Goal: Task Accomplishment & Management: Complete application form

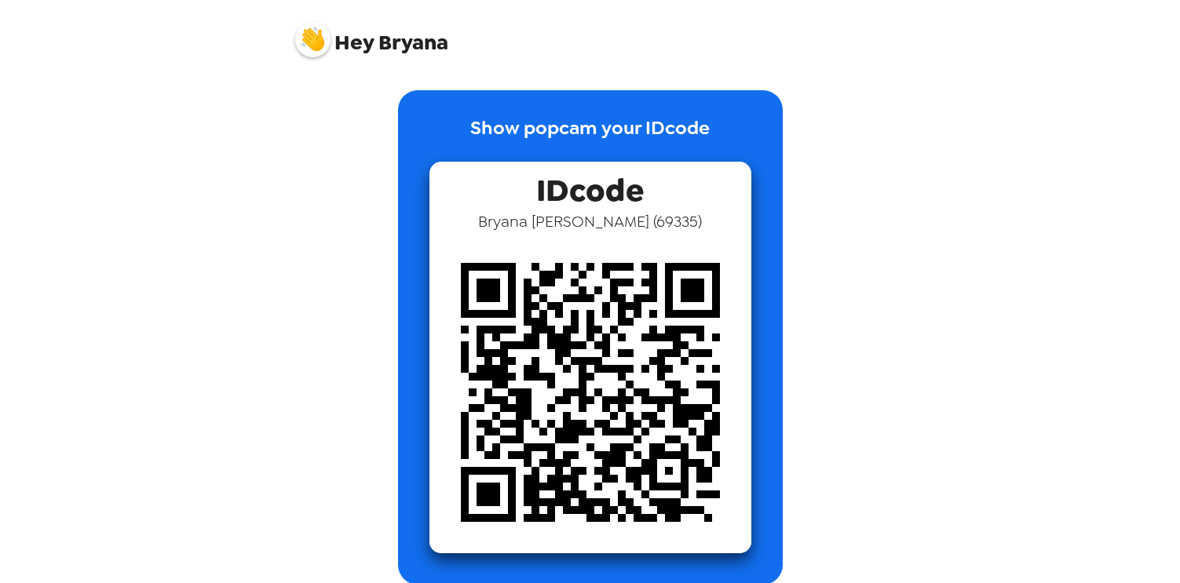
click at [83, 109] on div "Hey [PERSON_NAME] Show popcam your IDcode IDcode [PERSON_NAME] ( 69335 ) Groups…" at bounding box center [590, 291] width 1180 height 583
click at [978, 120] on div "Hey [PERSON_NAME] Show popcam your IDcode IDcode [PERSON_NAME] ( 69335 ) Groups…" at bounding box center [590, 291] width 1180 height 583
drag, startPoint x: 550, startPoint y: 207, endPoint x: 590, endPoint y: 210, distance: 40.9
click at [550, 207] on span "IDcode" at bounding box center [590, 186] width 108 height 49
click at [621, 148] on p "Show popcam your IDcode" at bounding box center [589, 138] width 239 height 48
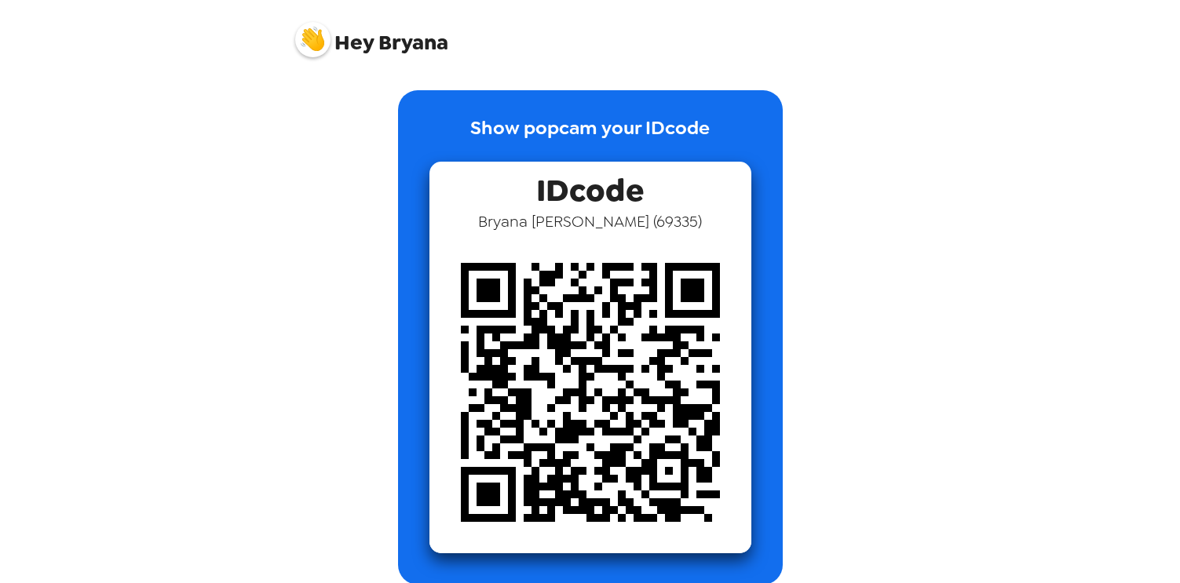
click at [369, 48] on span "Hey" at bounding box center [353, 42] width 39 height 28
click at [306, 38] on img at bounding box center [312, 39] width 35 height 35
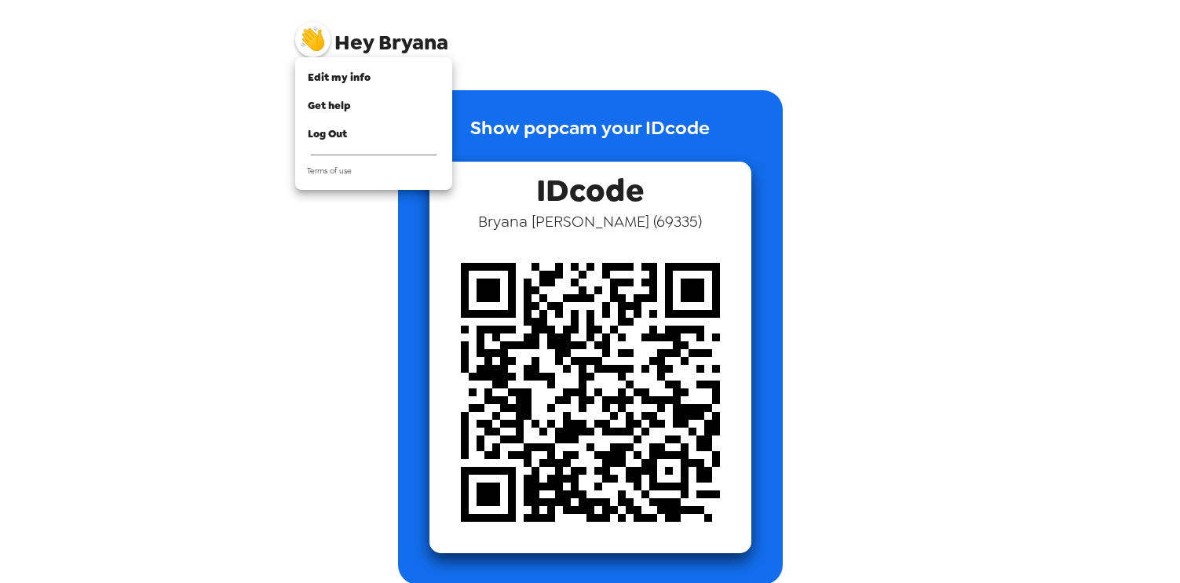
click at [572, 235] on div at bounding box center [590, 291] width 1180 height 583
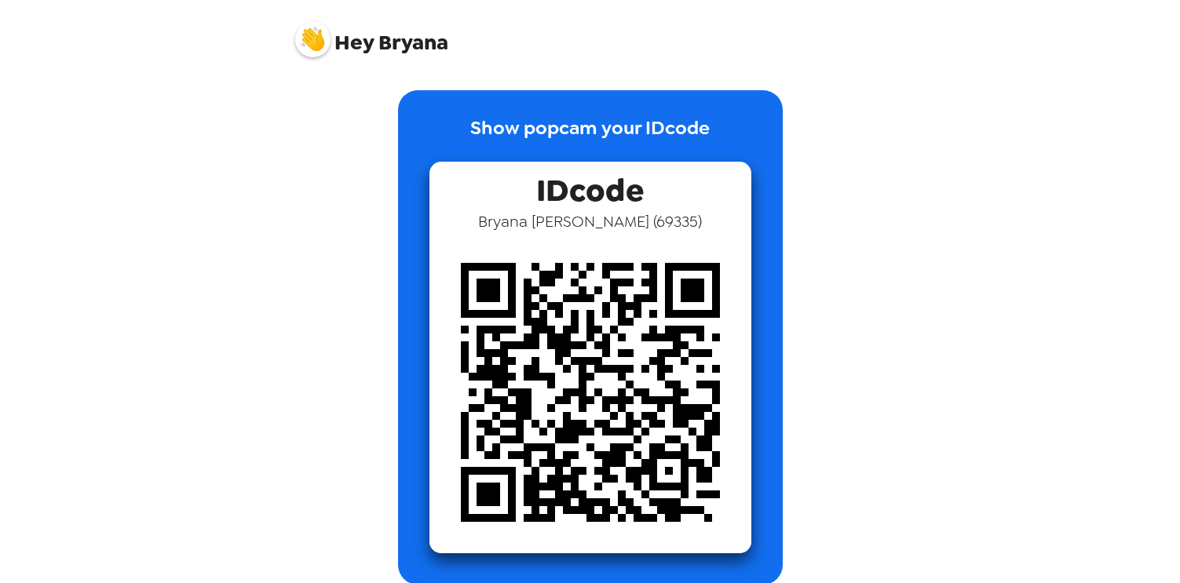
click at [321, 54] on img at bounding box center [312, 39] width 35 height 35
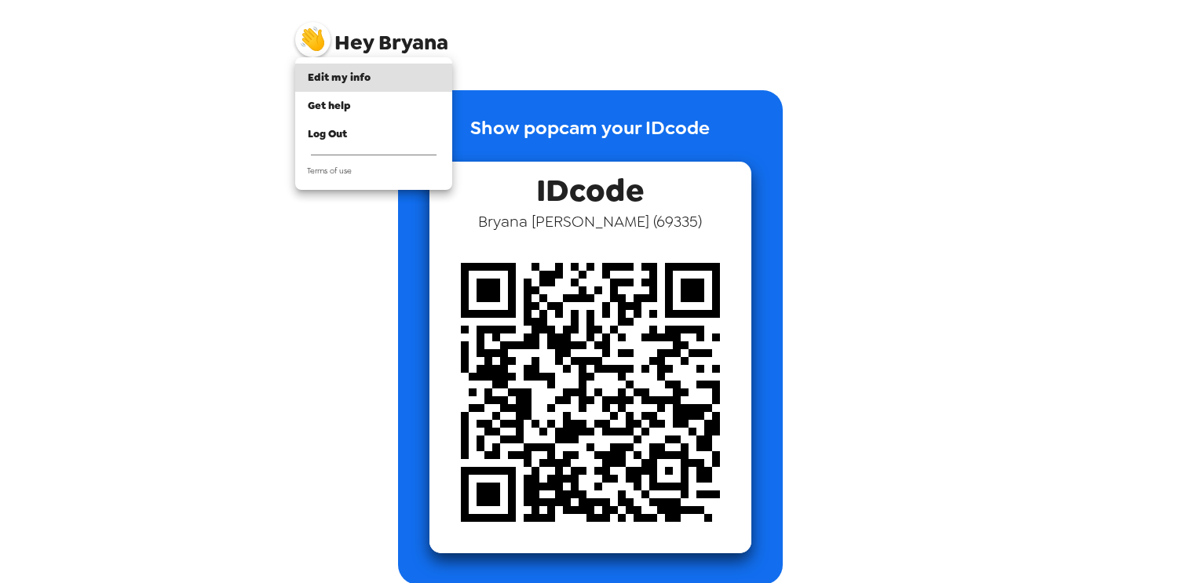
click at [850, 223] on div at bounding box center [590, 291] width 1180 height 583
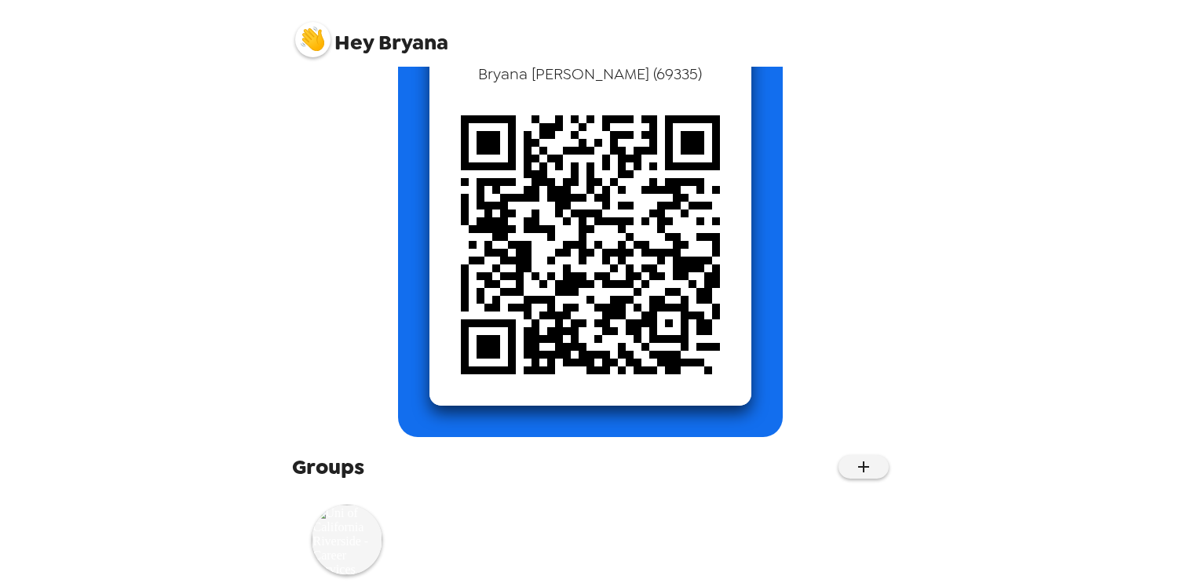
scroll to position [188, 0]
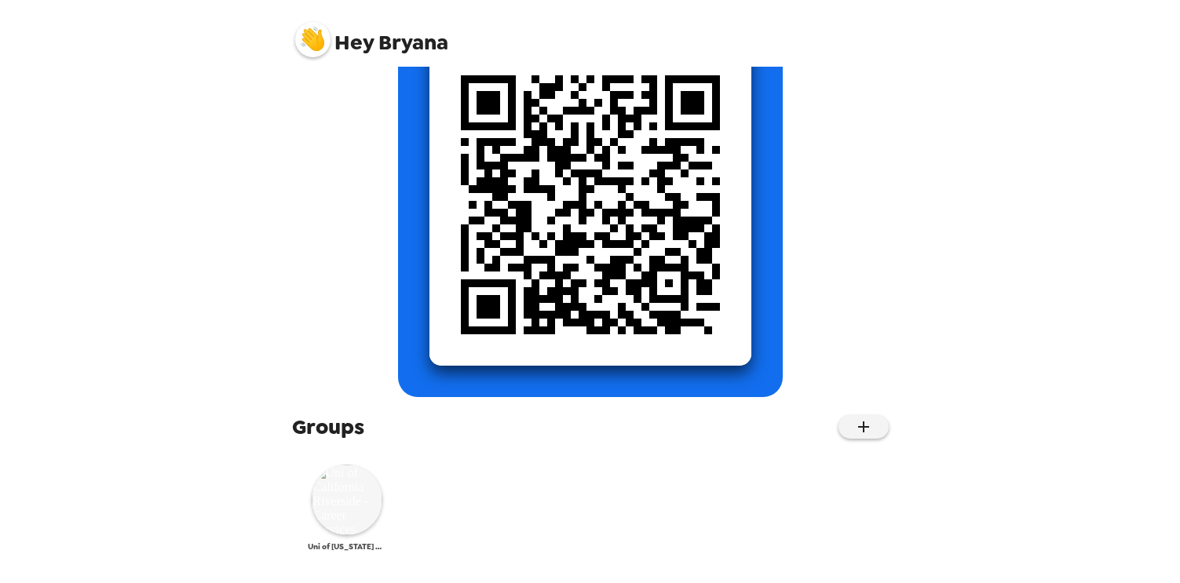
click at [326, 509] on img at bounding box center [347, 500] width 71 height 71
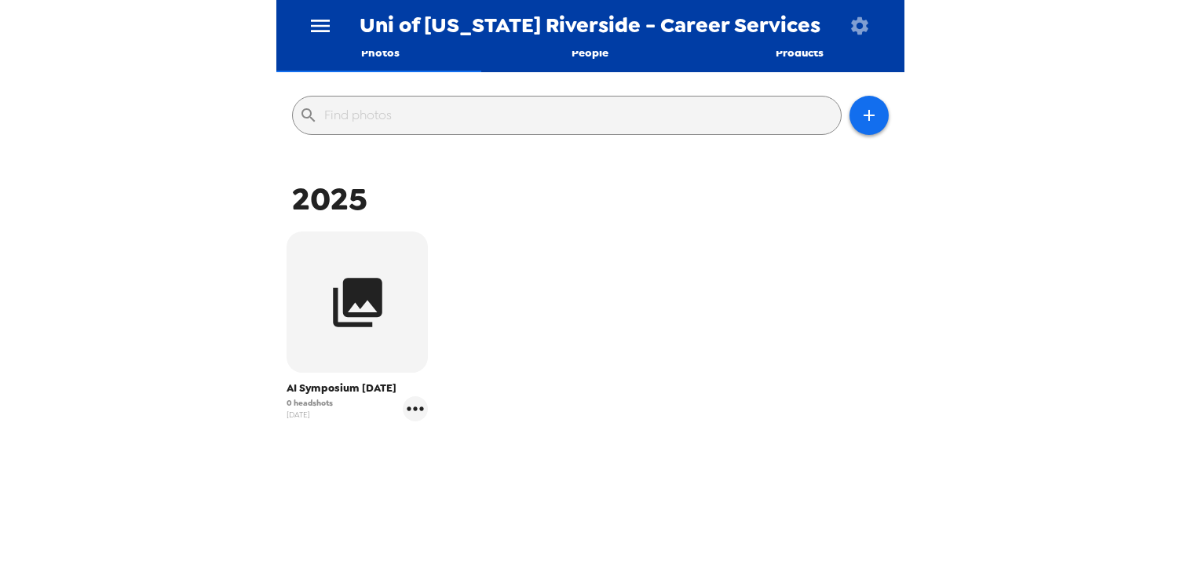
scroll to position [149, 0]
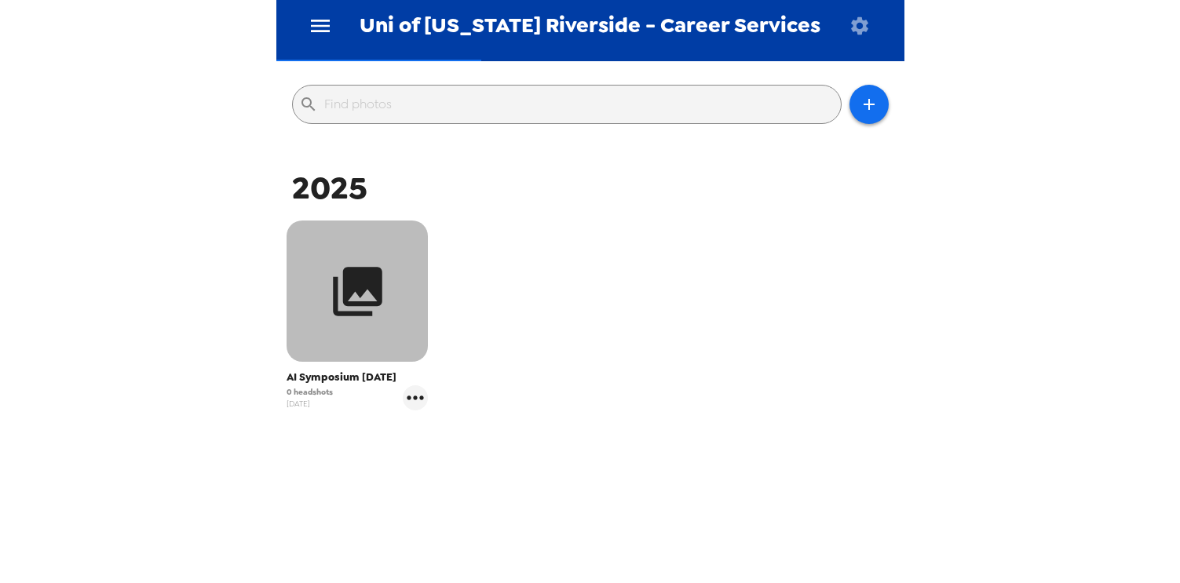
click at [386, 312] on button "button" at bounding box center [357, 291] width 141 height 141
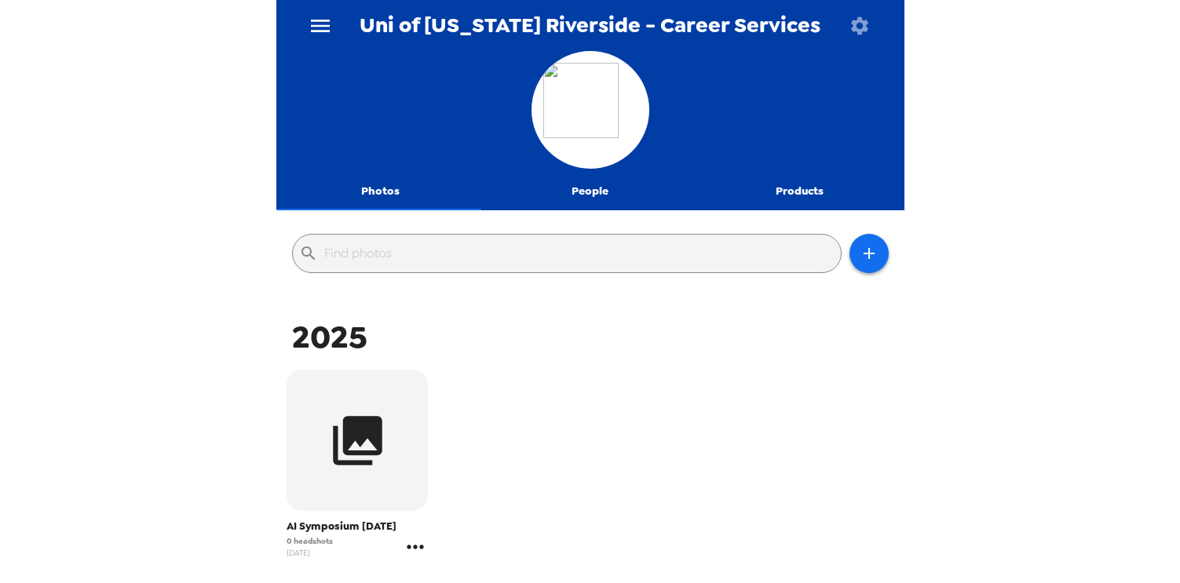
click at [406, 545] on icon "gallery menu" at bounding box center [415, 547] width 25 height 25
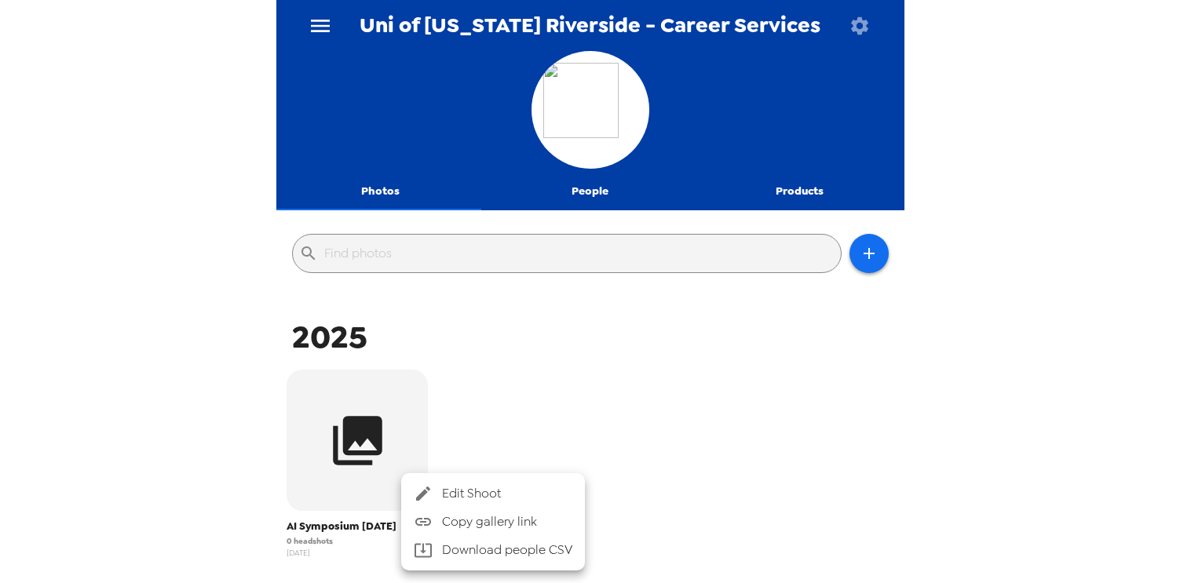
click at [861, 247] on div at bounding box center [590, 291] width 1180 height 583
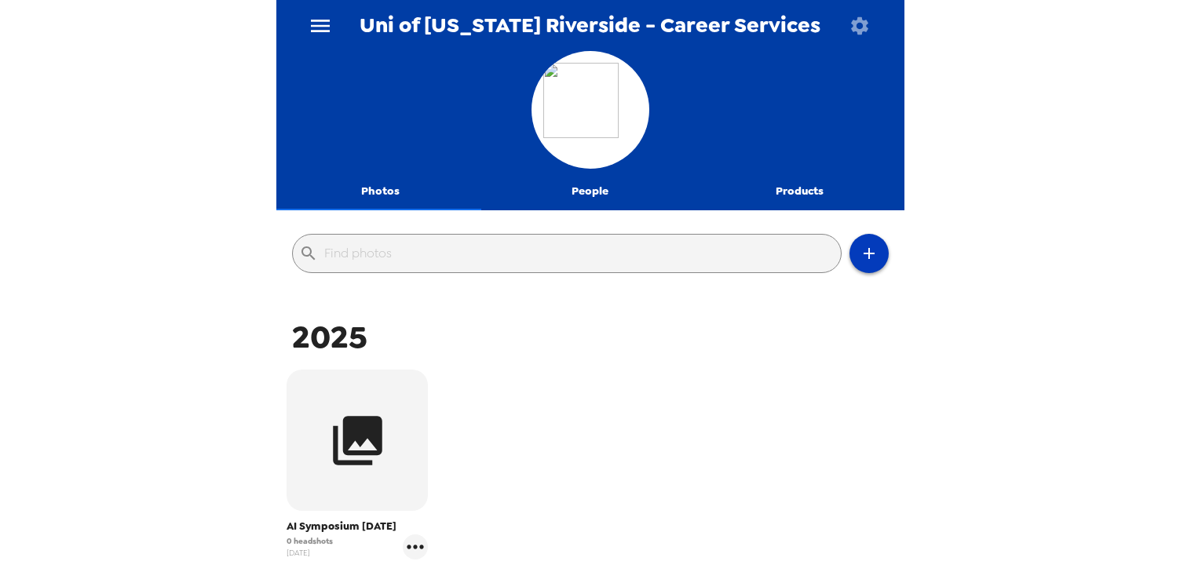
click at [861, 255] on icon "button" at bounding box center [869, 253] width 19 height 19
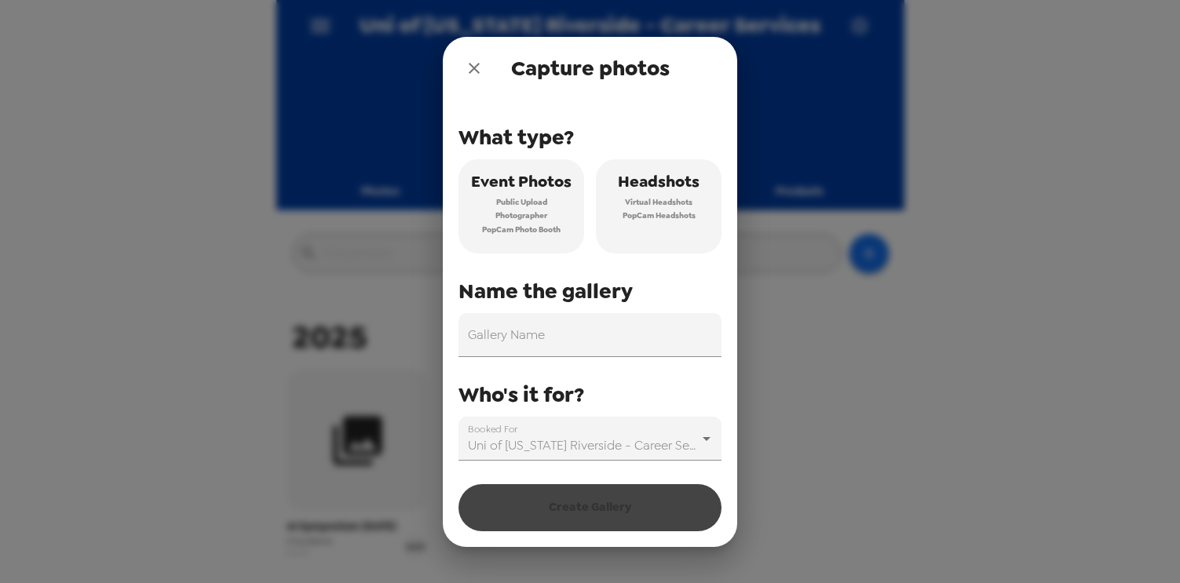
click at [667, 186] on span "Headshots" at bounding box center [659, 181] width 82 height 27
click at [472, 76] on icon "close" at bounding box center [474, 68] width 19 height 19
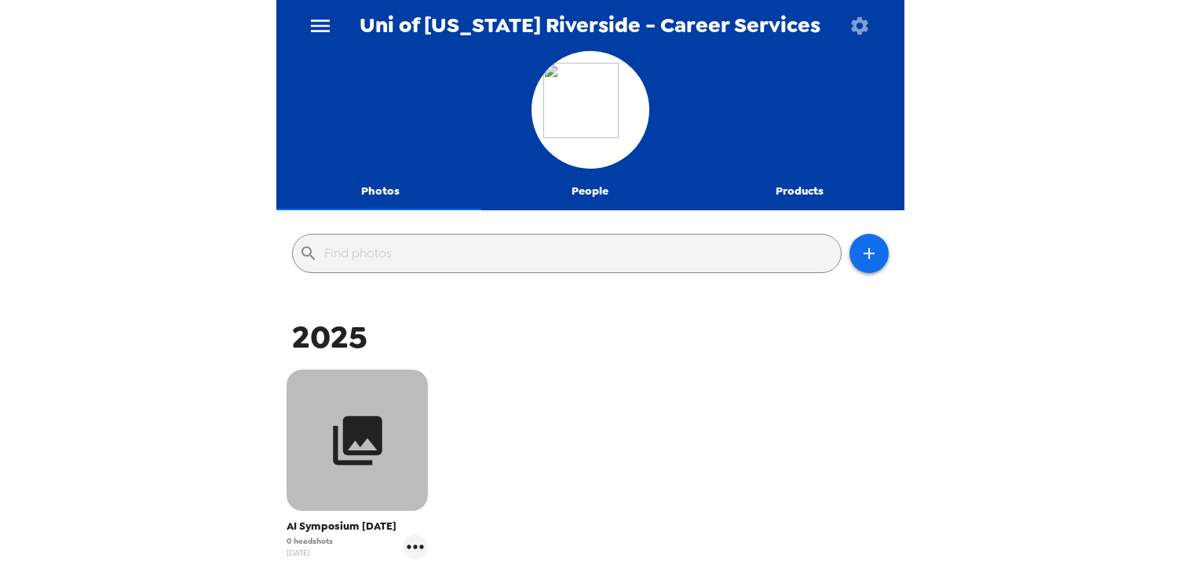
click at [389, 498] on button "button" at bounding box center [357, 440] width 141 height 141
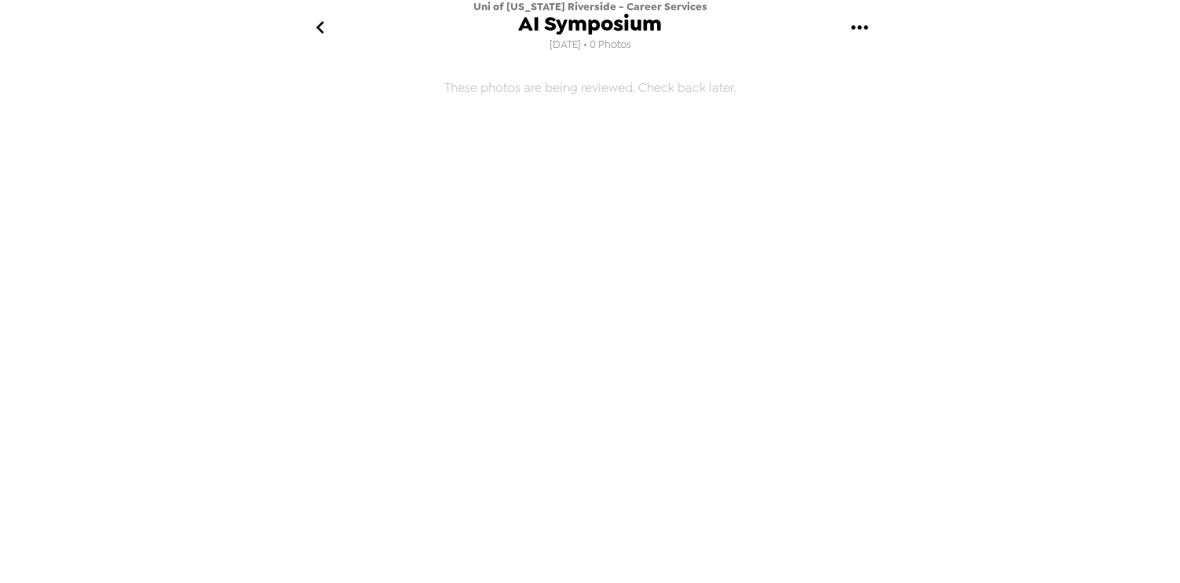
click at [857, 27] on icon "gallery menu" at bounding box center [859, 27] width 25 height 25
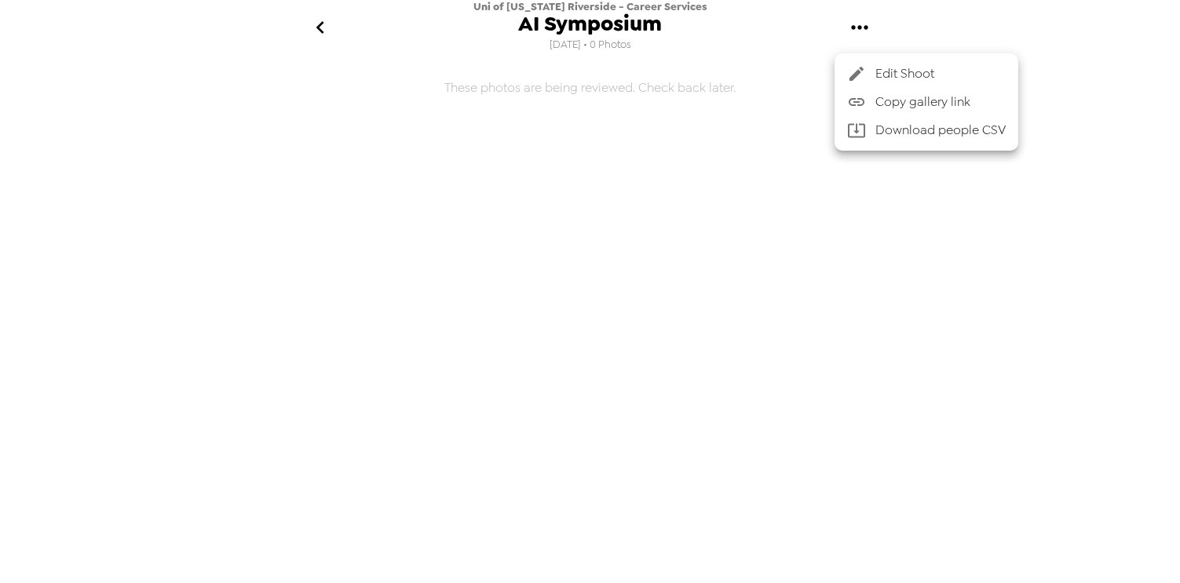
click at [923, 71] on span "Edit Shoot" at bounding box center [940, 73] width 130 height 19
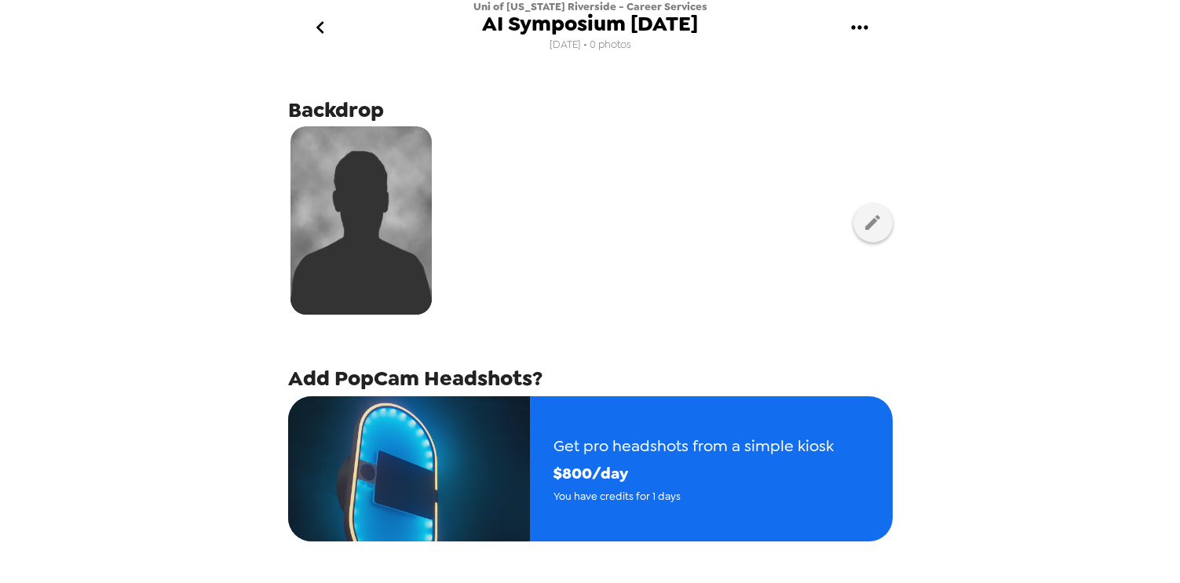
scroll to position [10, 0]
click at [865, 221] on icon "button" at bounding box center [872, 222] width 15 height 15
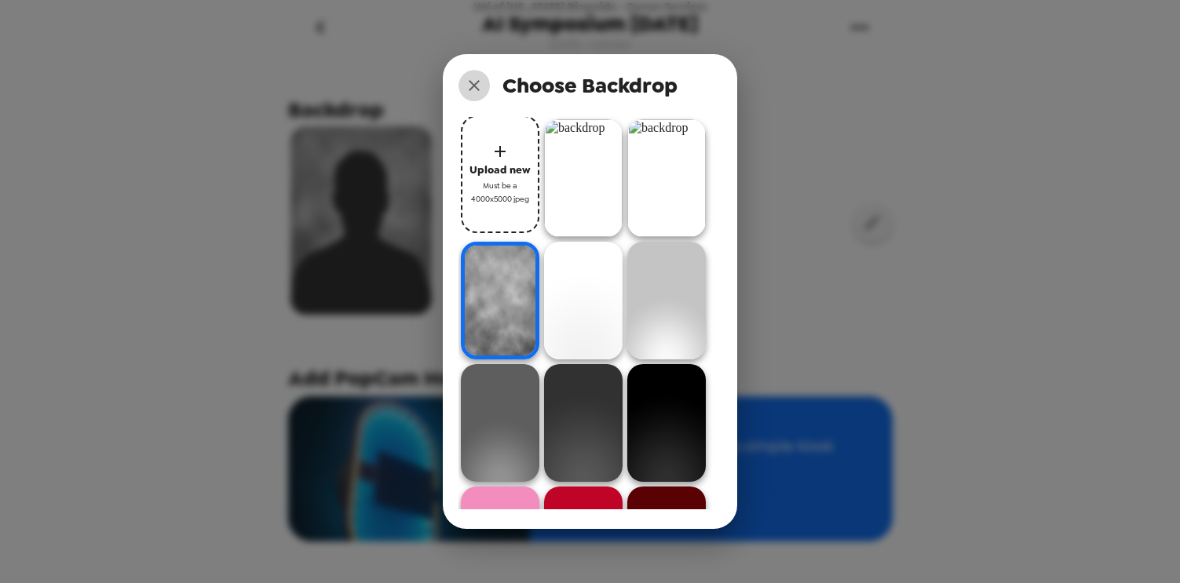
click at [470, 84] on icon "close" at bounding box center [474, 85] width 19 height 19
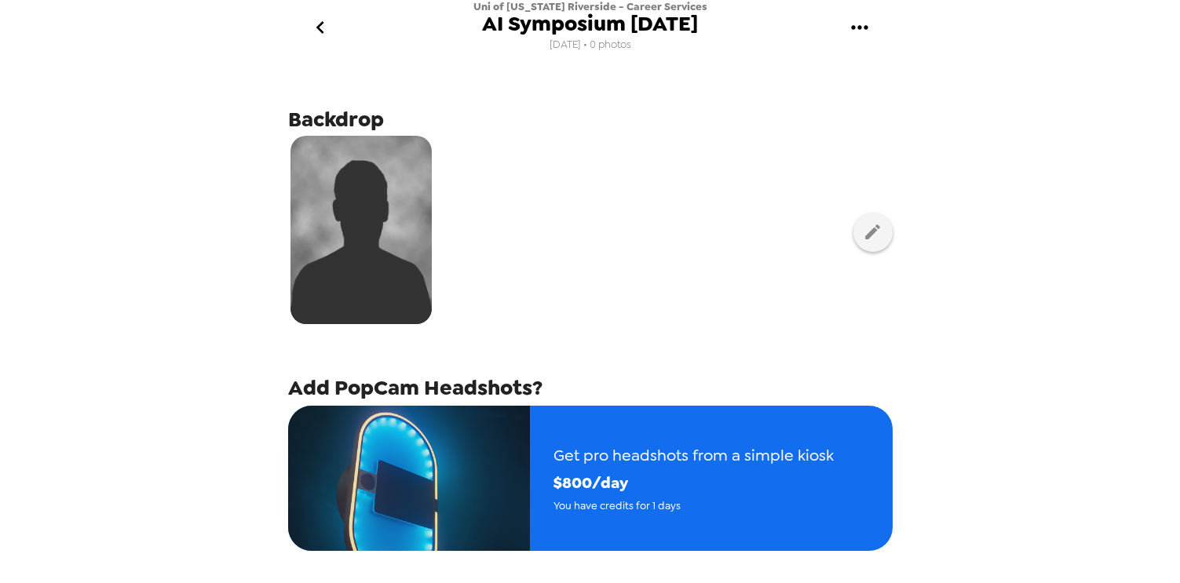
scroll to position [0, 0]
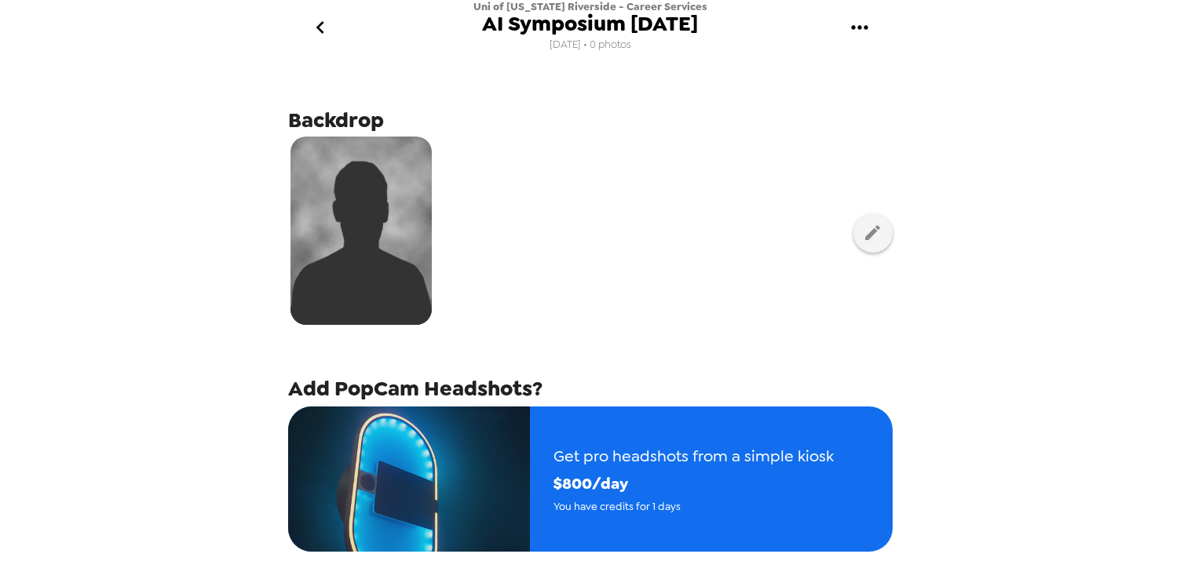
click at [846, 34] on button "gallery menu" at bounding box center [860, 27] width 51 height 51
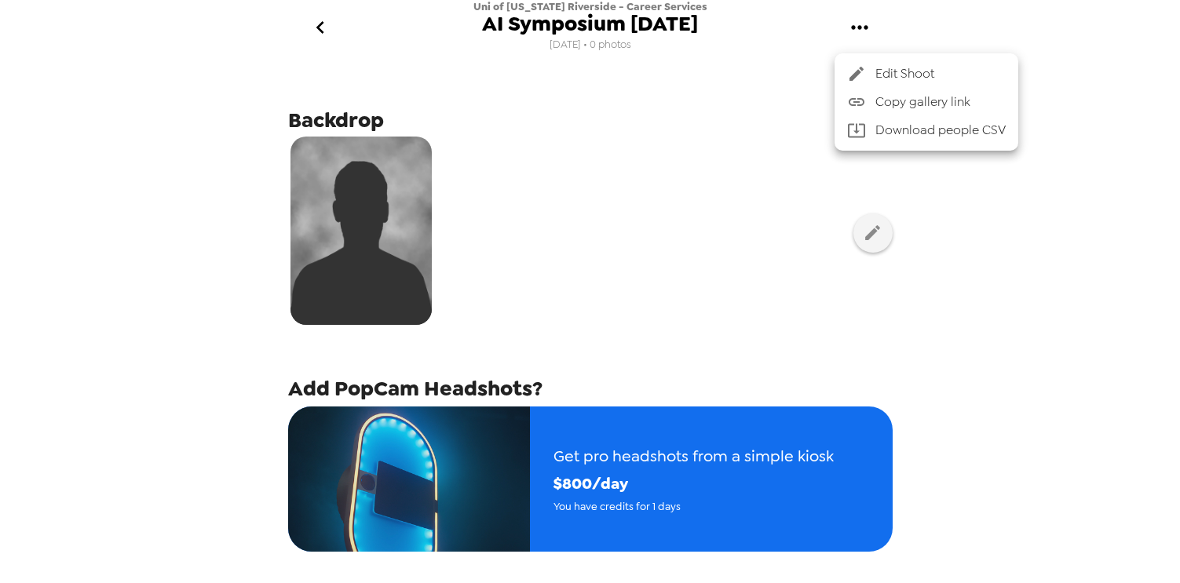
click at [850, 246] on div at bounding box center [590, 291] width 1180 height 583
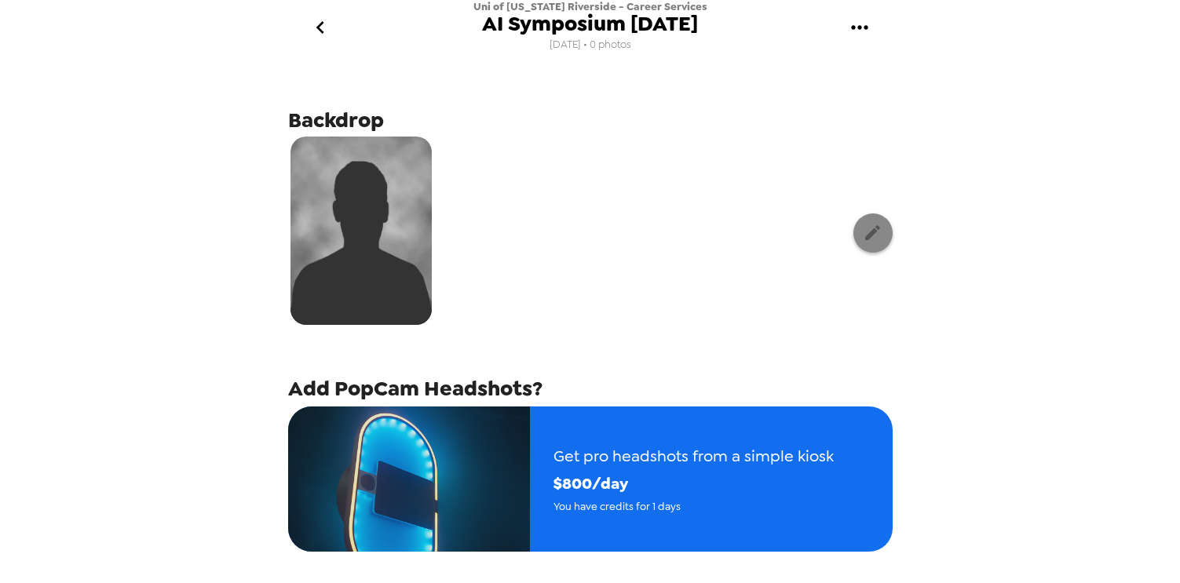
click at [864, 236] on icon "button" at bounding box center [873, 233] width 20 height 20
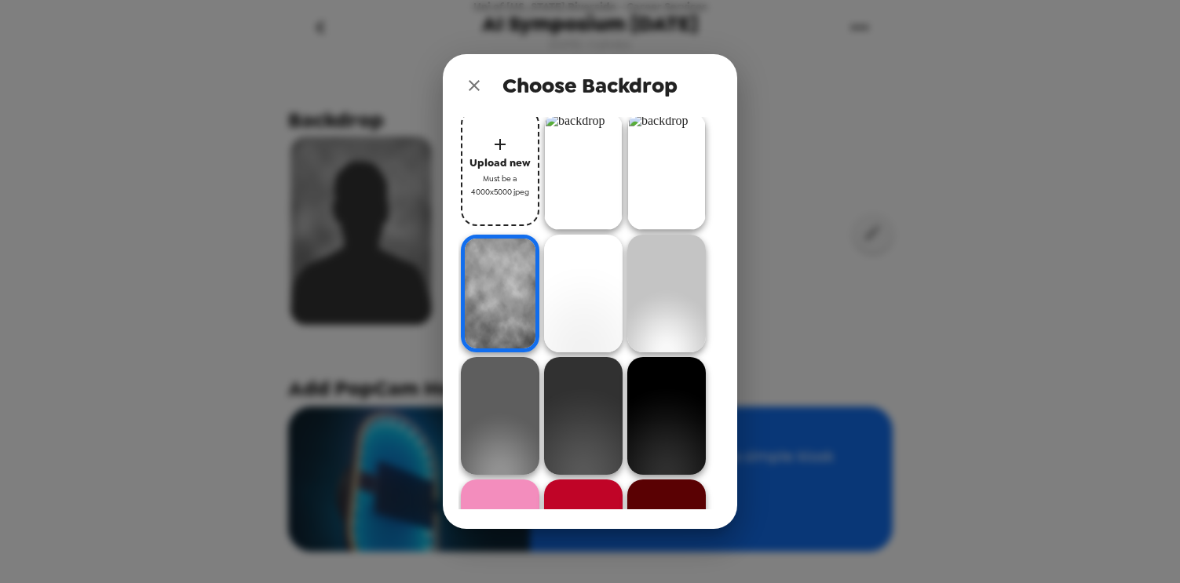
scroll to position [10, 0]
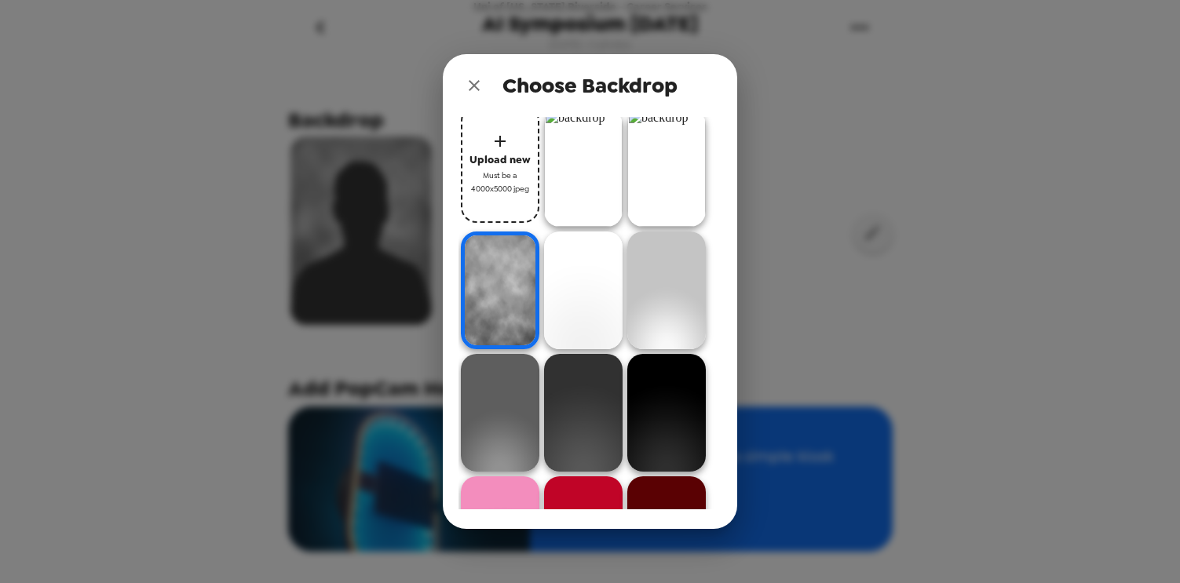
drag, startPoint x: 589, startPoint y: 196, endPoint x: 582, endPoint y: 183, distance: 15.1
click at [587, 196] on img at bounding box center [583, 168] width 79 height 118
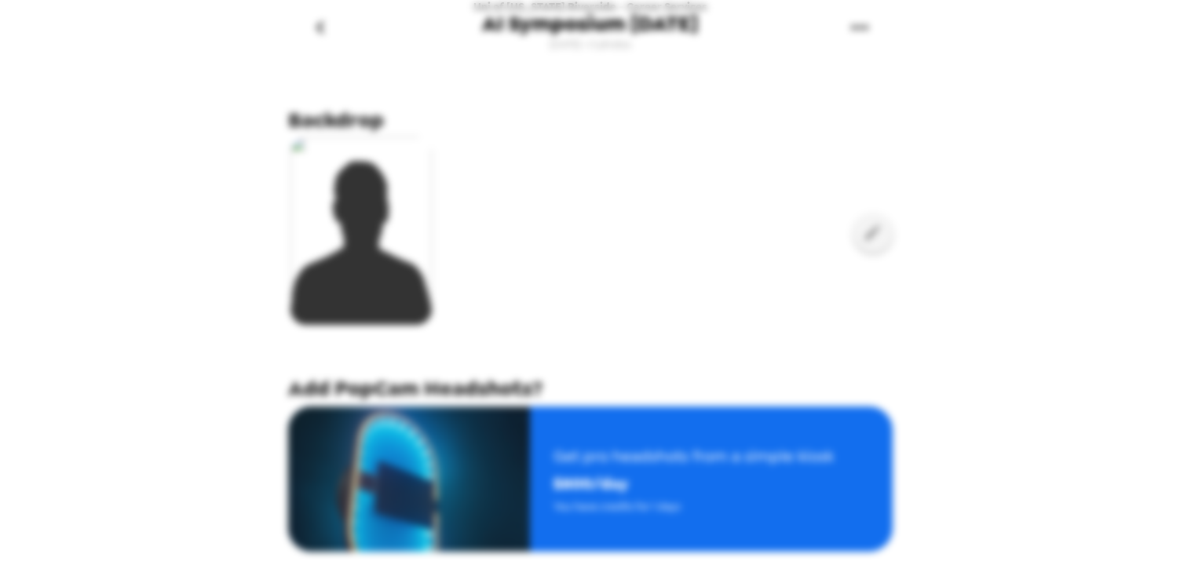
click at [579, 178] on div at bounding box center [590, 232] width 605 height 197
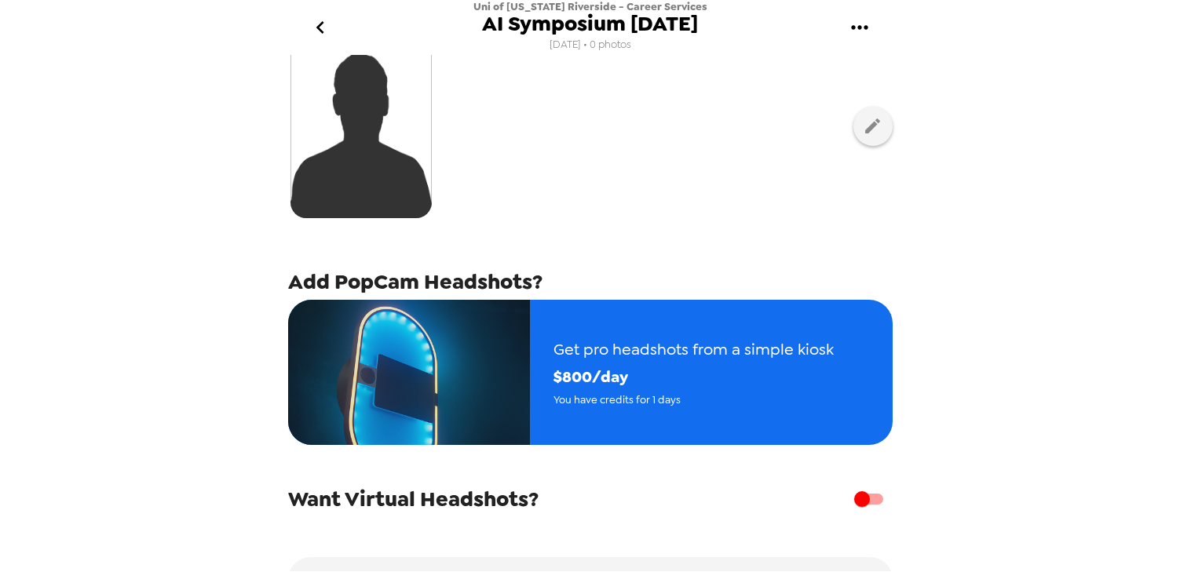
scroll to position [0, 0]
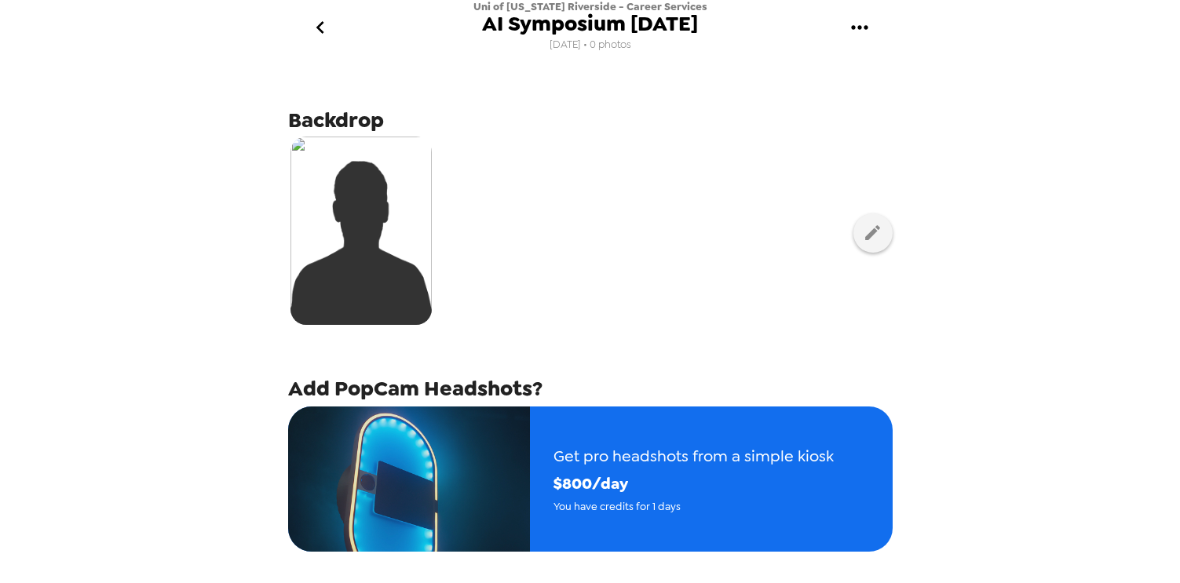
click at [382, 188] on img at bounding box center [361, 231] width 141 height 188
click at [864, 234] on icon "button" at bounding box center [873, 233] width 20 height 20
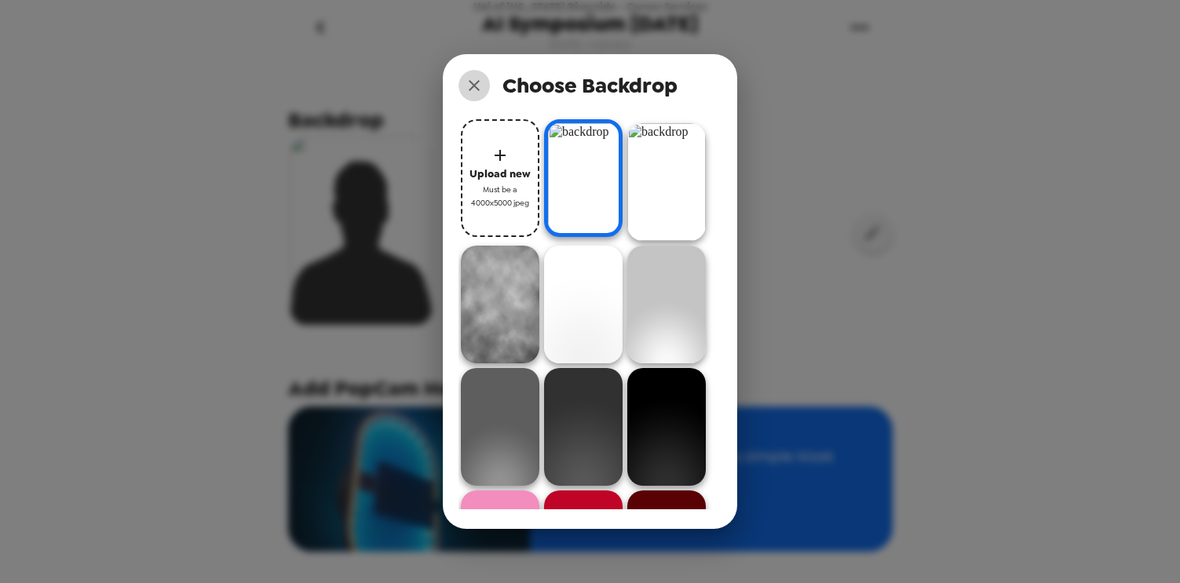
click at [473, 97] on button "close" at bounding box center [474, 85] width 31 height 31
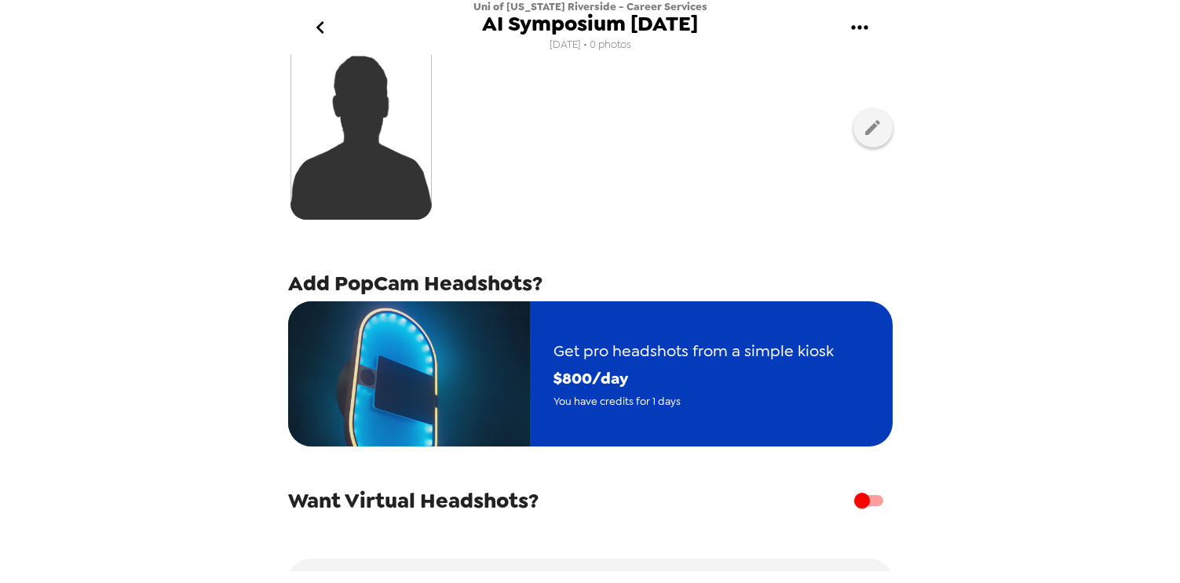
scroll to position [208, 0]
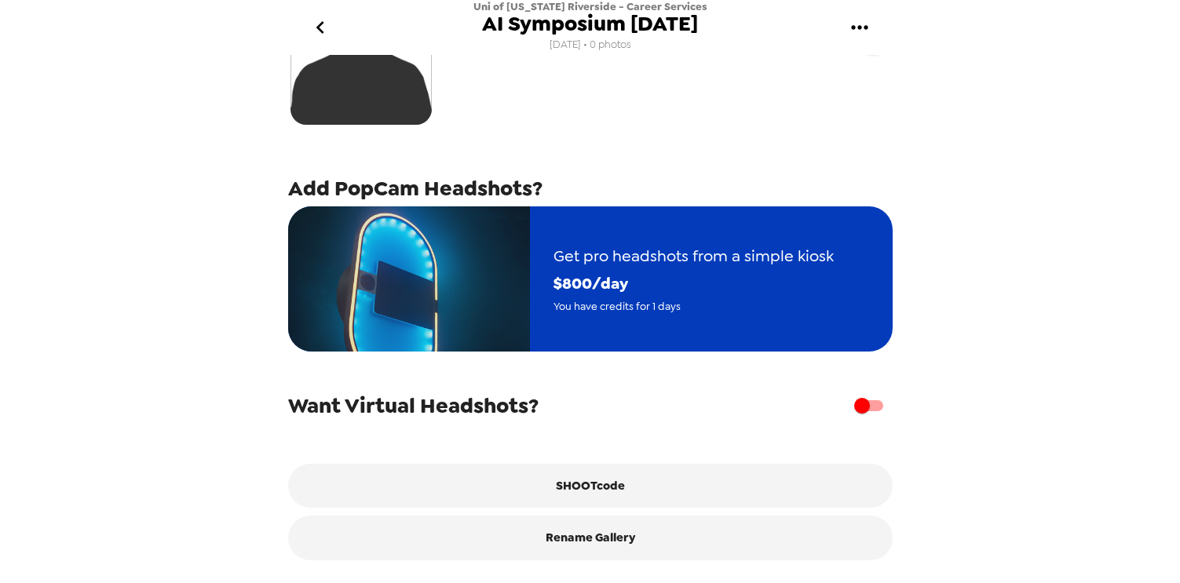
click at [580, 244] on span "Get pro headshots from a simple kiosk" at bounding box center [694, 256] width 280 height 27
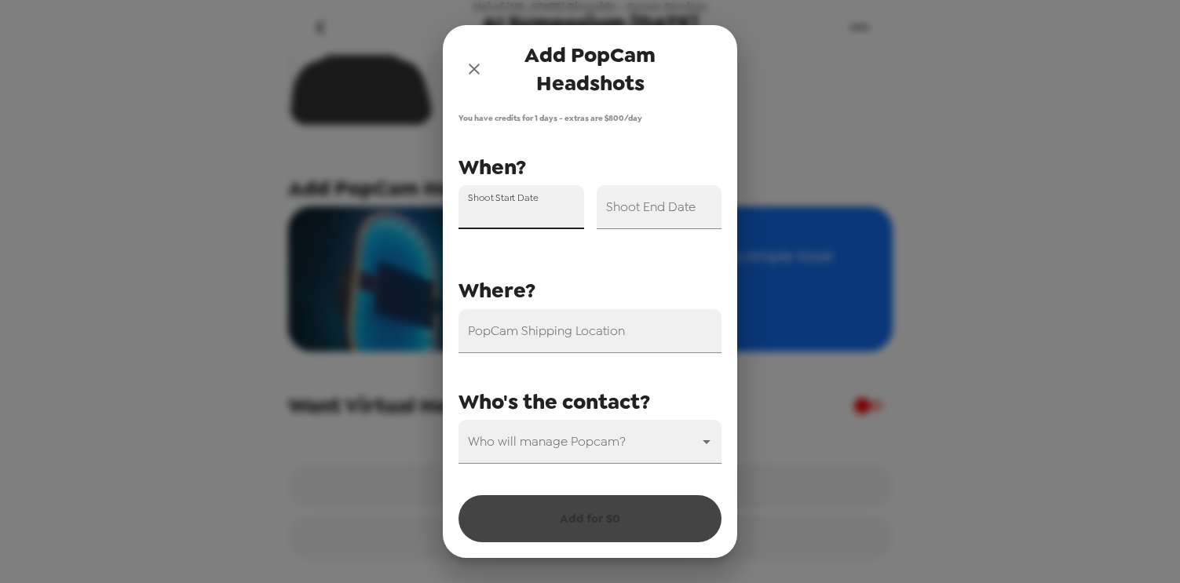
click at [524, 214] on input "Shoot Start Date" at bounding box center [522, 207] width 126 height 44
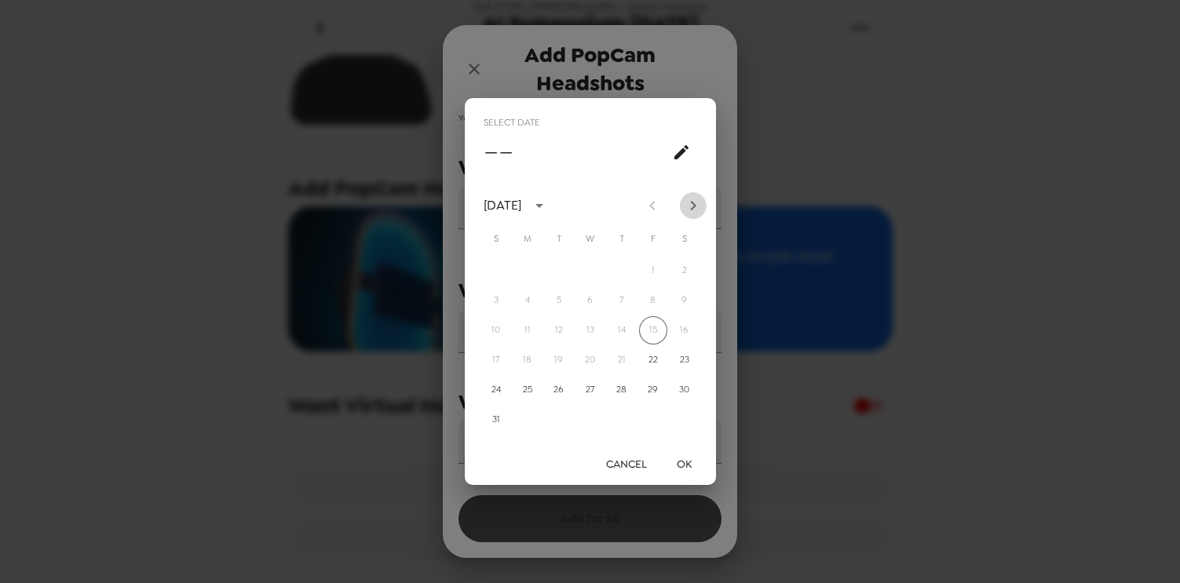
click at [702, 206] on button "Next month" at bounding box center [693, 205] width 27 height 27
click at [659, 272] on button "5" at bounding box center [653, 271] width 28 height 28
type input "[DATE]"
click at [692, 467] on button "OK" at bounding box center [685, 464] width 50 height 29
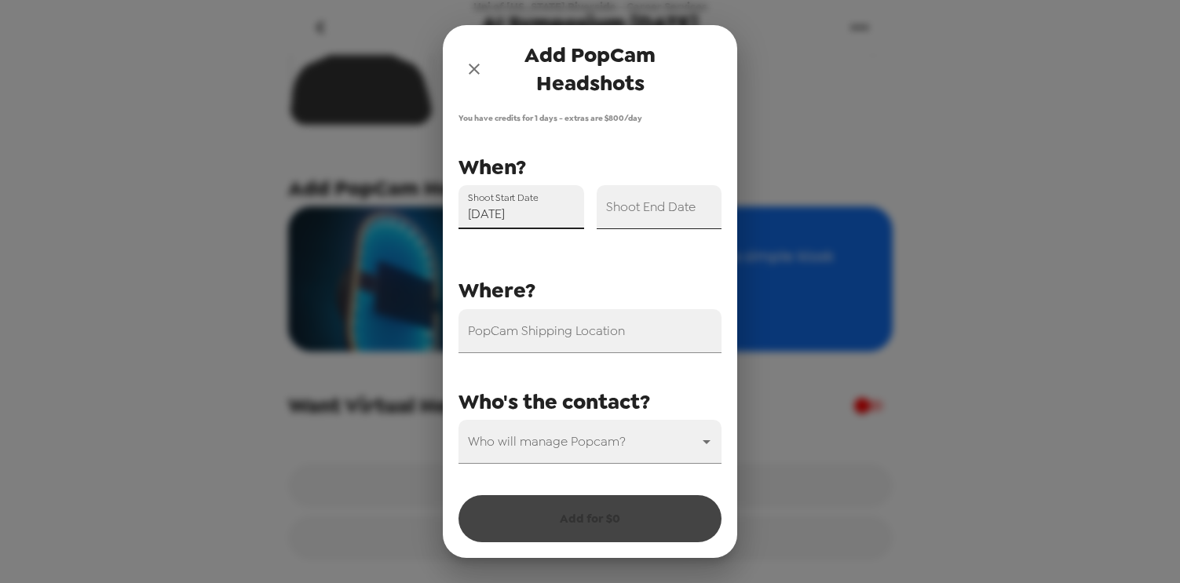
click at [663, 220] on input "Shoot End Date" at bounding box center [660, 207] width 126 height 44
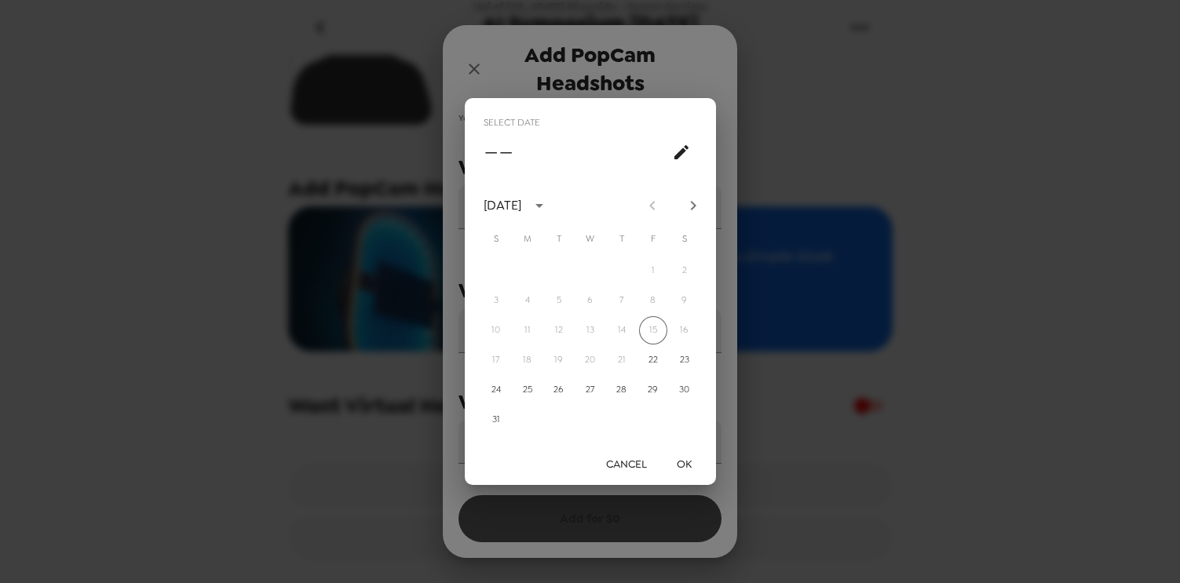
click at [702, 202] on icon "Next month" at bounding box center [693, 205] width 19 height 19
click at [650, 266] on button "5" at bounding box center [653, 271] width 28 height 28
type input "[DATE]"
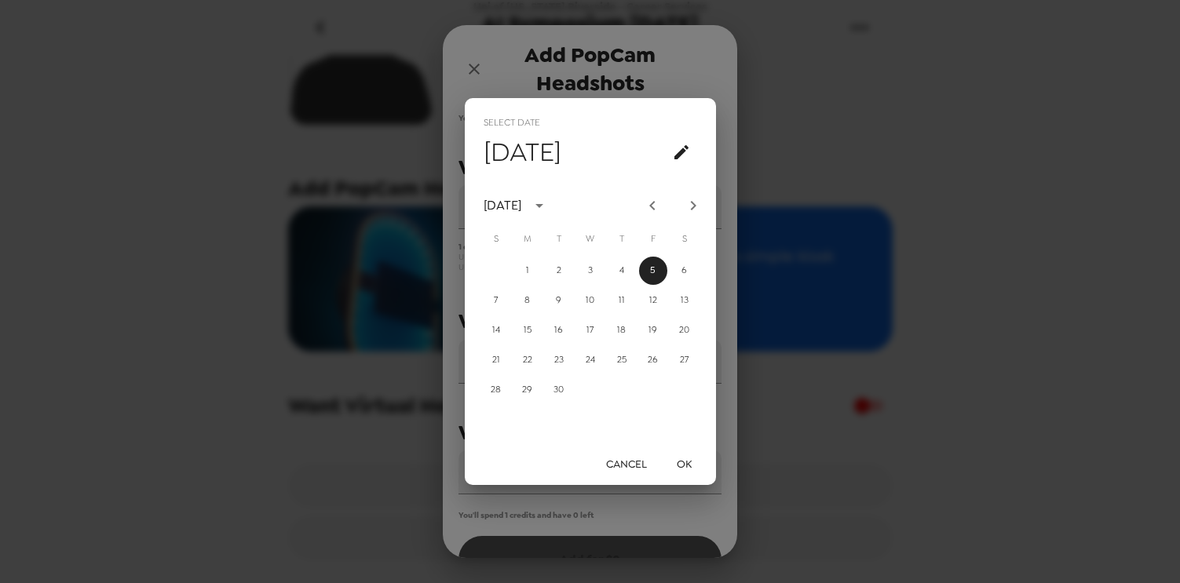
click at [651, 86] on div "Select date Fri, Sep [DATE] S M T W T F S 1 2 3 4 5 6 7 8 9 10 11 12 13 14 15 1…" at bounding box center [590, 291] width 1180 height 583
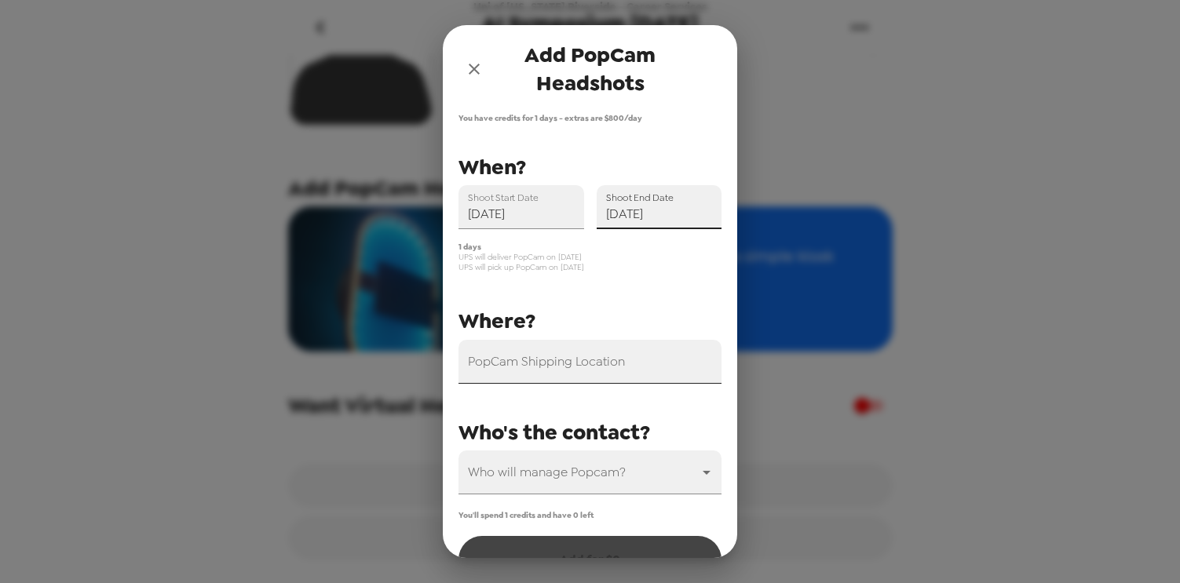
click at [565, 365] on input "PopCam Shipping Location" at bounding box center [590, 362] width 263 height 44
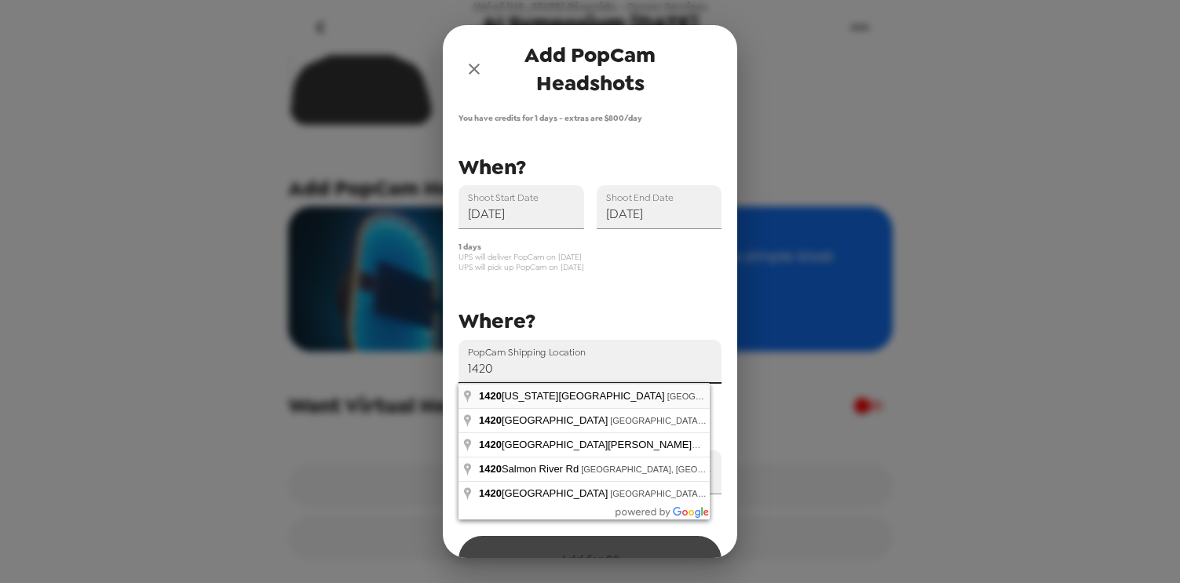
type input "[STREET_ADDRESS][US_STATE]"
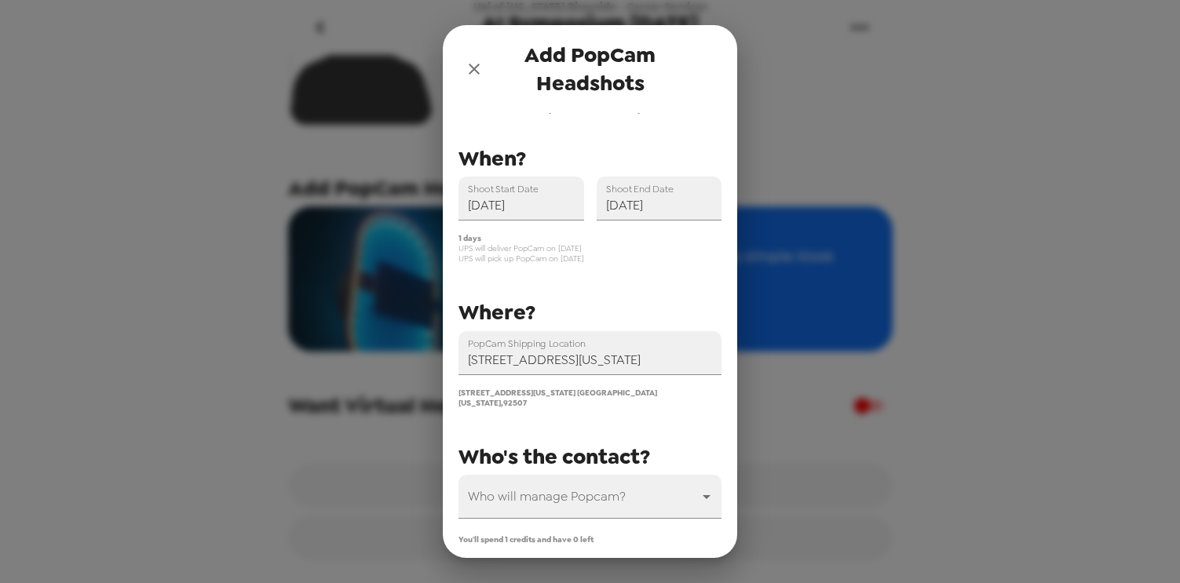
scroll to position [31, 0]
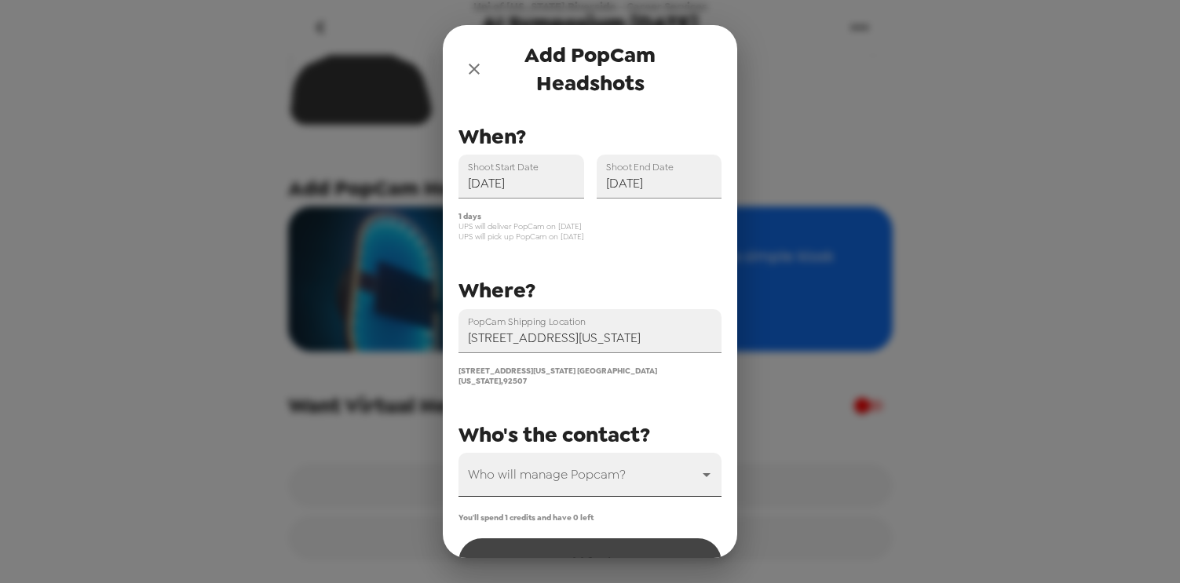
click at [575, 461] on body "Uni of [US_STATE] Riverside - Career Services AI Symposium [DATE] [DATE] • 0 ph…" at bounding box center [590, 291] width 1180 height 583
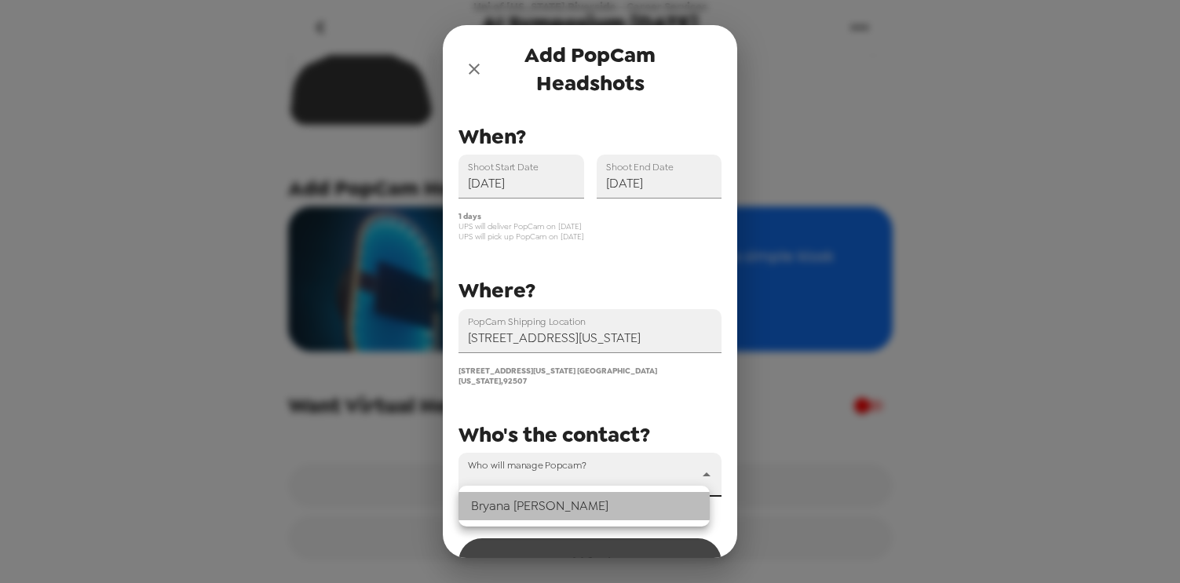
drag, startPoint x: 583, startPoint y: 495, endPoint x: 595, endPoint y: 479, distance: 20.7
click at [583, 495] on li "[PERSON_NAME]" at bounding box center [584, 506] width 251 height 28
type input "69335"
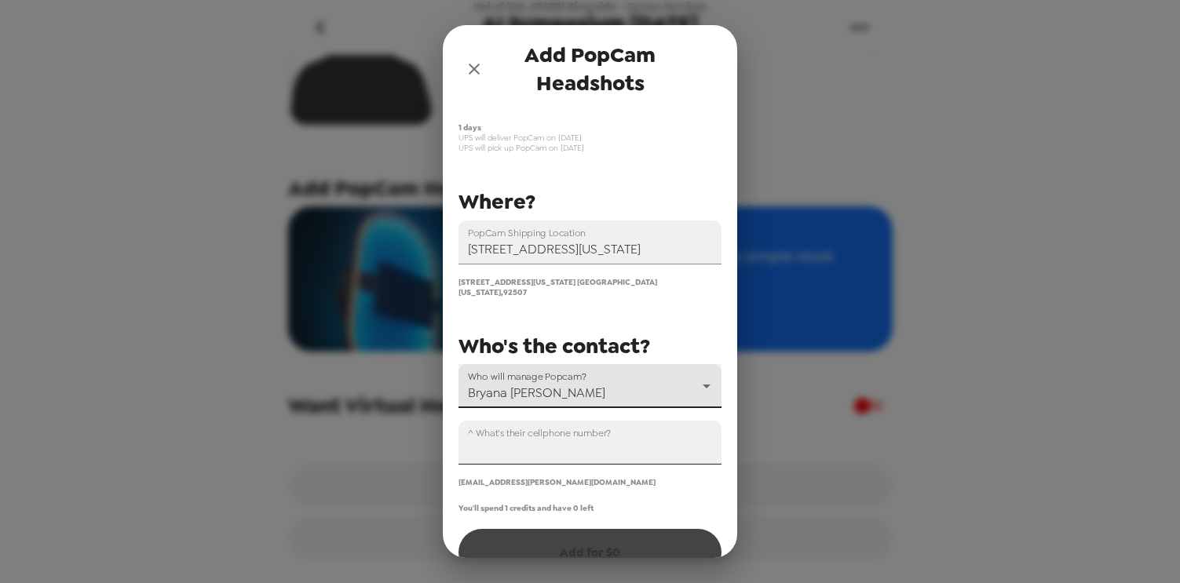
scroll to position [108, 0]
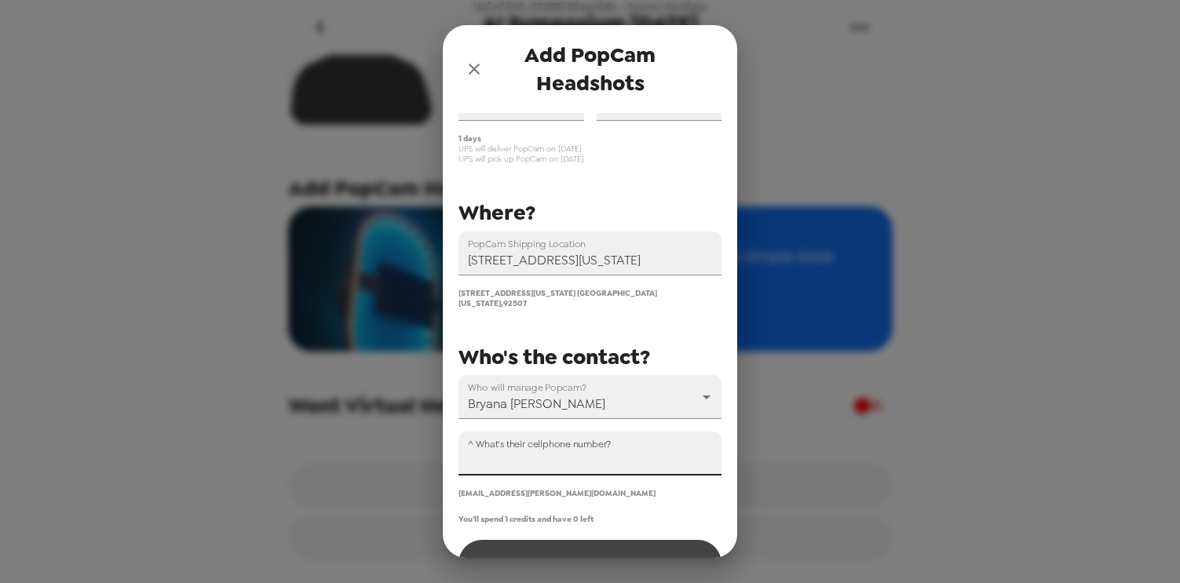
click at [582, 456] on input "^ What's their cellphone number?" at bounding box center [590, 454] width 263 height 44
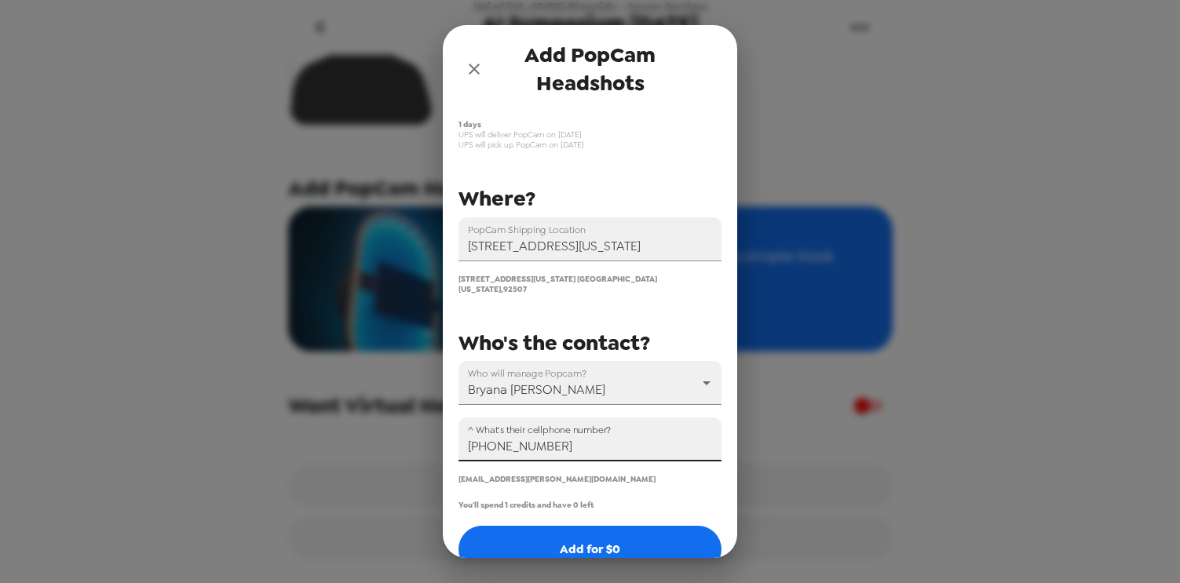
scroll to position [142, 0]
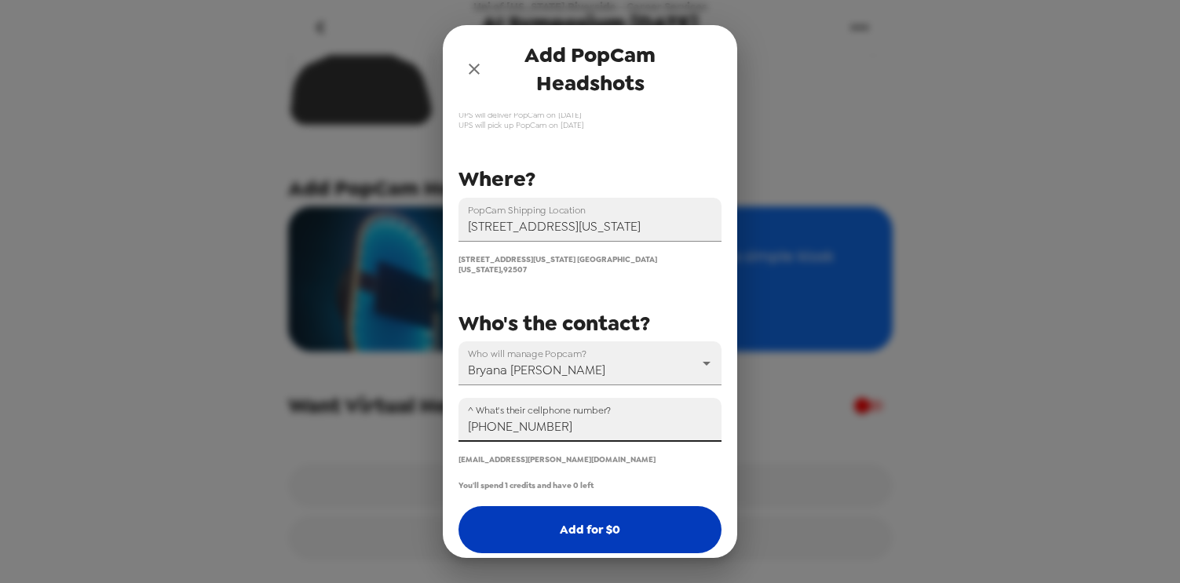
type input "[PHONE_NUMBER]"
click at [591, 513] on button "Add for $ 0" at bounding box center [590, 529] width 263 height 47
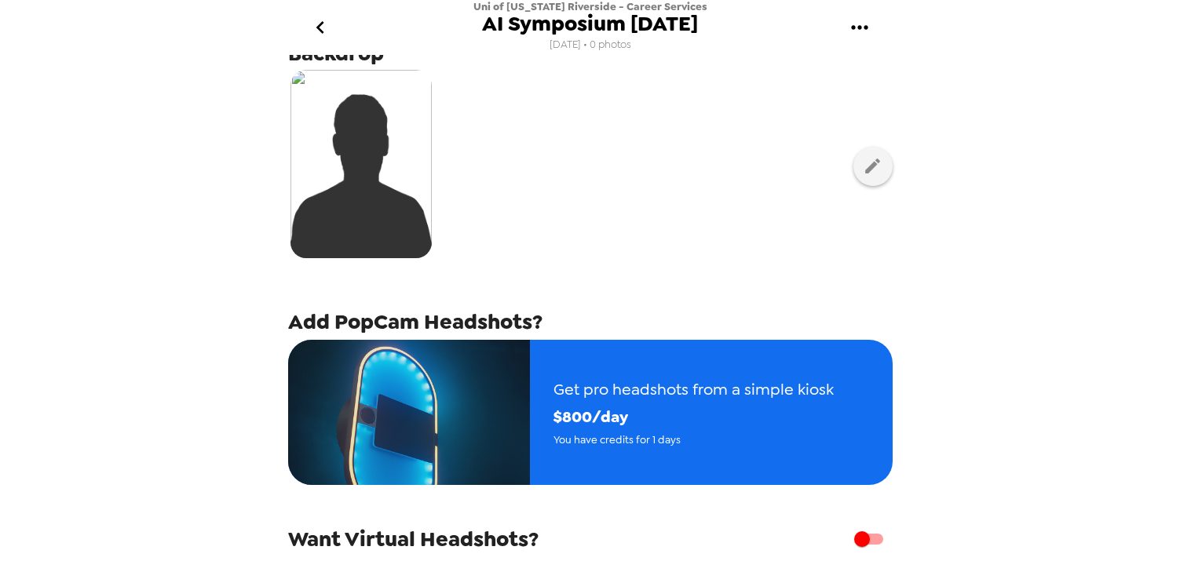
scroll to position [0, 0]
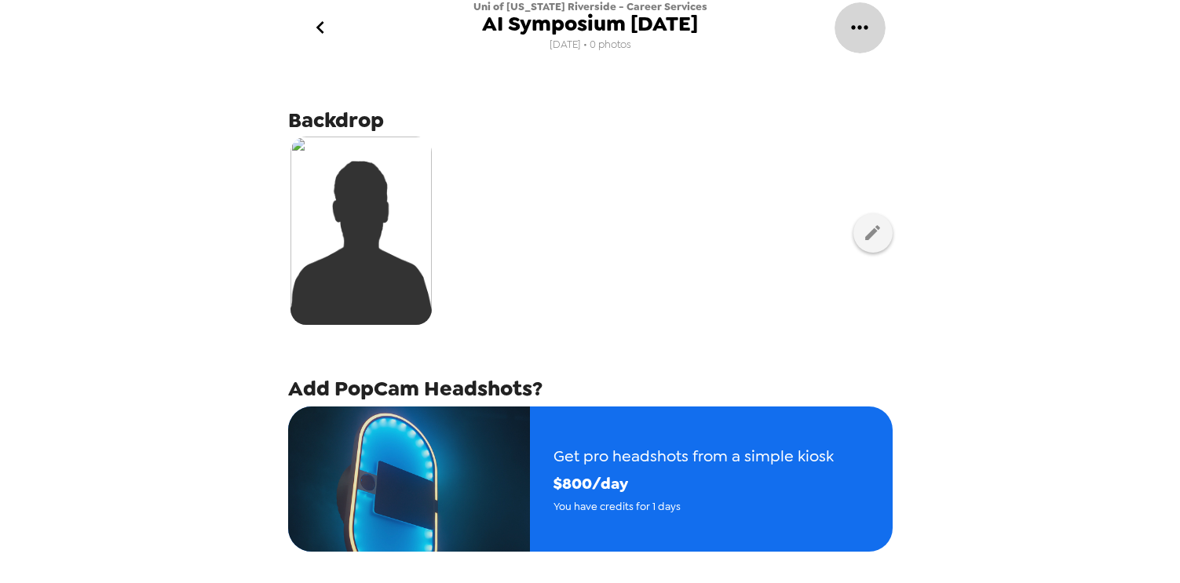
click at [863, 32] on icon "gallery menu" at bounding box center [859, 27] width 25 height 25
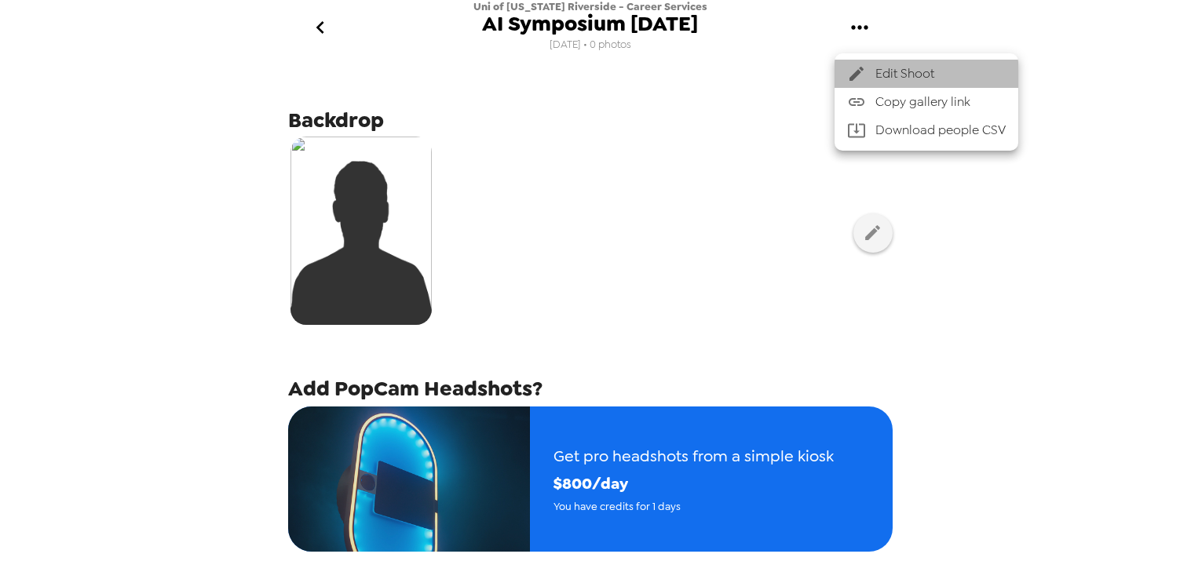
click at [926, 79] on span "Edit Shoot" at bounding box center [940, 73] width 130 height 19
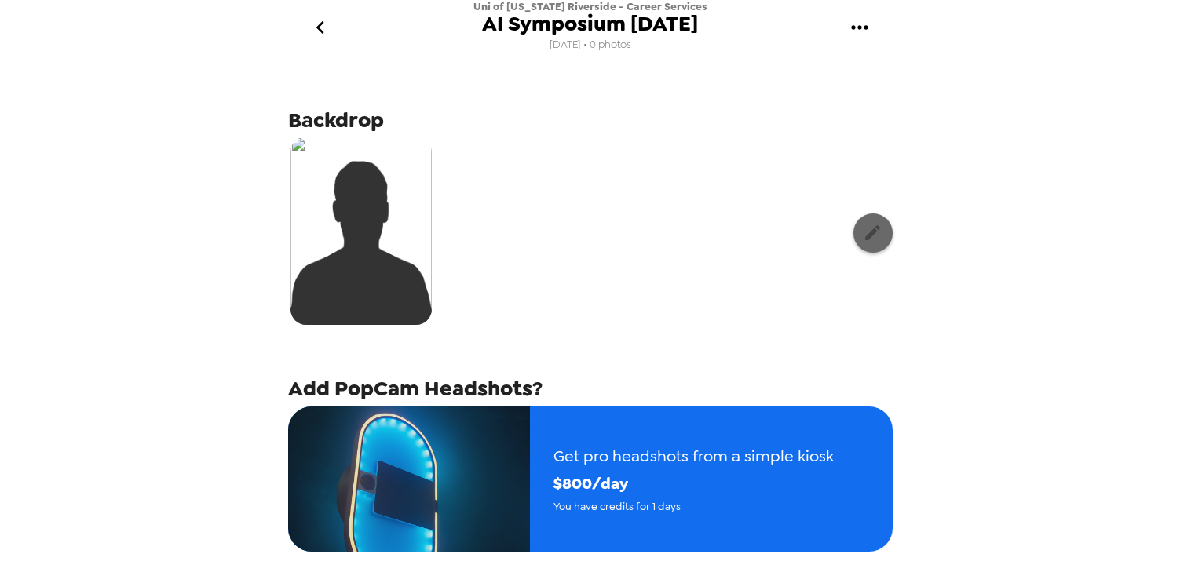
click at [863, 232] on icon "button" at bounding box center [873, 233] width 20 height 20
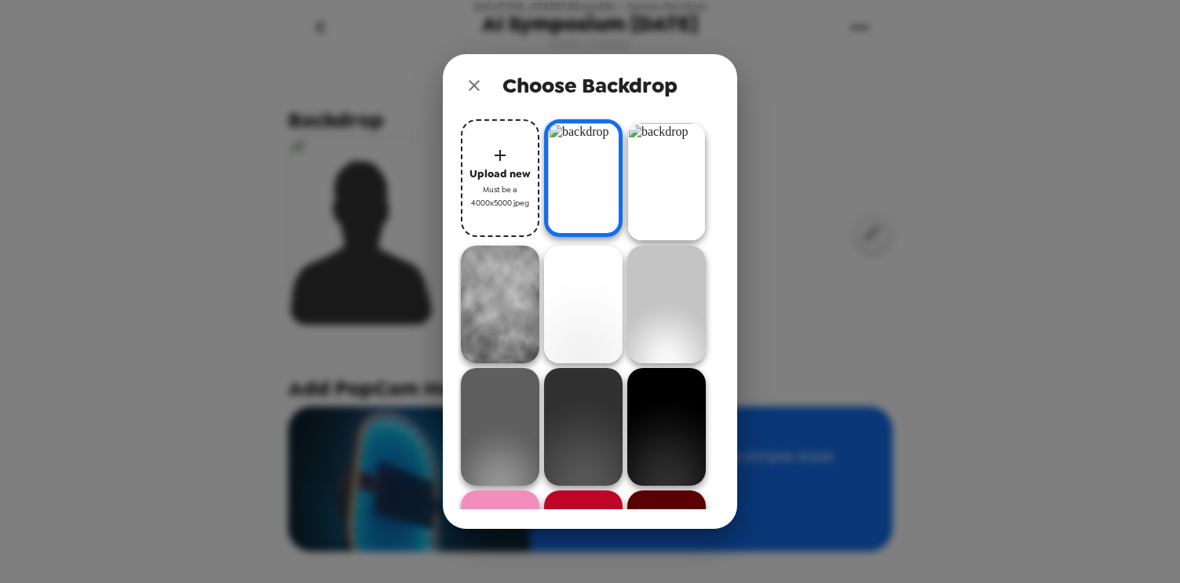
scroll to position [832, 0]
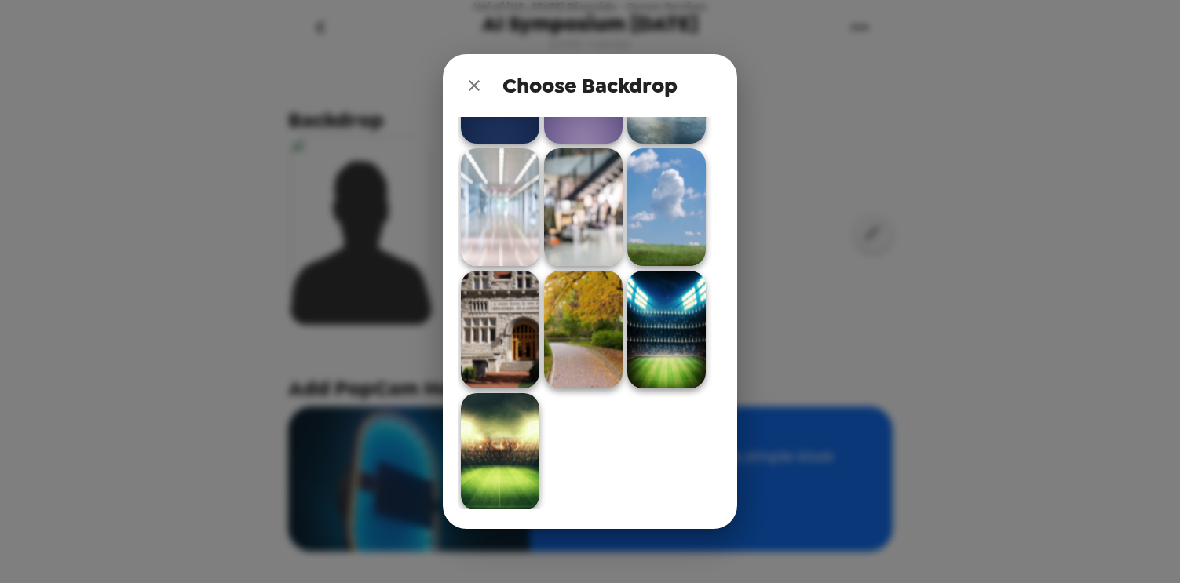
click at [876, 247] on div "Choose Backdrop Upload new Must be a 4000x5000 jpeg" at bounding box center [590, 291] width 1180 height 583
click at [780, 294] on div "Choose Backdrop Upload new Must be a 4000x5000 jpeg" at bounding box center [590, 291] width 1180 height 583
click at [471, 91] on icon "close" at bounding box center [474, 85] width 19 height 19
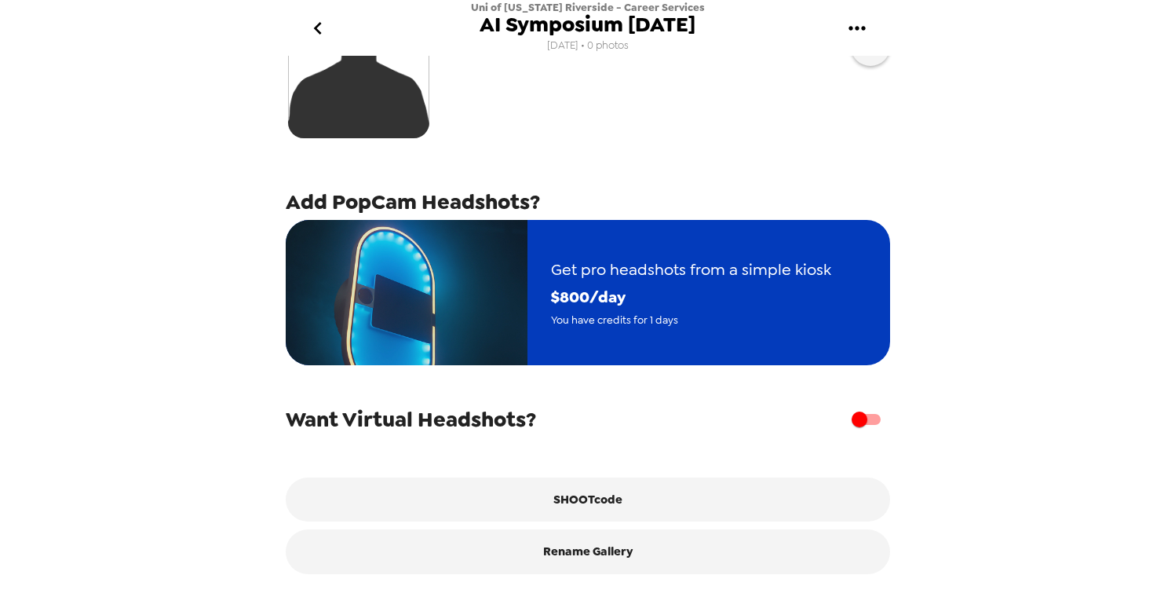
scroll to position [195, 0]
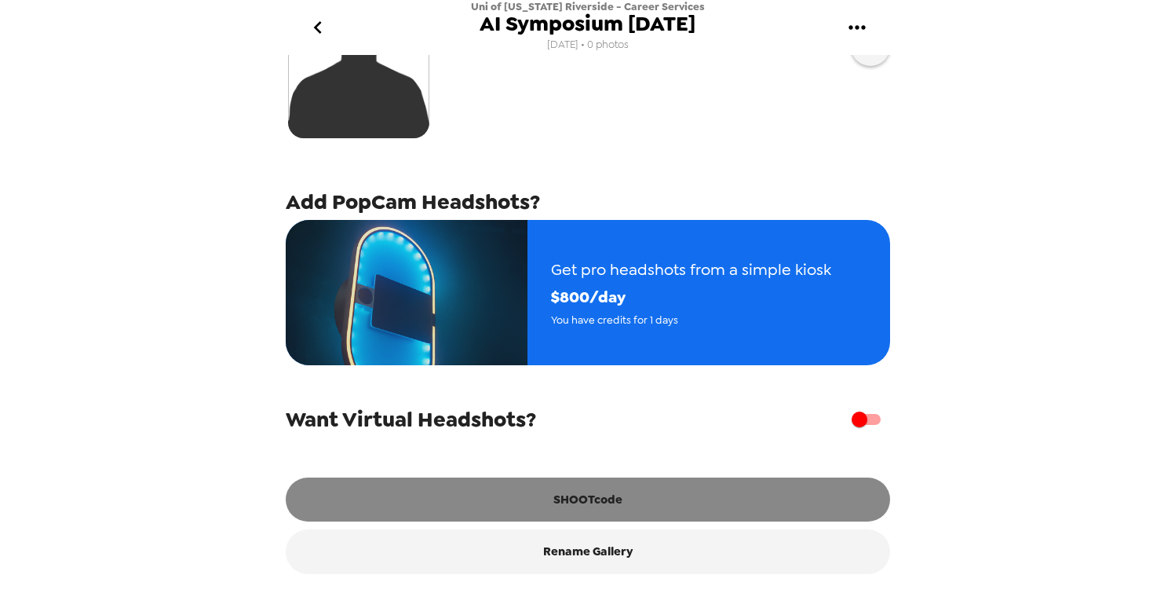
click at [653, 509] on button "SHOOTcode" at bounding box center [588, 499] width 605 height 44
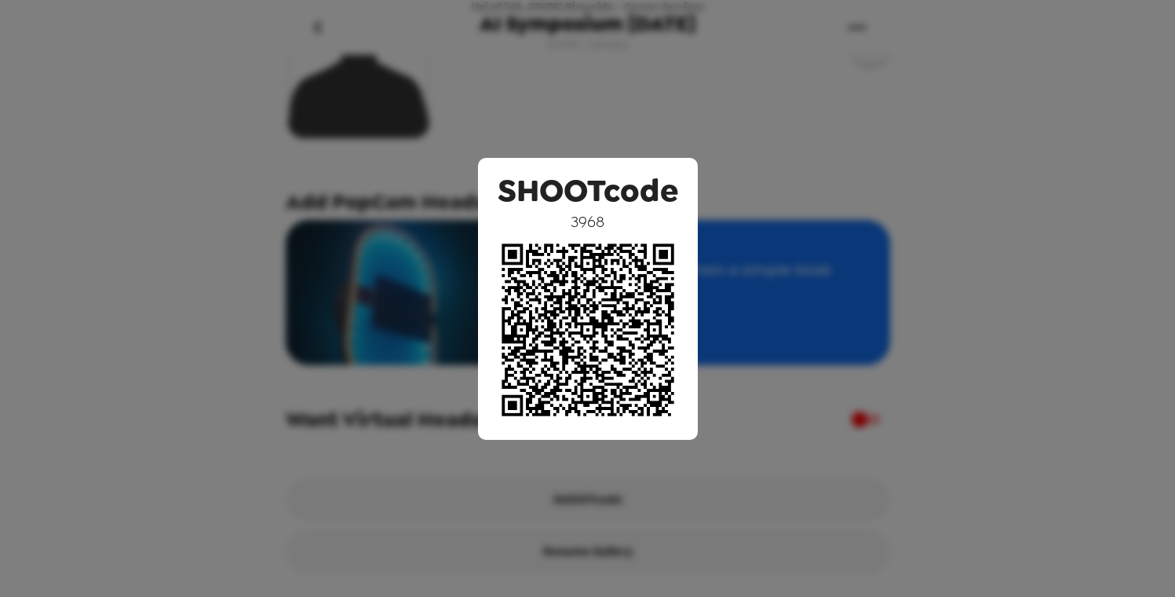
click at [741, 208] on div "SHOOTcode 3968" at bounding box center [587, 298] width 1175 height 597
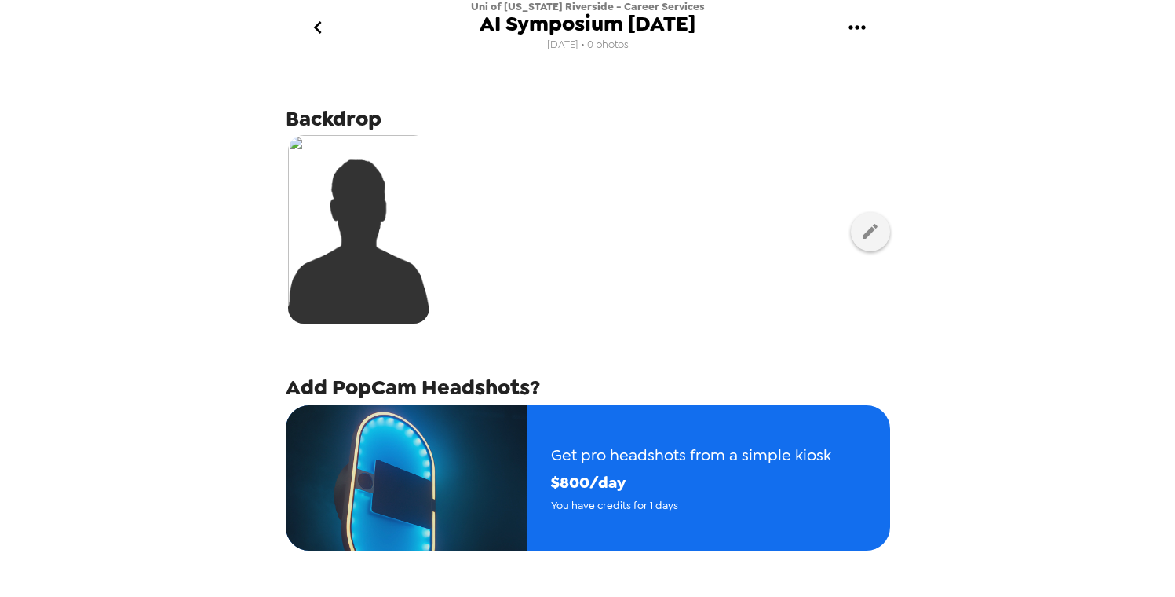
scroll to position [0, 0]
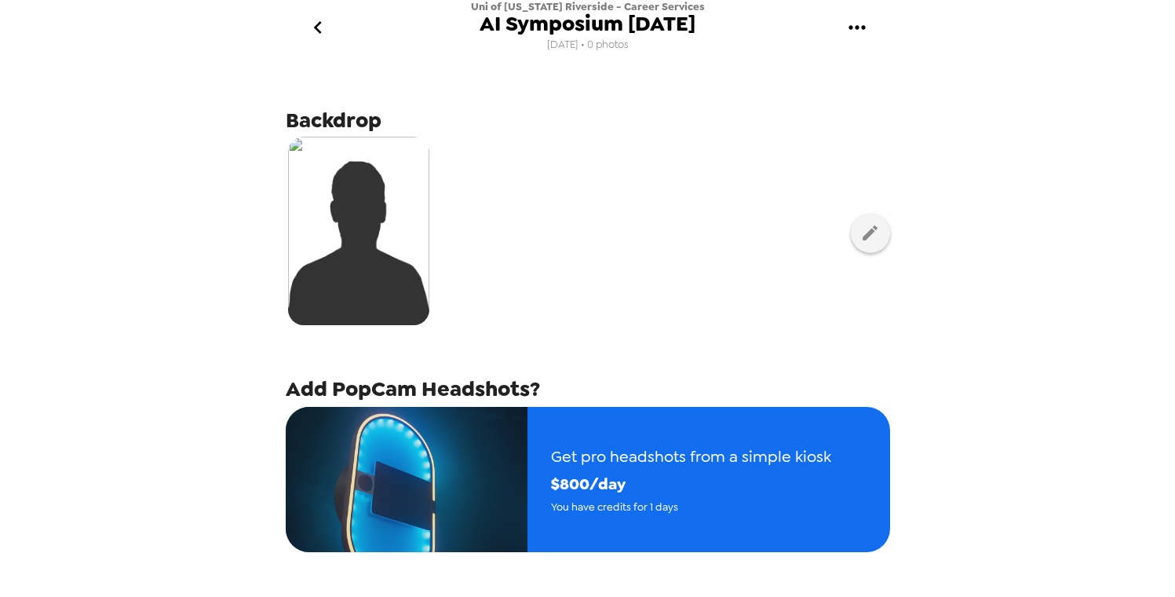
click at [315, 32] on icon "go back" at bounding box center [317, 27] width 25 height 25
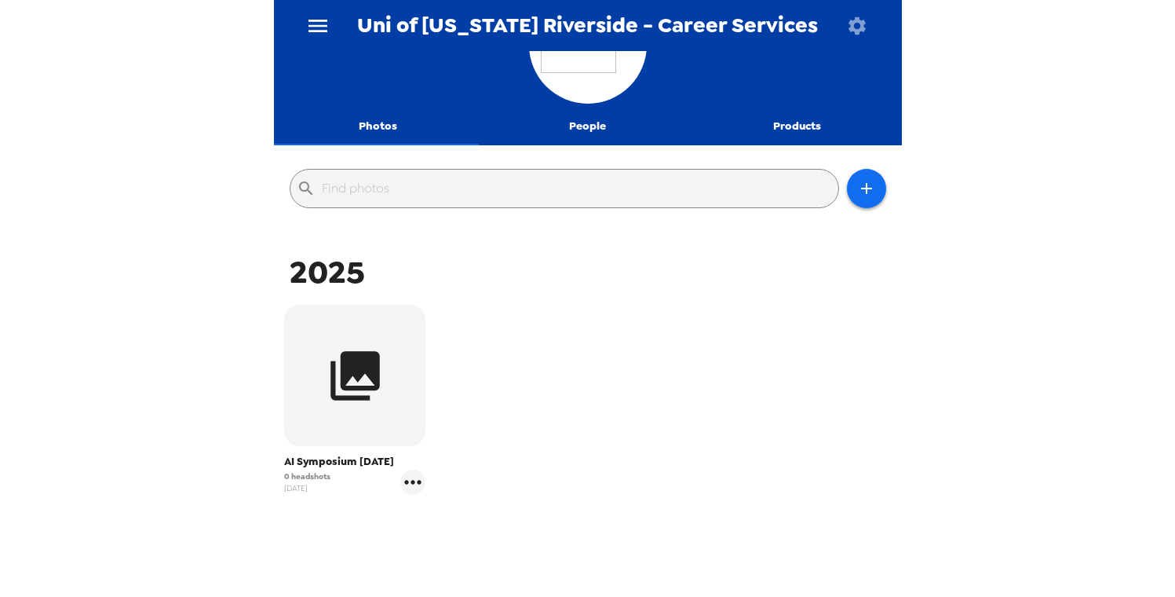
scroll to position [136, 0]
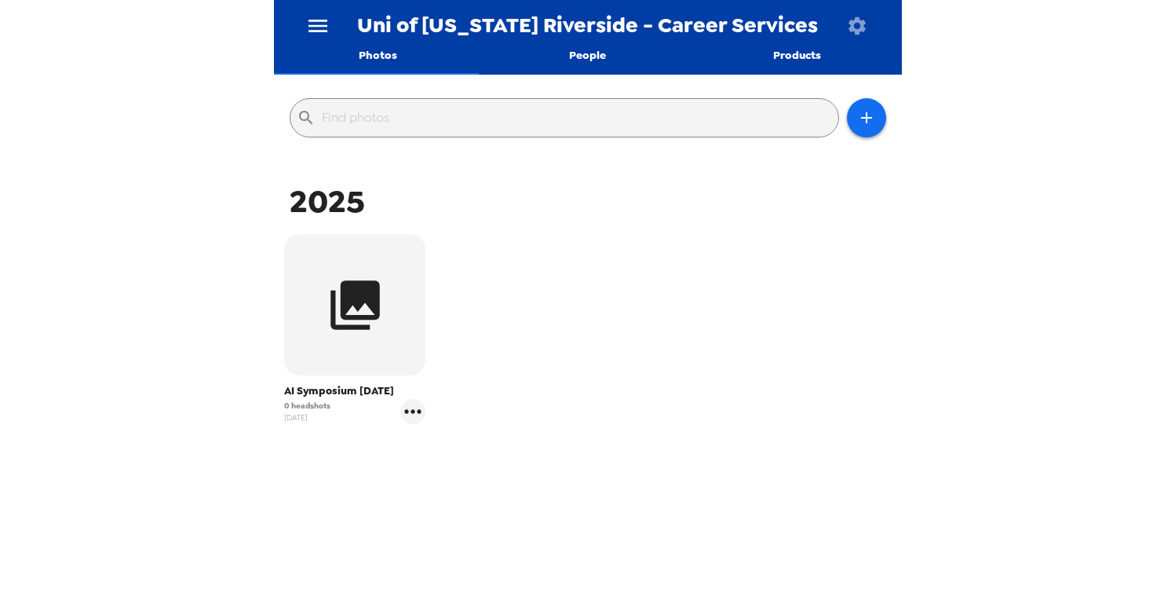
click at [772, 53] on button "Products" at bounding box center [797, 56] width 210 height 38
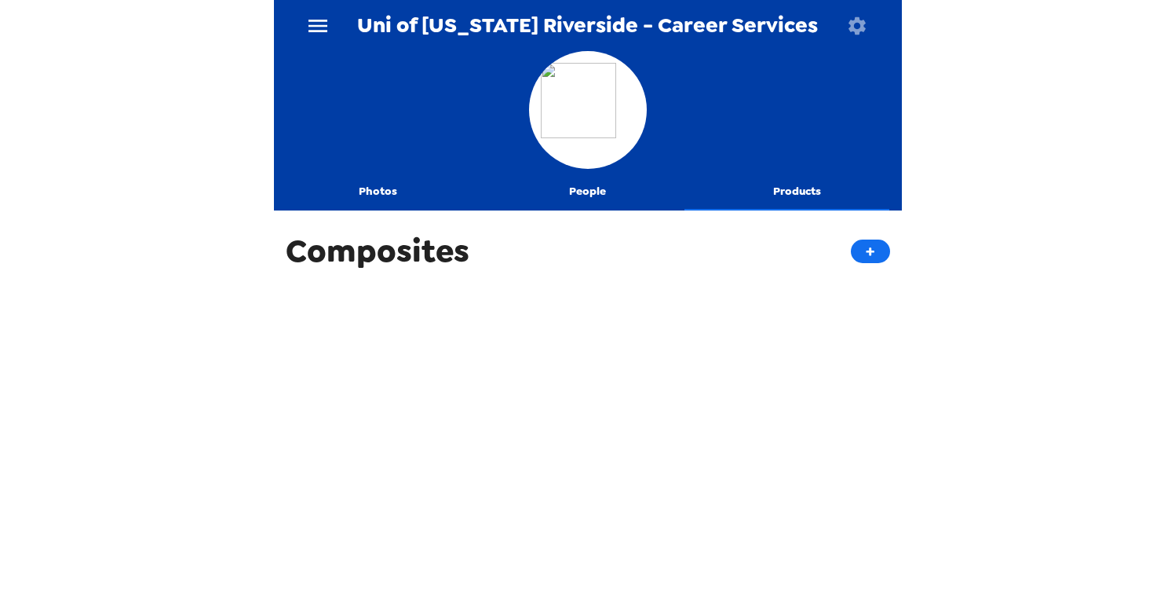
scroll to position [0, 0]
click at [348, 199] on button "Photos" at bounding box center [379, 192] width 210 height 38
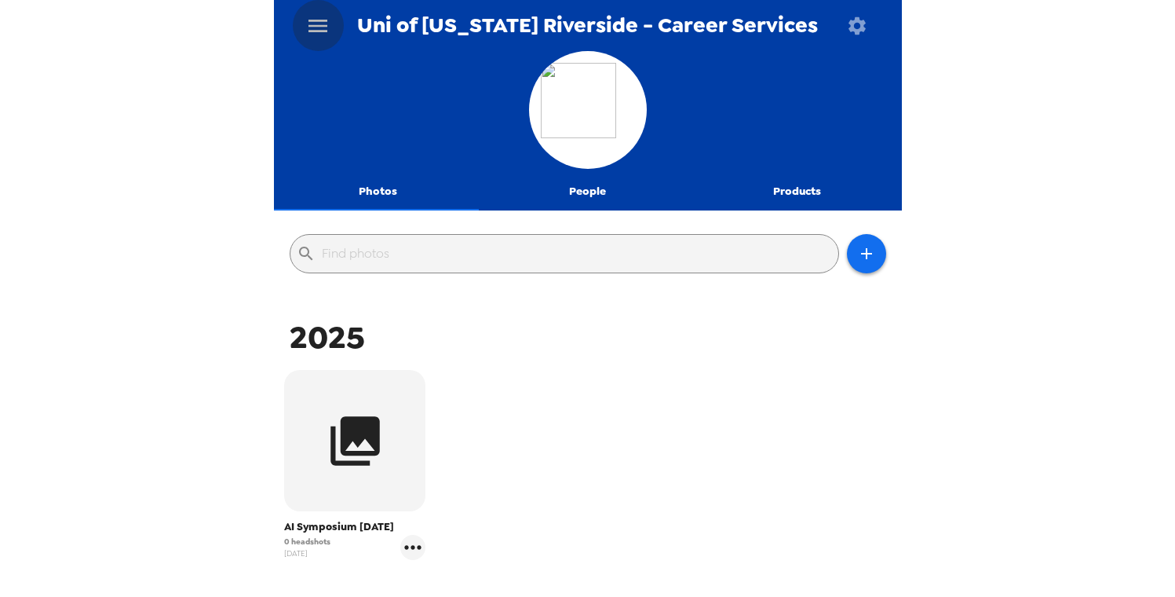
click at [312, 27] on icon "menu" at bounding box center [317, 25] width 25 height 25
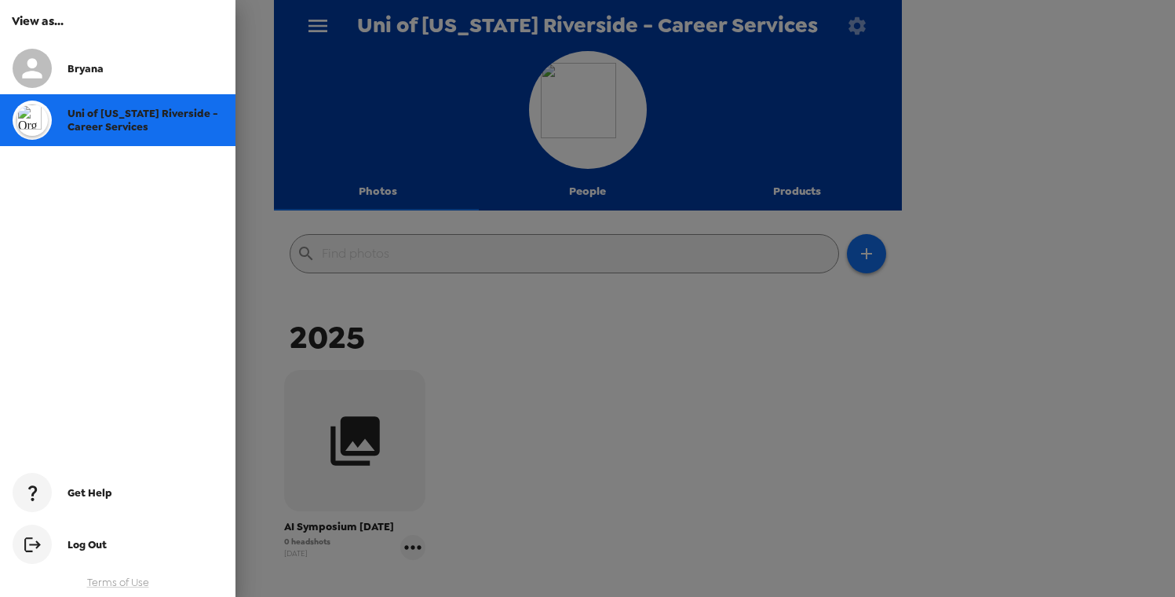
click at [537, 307] on div at bounding box center [587, 298] width 1175 height 597
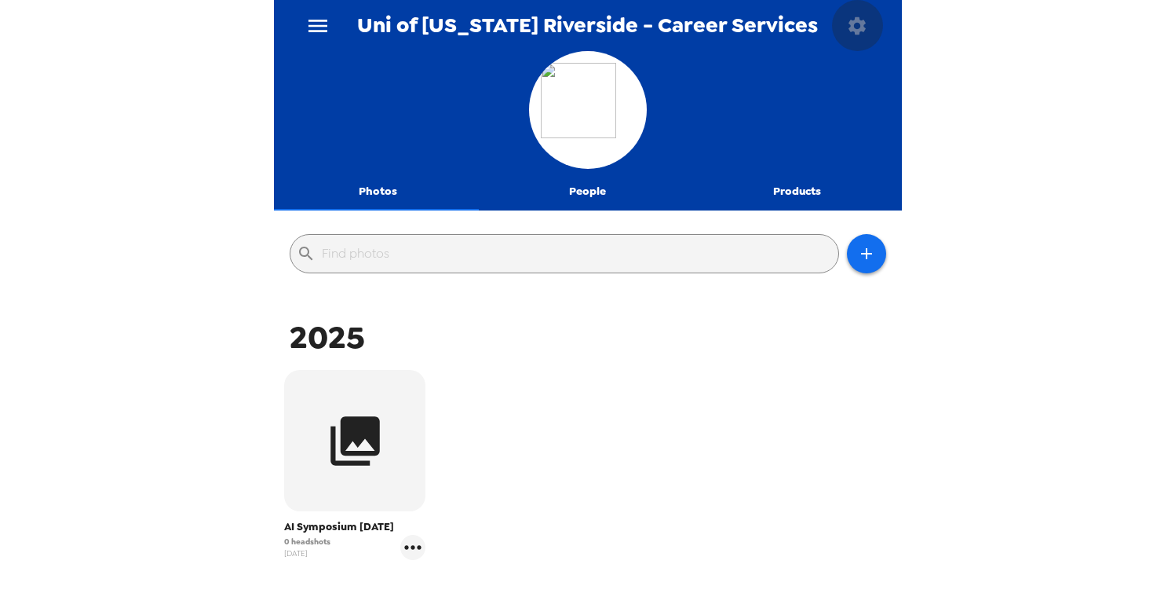
click at [866, 20] on icon "button" at bounding box center [857, 26] width 22 height 22
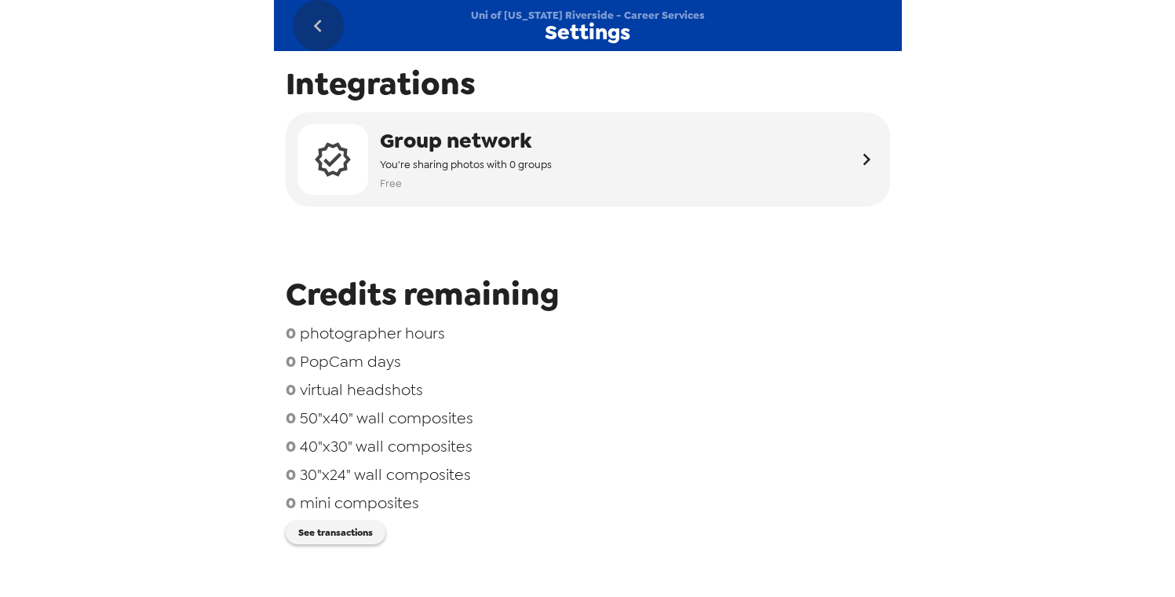
click at [316, 29] on icon "go back" at bounding box center [317, 25] width 25 height 25
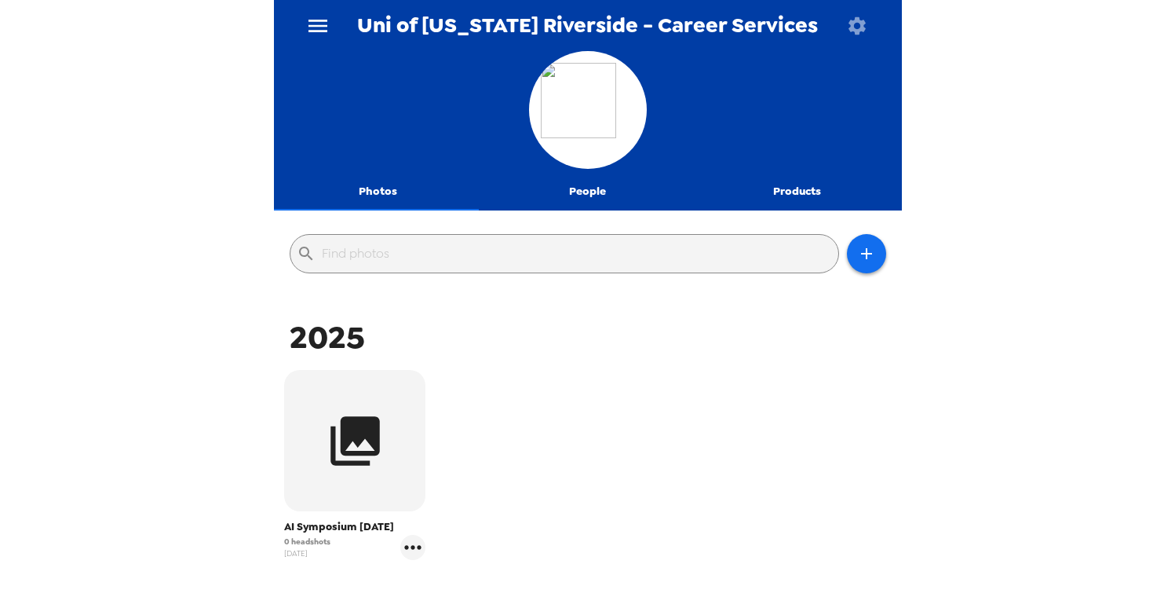
scroll to position [136, 0]
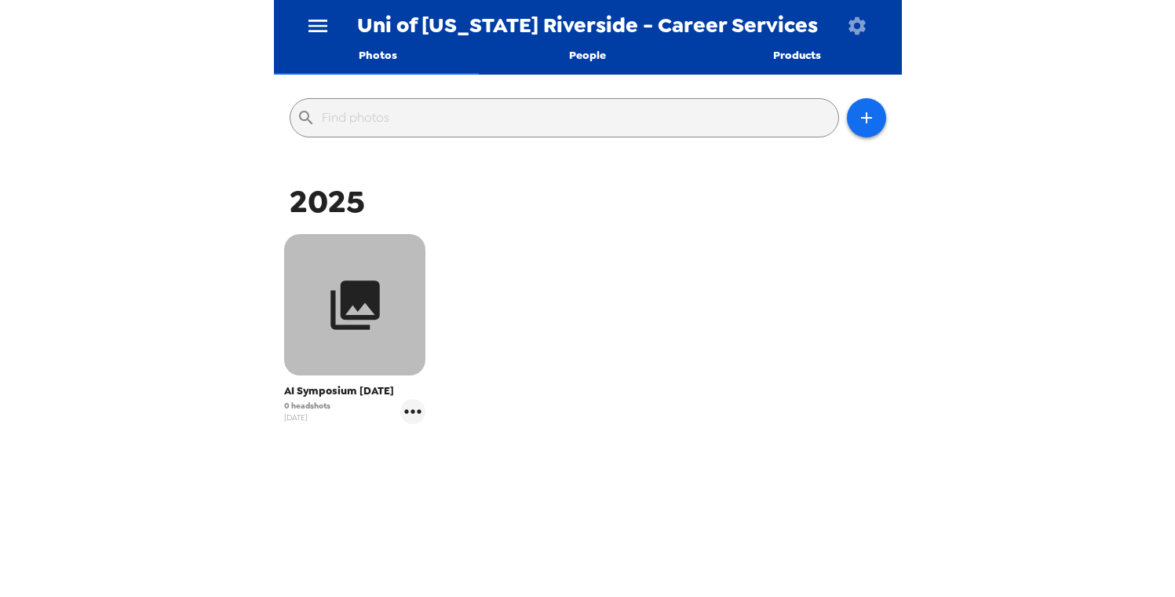
click at [377, 367] on button "button" at bounding box center [354, 304] width 141 height 141
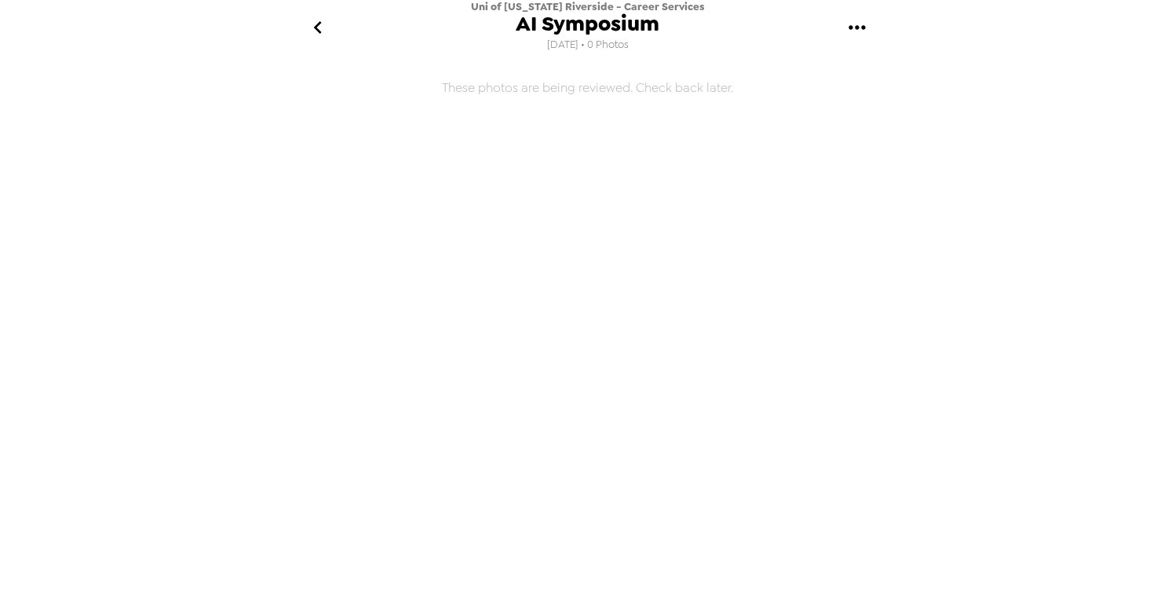
click at [311, 26] on icon "go back" at bounding box center [317, 27] width 25 height 25
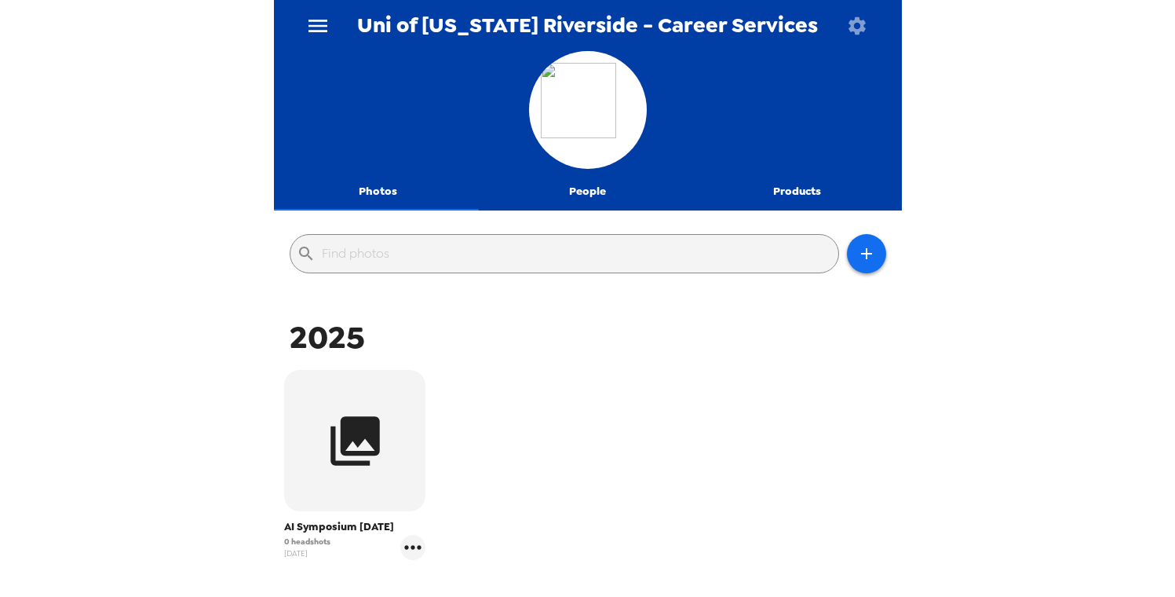
click at [857, 23] on icon "button" at bounding box center [857, 26] width 22 height 22
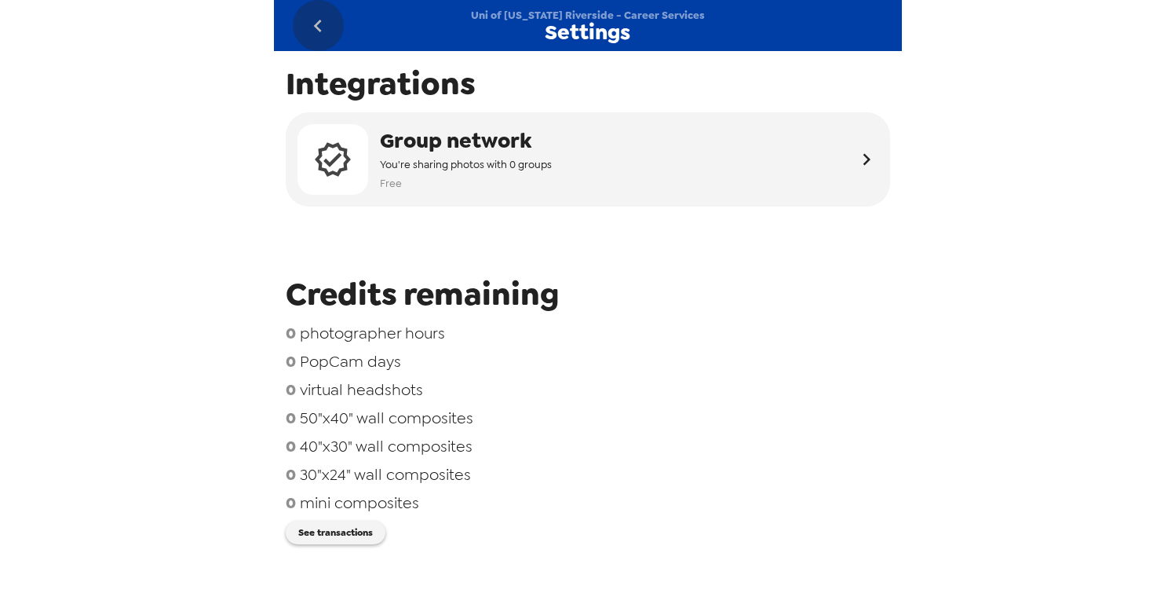
click at [328, 25] on icon "go back" at bounding box center [317, 25] width 25 height 25
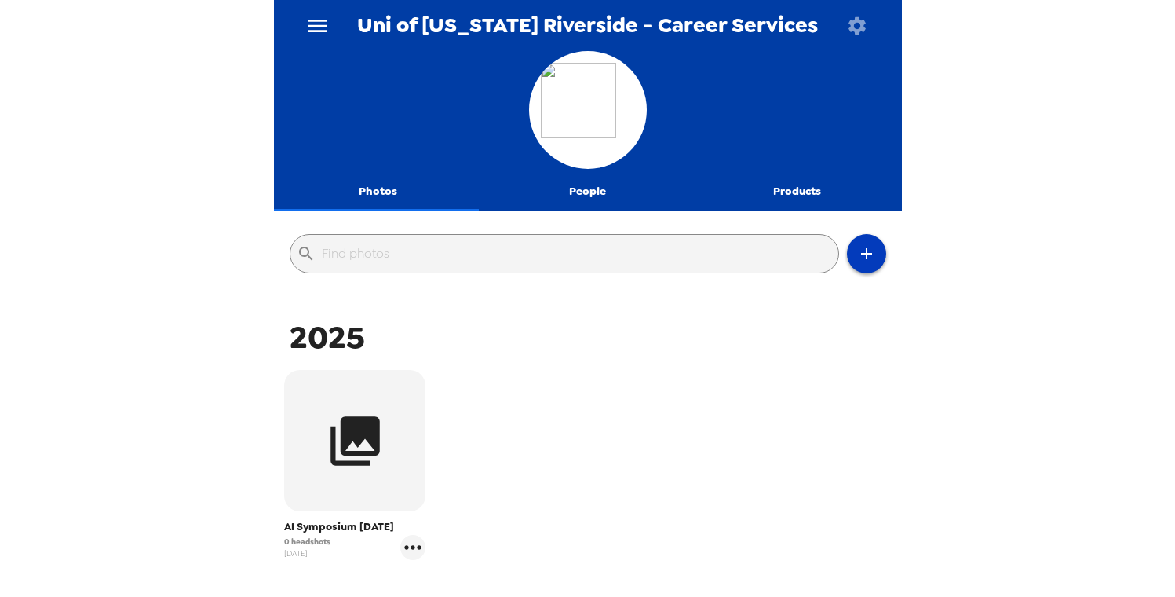
click at [847, 241] on button "button" at bounding box center [866, 253] width 39 height 39
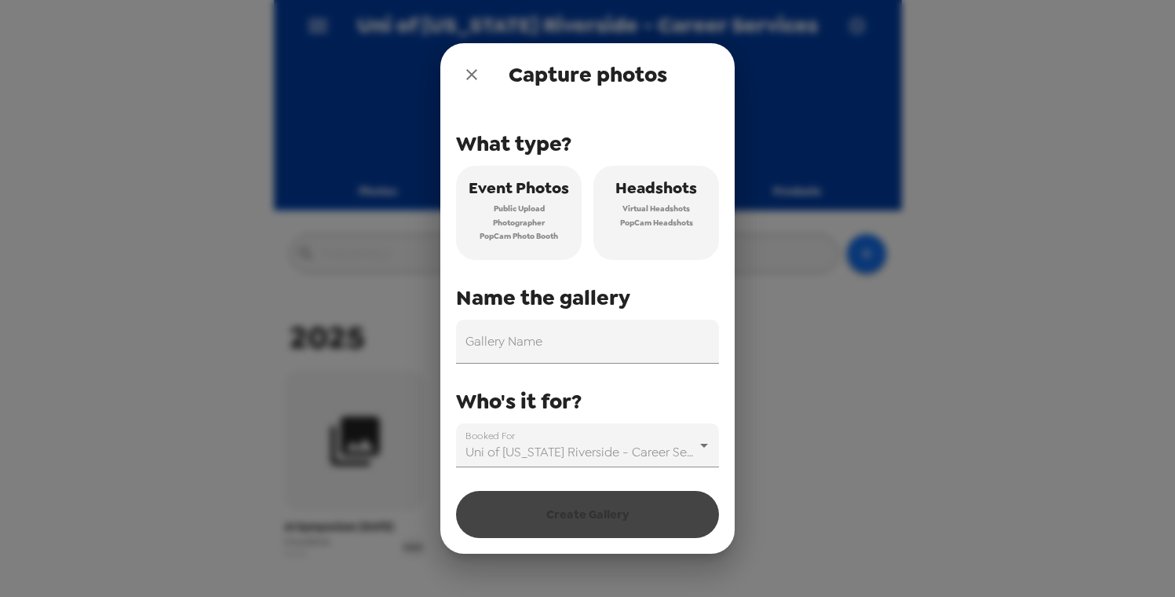
drag, startPoint x: 482, startPoint y: 76, endPoint x: 487, endPoint y: 88, distance: 12.7
click at [483, 77] on button "close" at bounding box center [471, 74] width 31 height 31
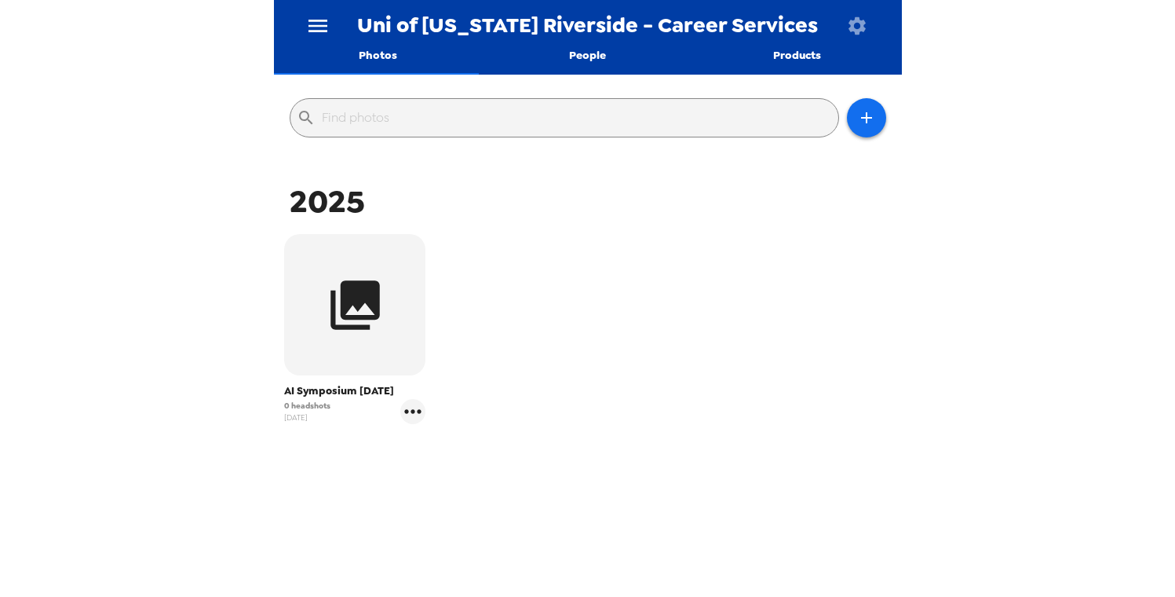
scroll to position [136, 0]
click at [411, 417] on icon "gallery menu" at bounding box center [412, 411] width 25 height 25
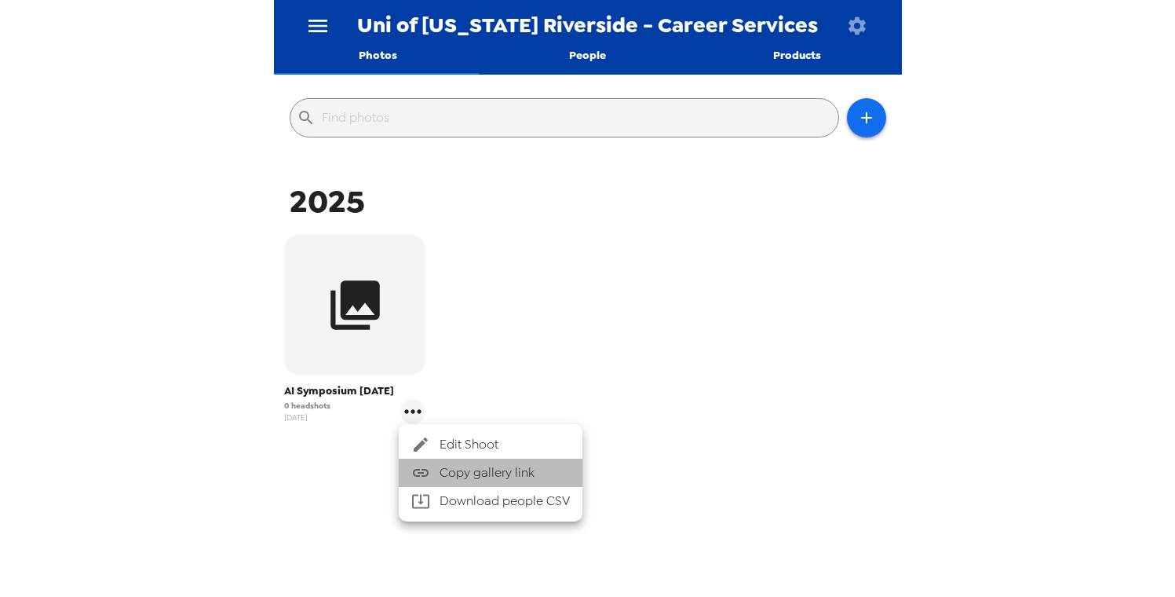
click at [503, 459] on li "Copy gallery link" at bounding box center [491, 473] width 184 height 28
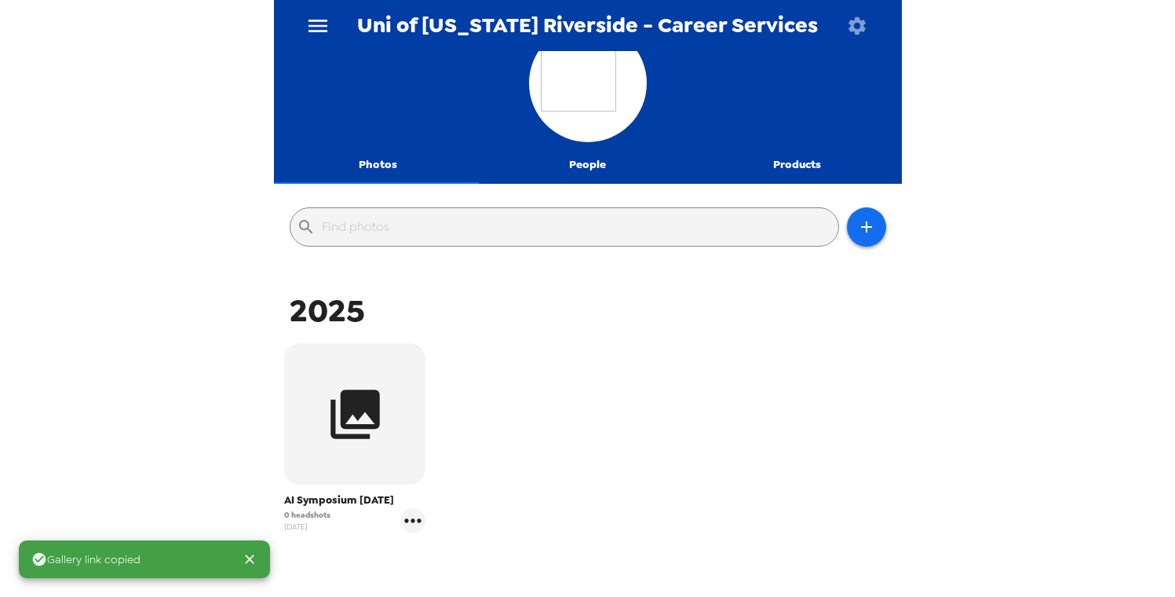
scroll to position [27, 0]
click at [861, 26] on icon "button" at bounding box center [857, 24] width 17 height 17
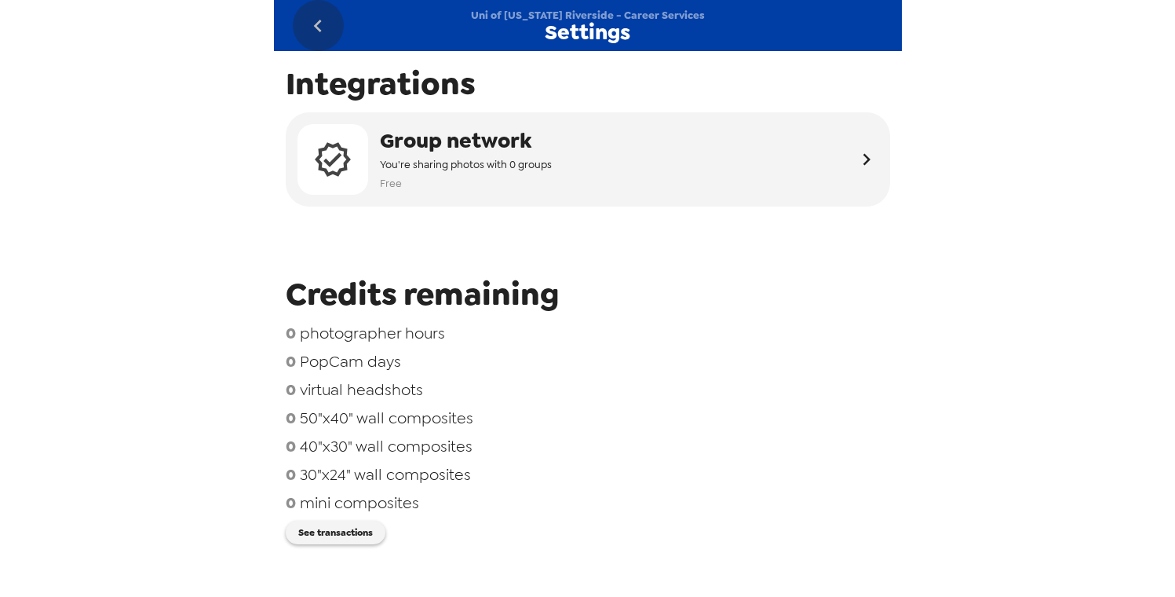
click at [297, 30] on button "go back" at bounding box center [318, 25] width 51 height 51
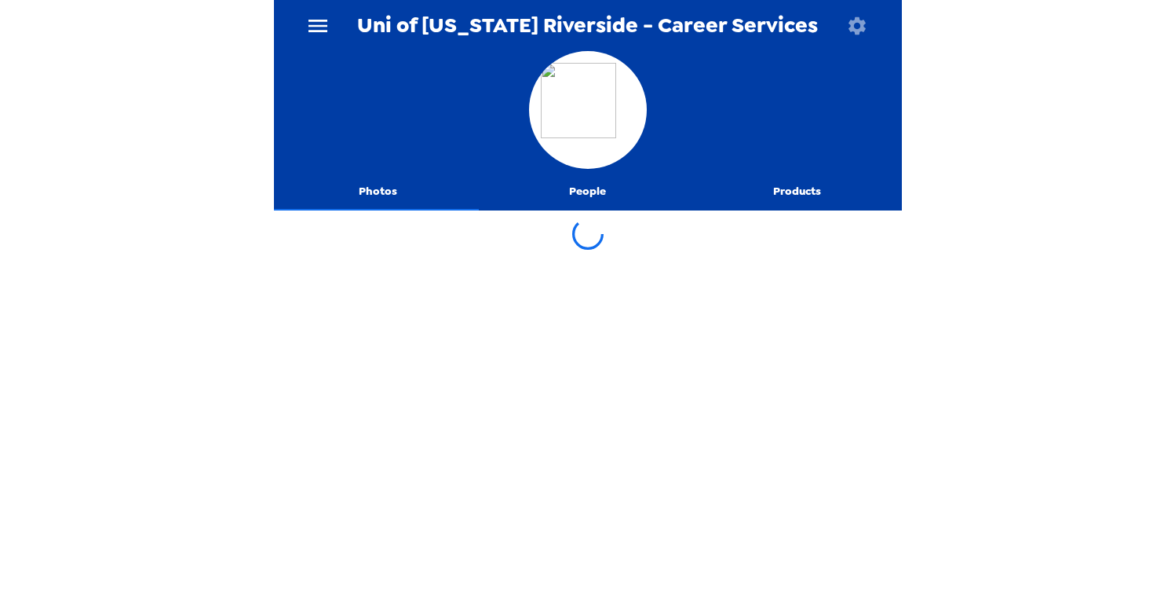
click at [309, 27] on icon "menu" at bounding box center [317, 25] width 25 height 25
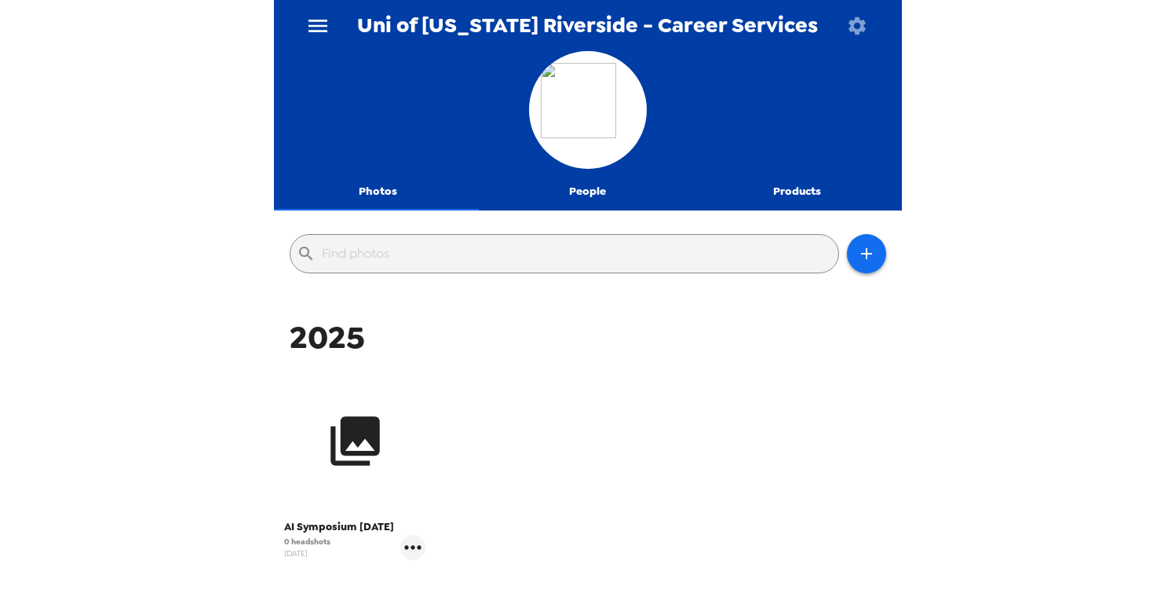
click at [380, 422] on icon "button" at bounding box center [355, 440] width 59 height 59
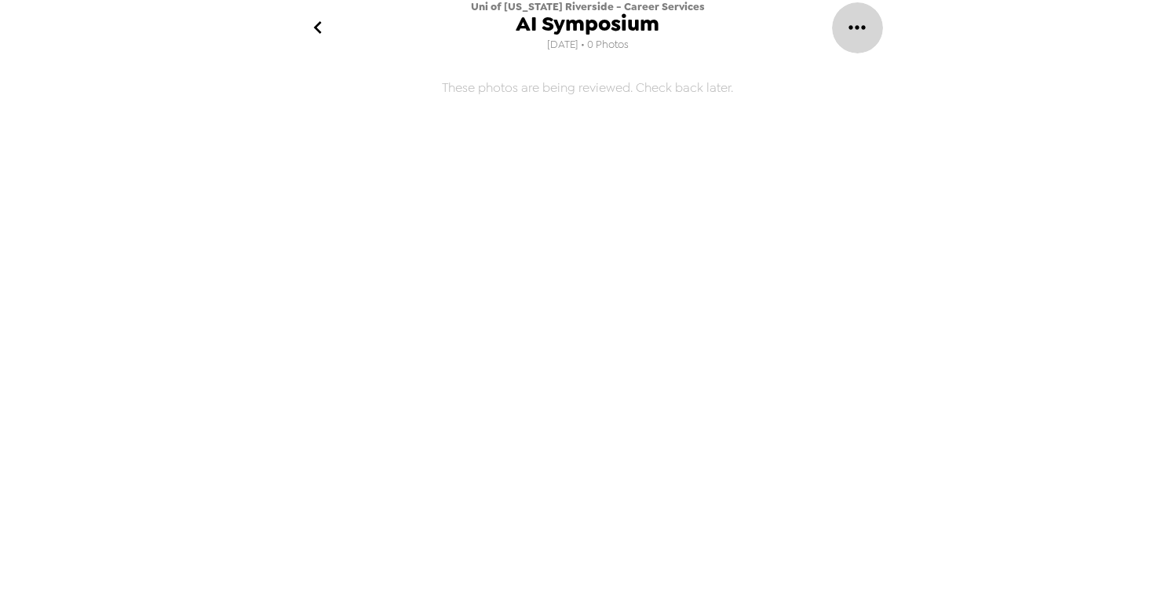
click at [843, 43] on button "gallery menu" at bounding box center [857, 27] width 51 height 51
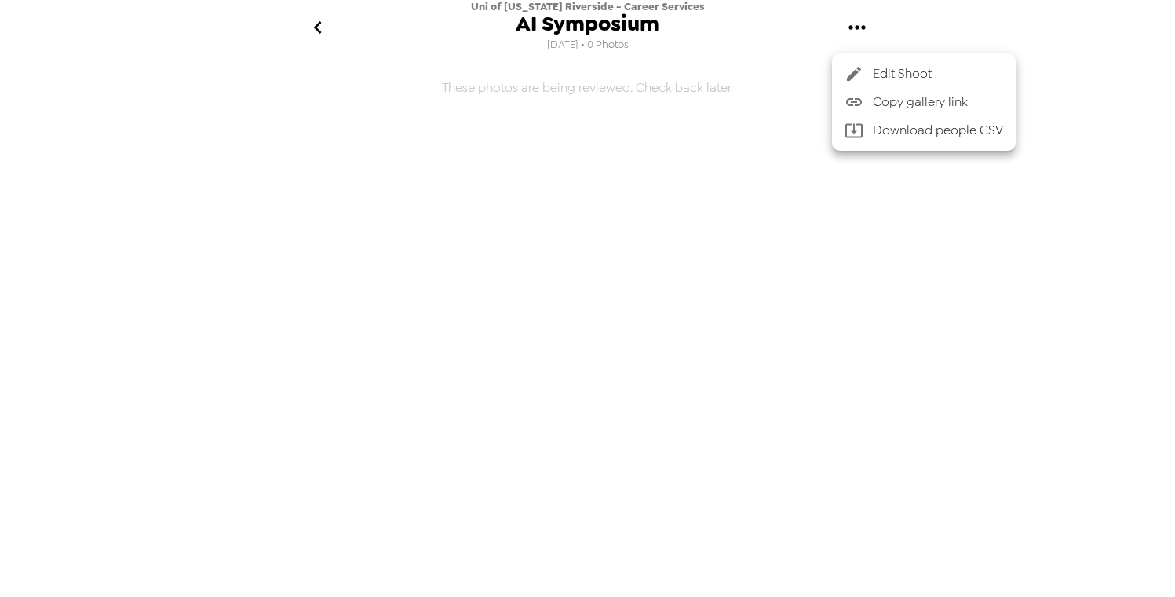
click at [321, 24] on div at bounding box center [587, 298] width 1175 height 597
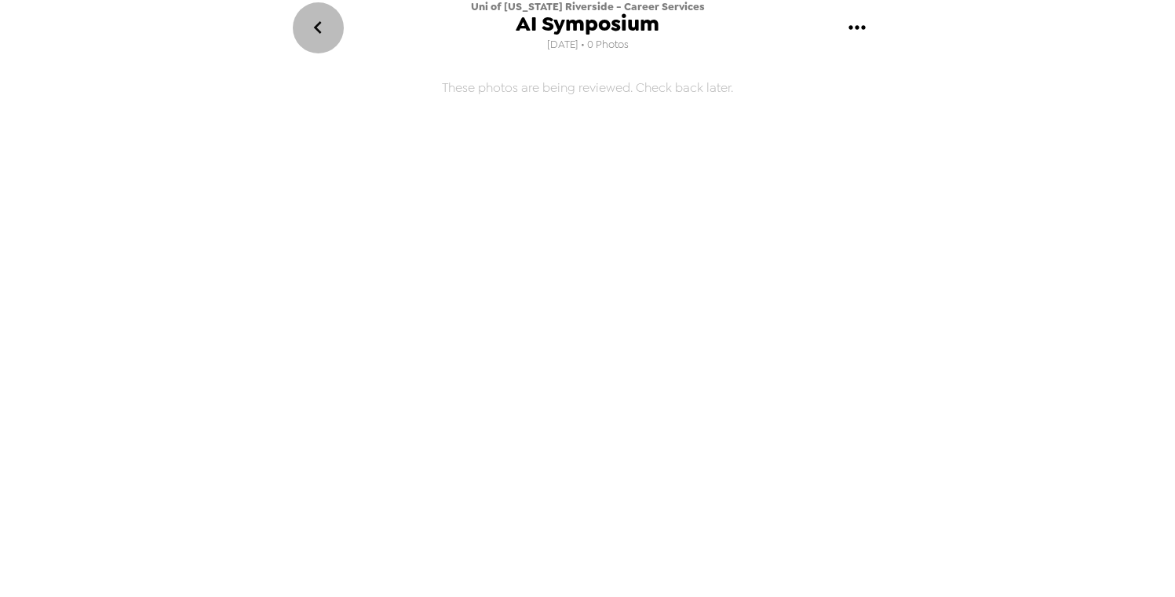
click at [326, 33] on icon "go back" at bounding box center [317, 27] width 25 height 25
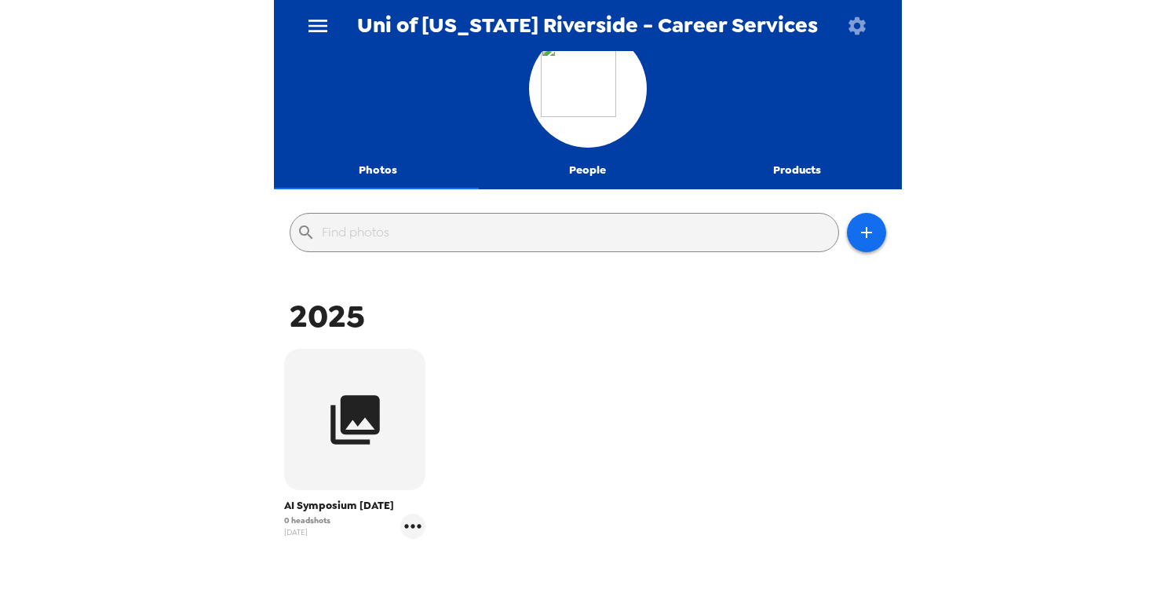
scroll to position [122, 0]
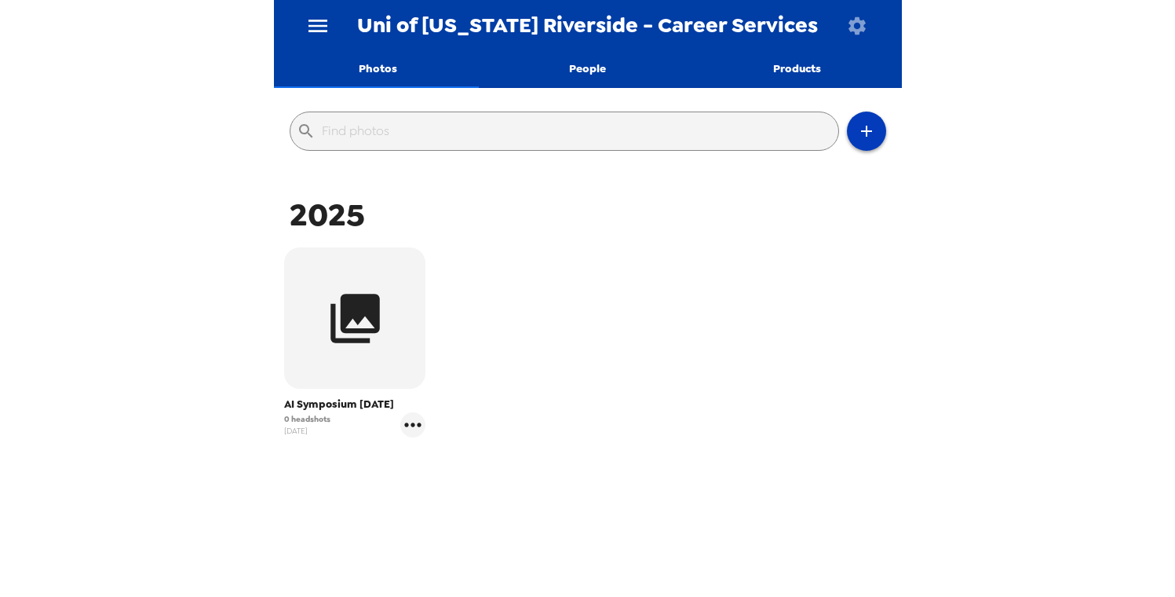
click at [857, 133] on icon "button" at bounding box center [866, 131] width 19 height 19
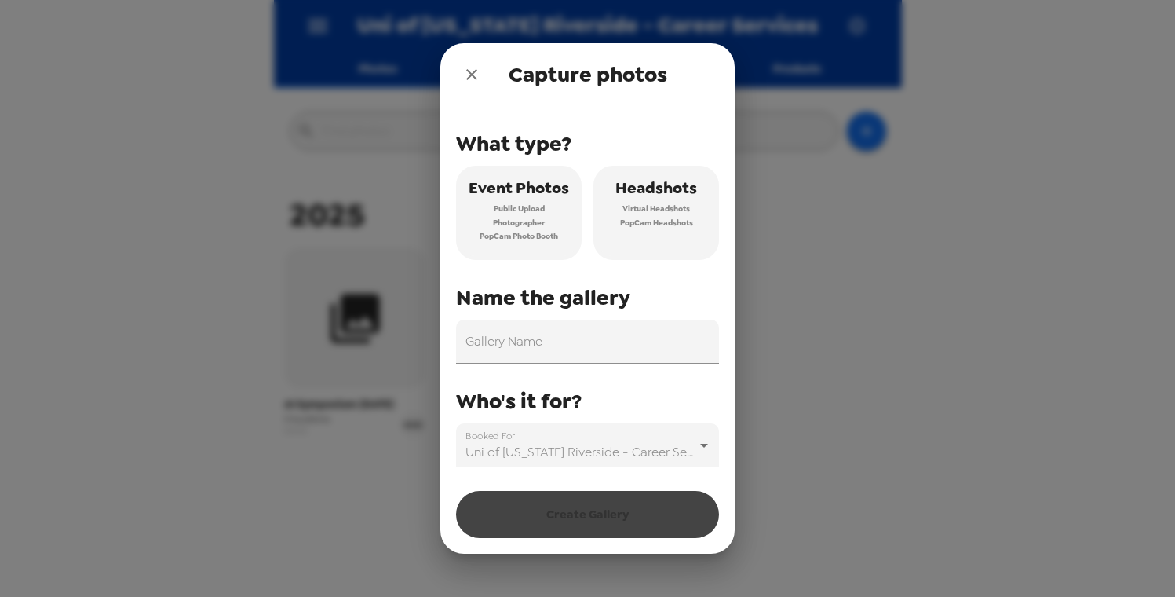
click at [651, 200] on span "Headshots" at bounding box center [657, 187] width 82 height 27
click at [578, 339] on input "Gallery Name" at bounding box center [587, 342] width 263 height 44
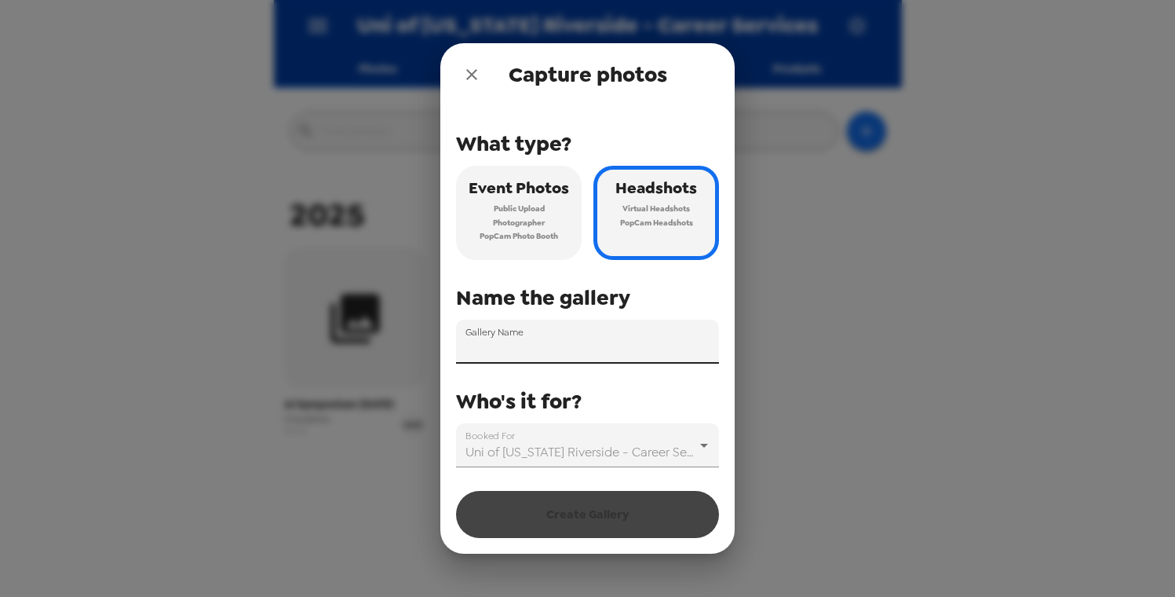
type input "AI Symposium"
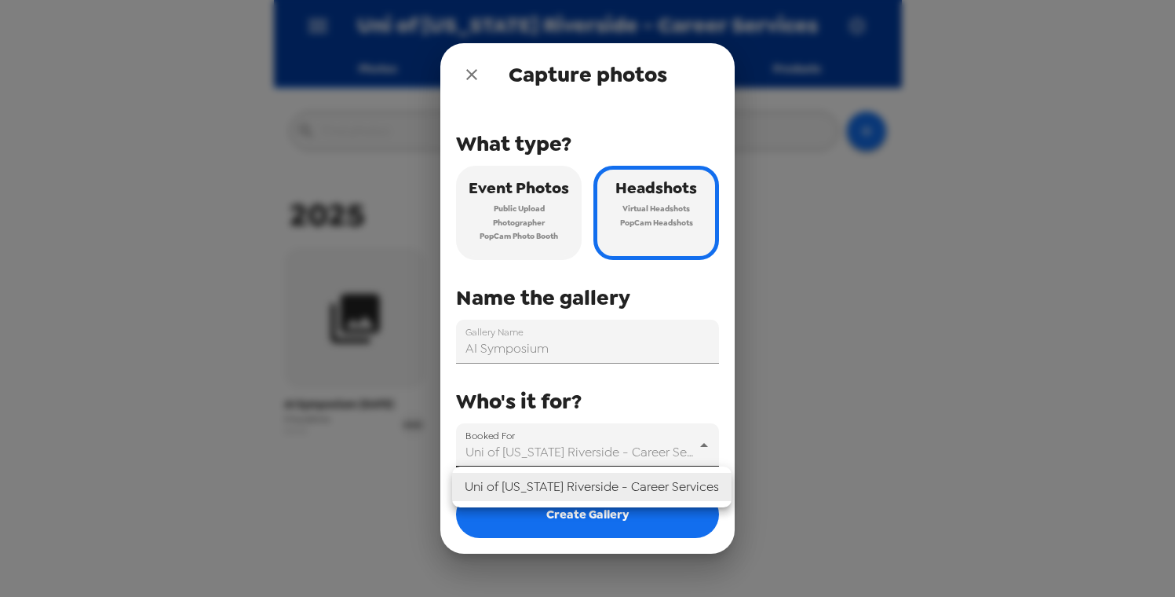
click at [561, 437] on body "Uni of [US_STATE] Riverside - Career Services Photos People Products ​ 2025 AI …" at bounding box center [587, 298] width 1175 height 597
click at [598, 486] on li "Uni of [US_STATE] Riverside - Career Services" at bounding box center [592, 487] width 280 height 28
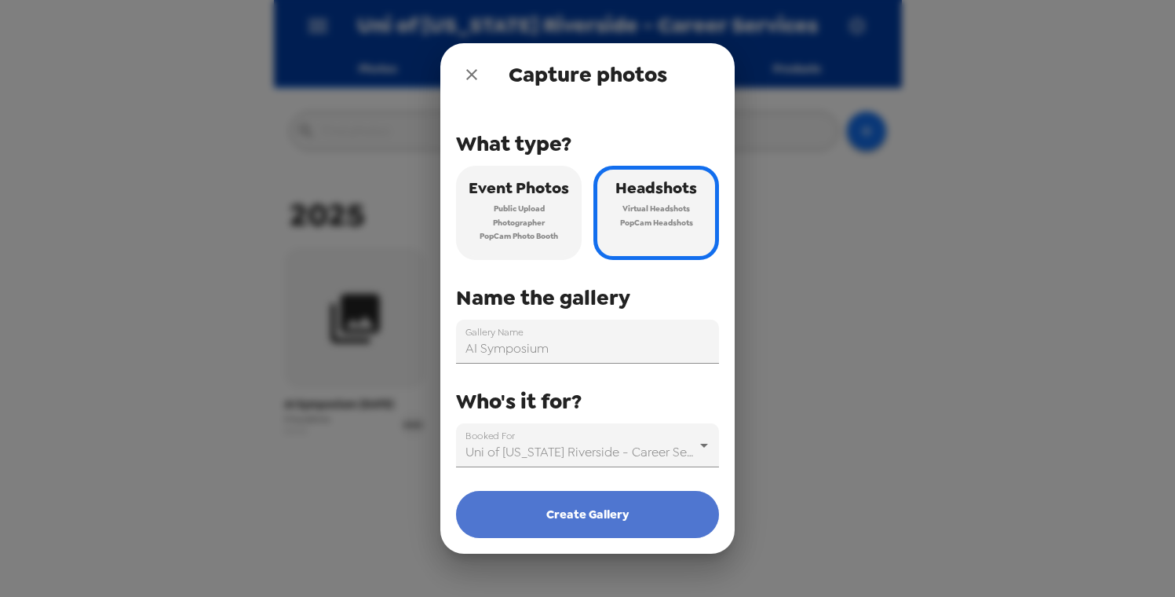
click at [576, 524] on button "Create Gallery" at bounding box center [587, 514] width 263 height 47
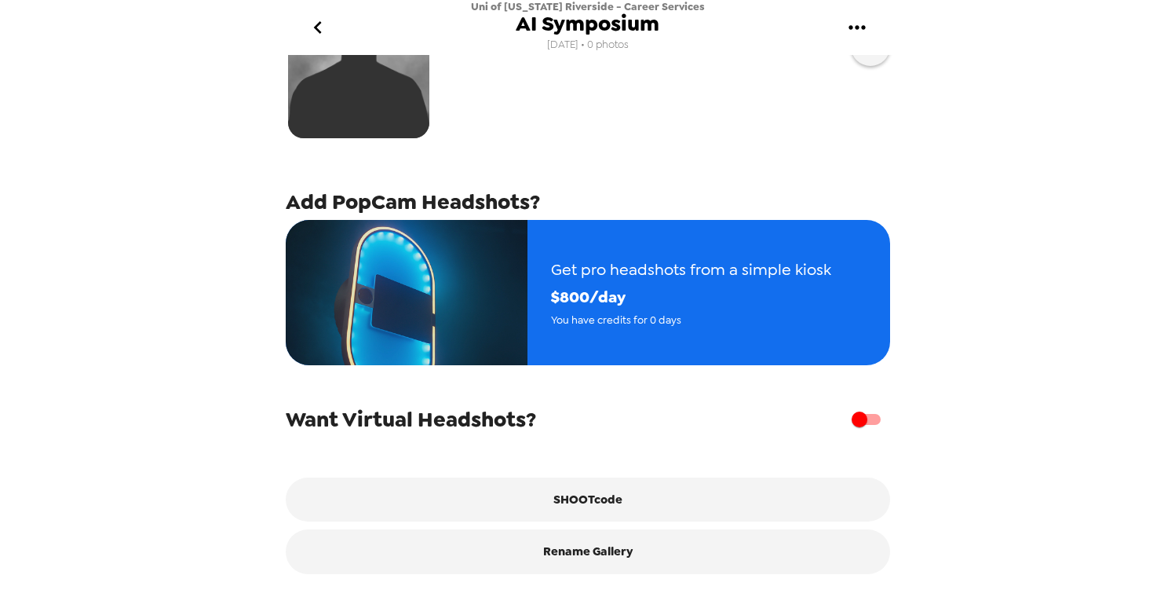
scroll to position [192, 0]
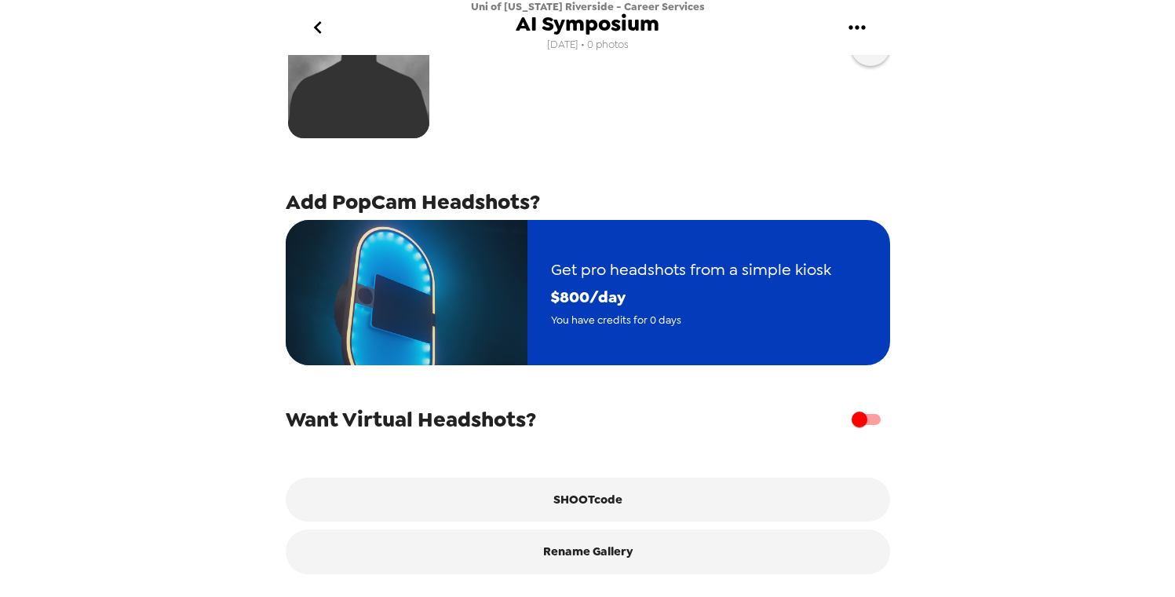
click at [590, 268] on span "Get pro headshots from a simple kiosk" at bounding box center [691, 269] width 280 height 27
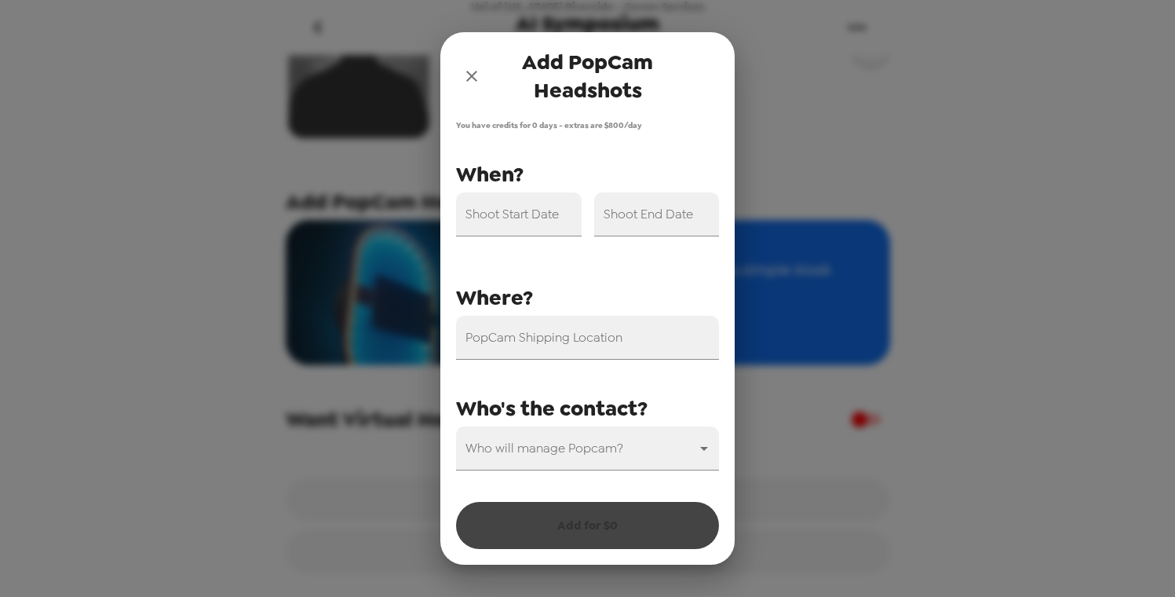
click at [476, 75] on icon "close" at bounding box center [471, 76] width 19 height 19
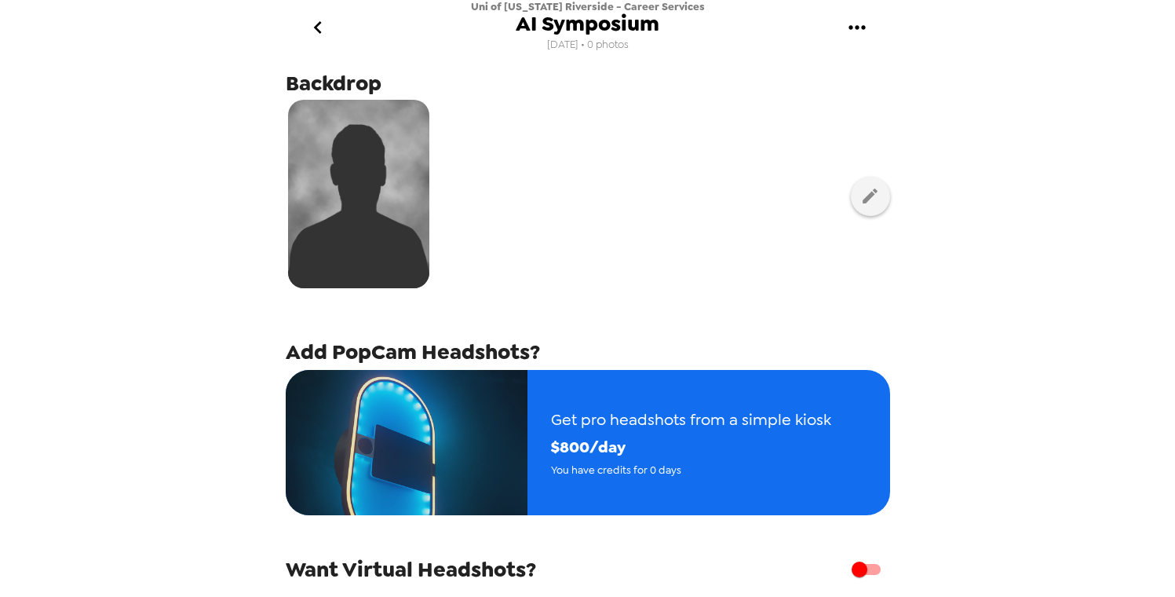
scroll to position [0, 0]
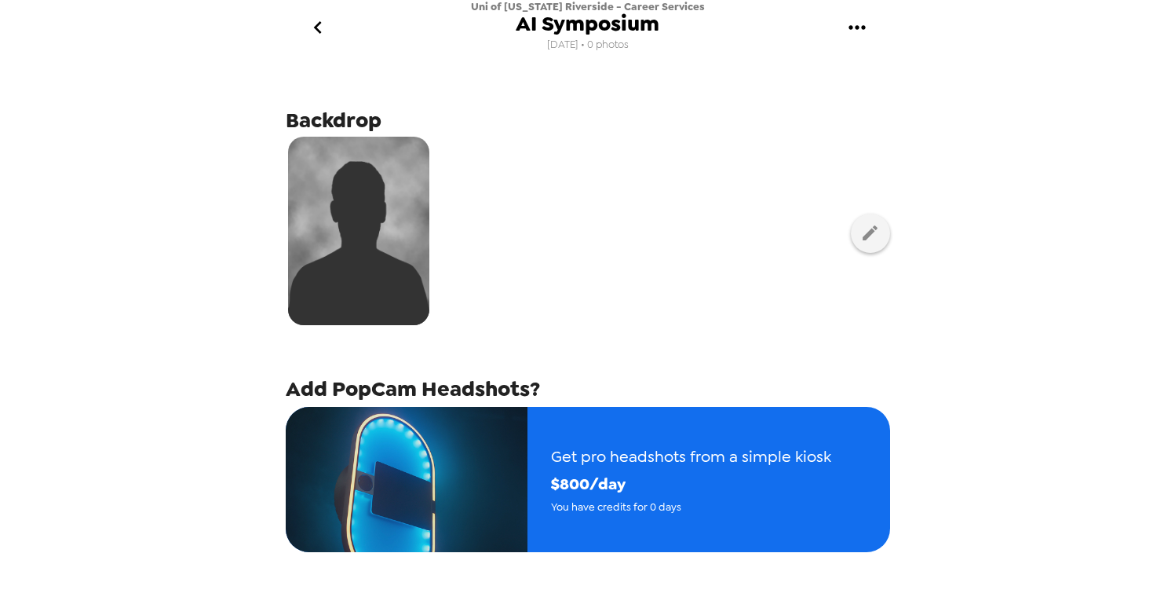
click at [334, 30] on button "go back" at bounding box center [318, 27] width 51 height 51
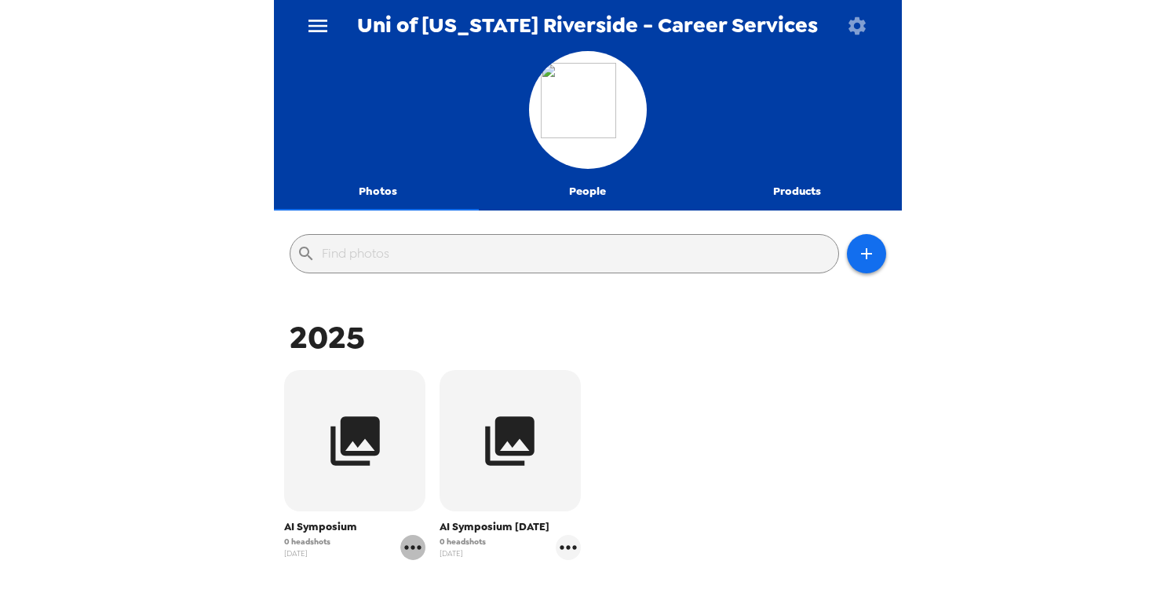
click at [408, 549] on icon "gallery menu" at bounding box center [412, 547] width 25 height 25
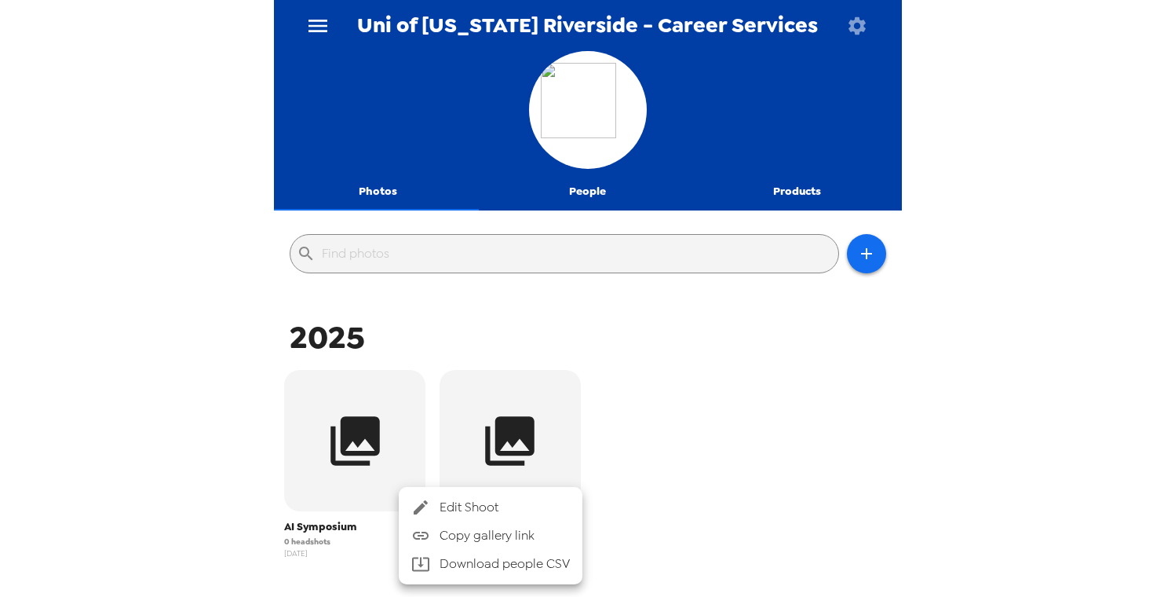
click at [700, 475] on div at bounding box center [587, 298] width 1175 height 597
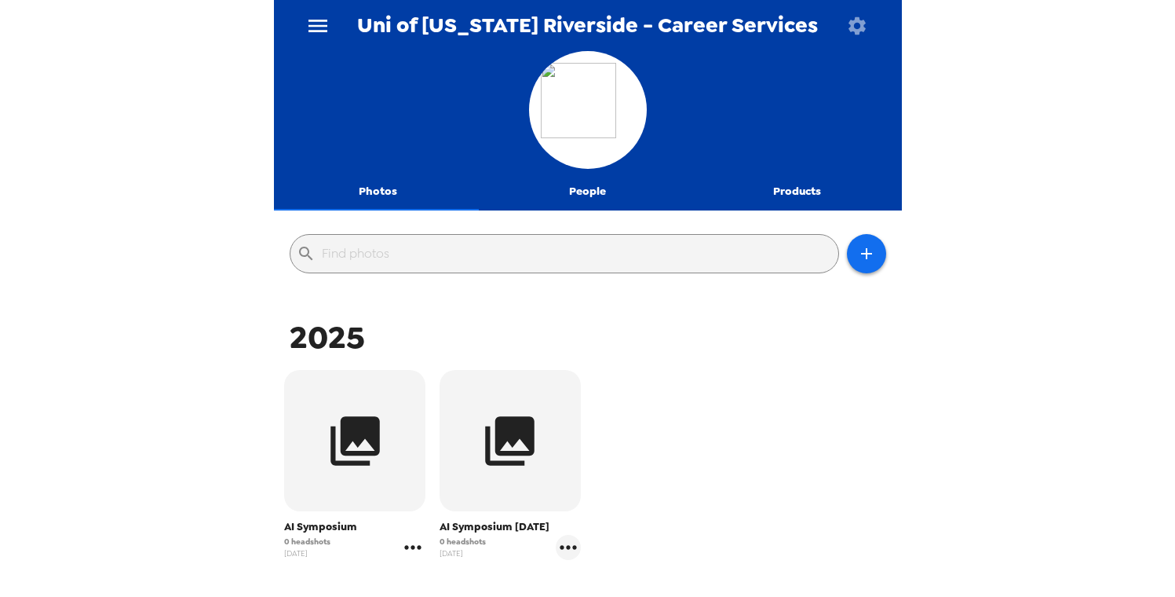
click at [415, 544] on icon "gallery menu" at bounding box center [412, 547] width 25 height 25
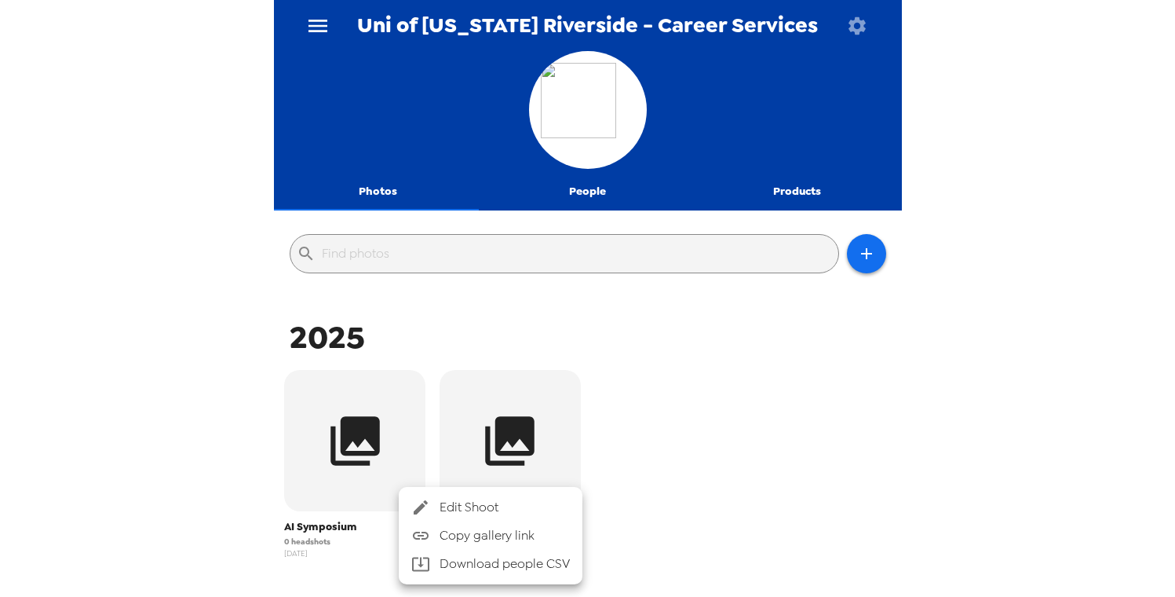
click at [462, 516] on span "Edit Shoot" at bounding box center [505, 507] width 130 height 19
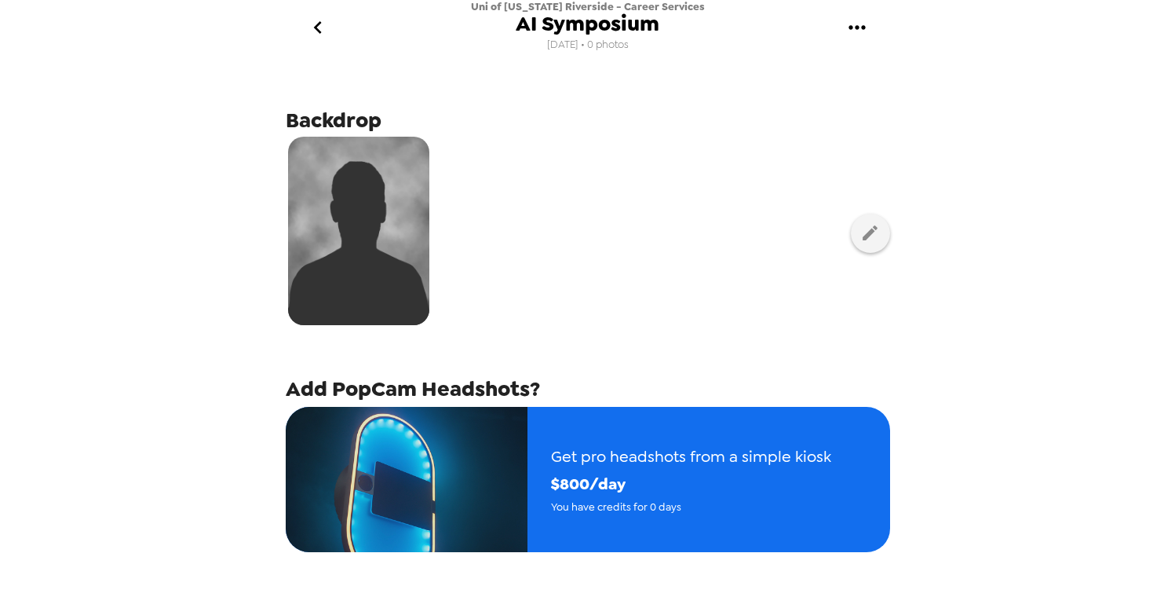
click at [865, 29] on icon "gallery menu" at bounding box center [857, 27] width 25 height 25
drag, startPoint x: 594, startPoint y: 251, endPoint x: 527, endPoint y: 183, distance: 95.5
click at [594, 252] on div at bounding box center [587, 298] width 1175 height 597
click at [851, 236] on button "button" at bounding box center [870, 233] width 39 height 39
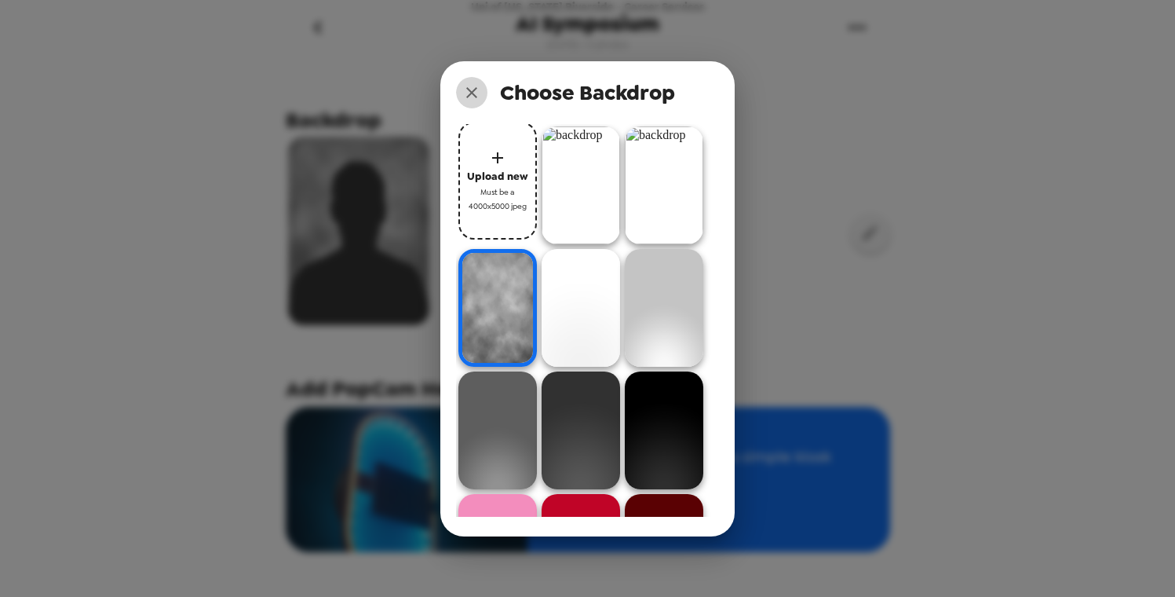
click at [467, 90] on icon "close" at bounding box center [471, 92] width 19 height 19
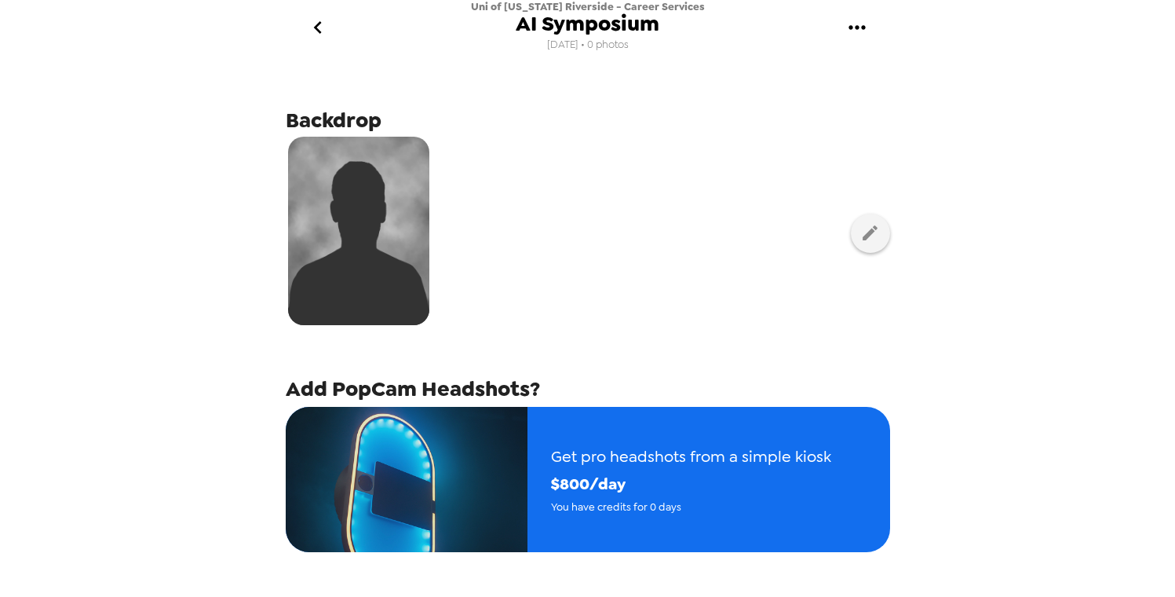
click at [307, 31] on icon "go back" at bounding box center [317, 27] width 25 height 25
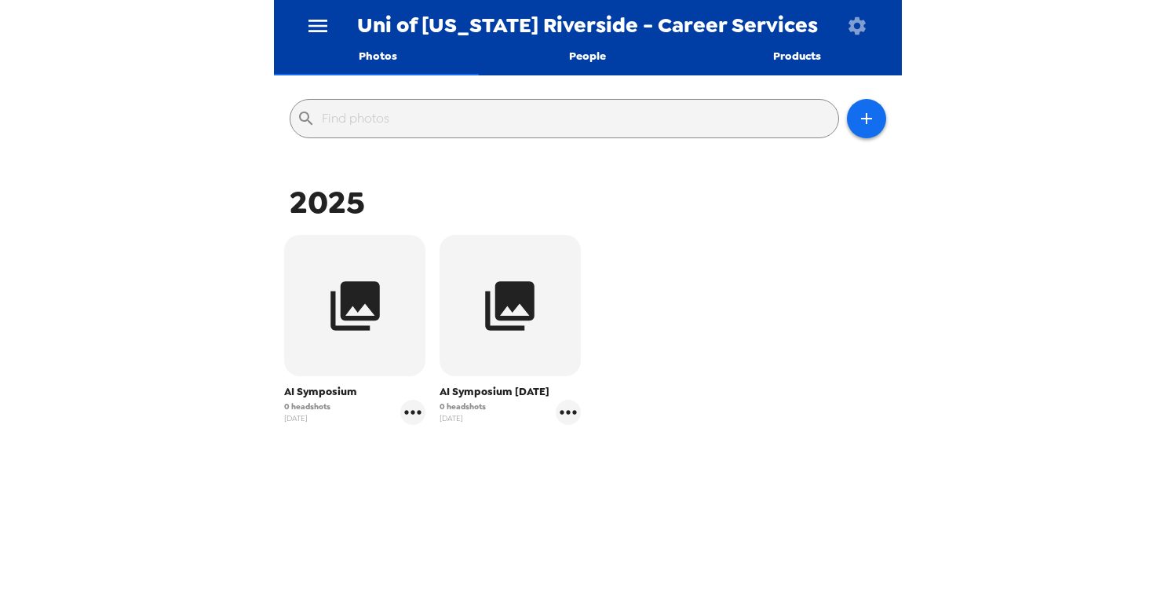
scroll to position [136, 0]
click at [410, 416] on icon "gallery menu" at bounding box center [412, 411] width 25 height 25
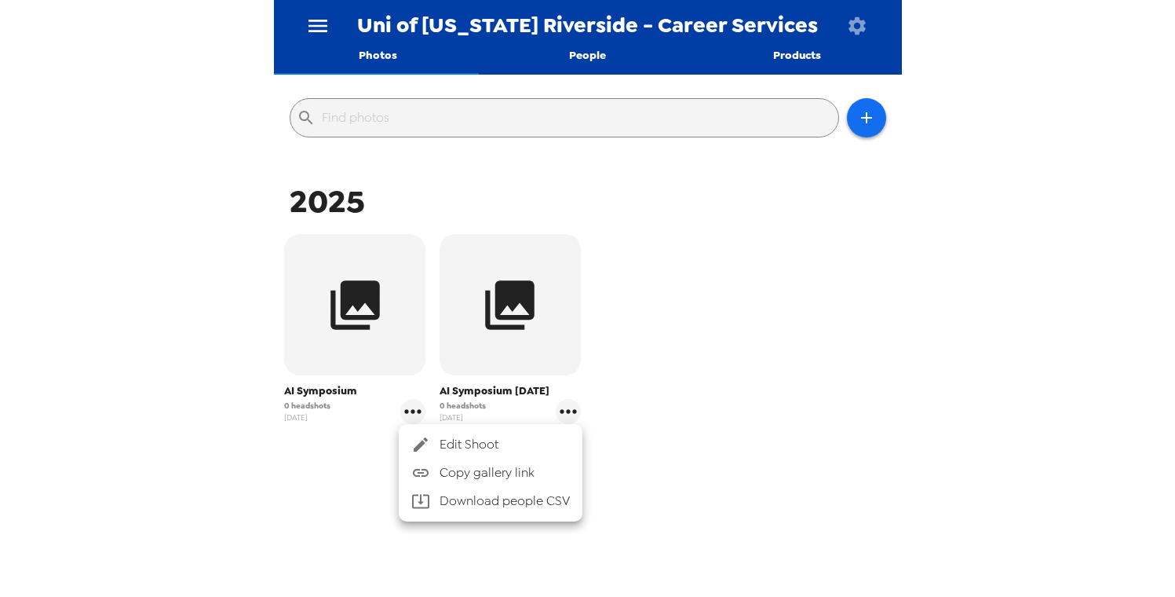
click at [329, 305] on div at bounding box center [587, 298] width 1175 height 597
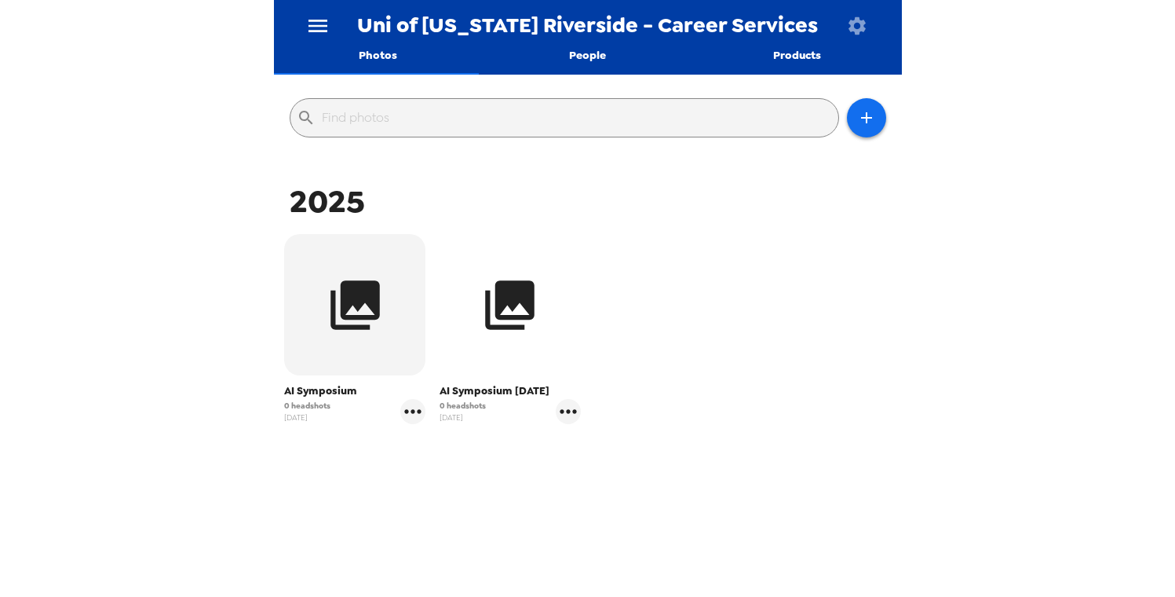
click at [510, 315] on icon "button" at bounding box center [510, 304] width 49 height 49
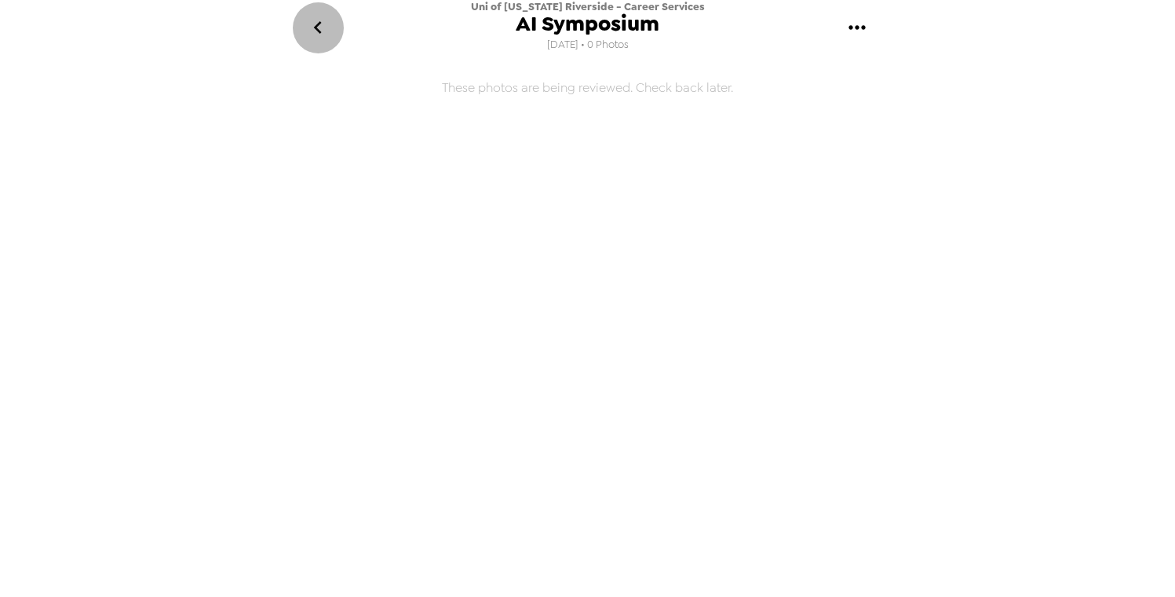
click at [315, 27] on icon "go back" at bounding box center [318, 27] width 8 height 13
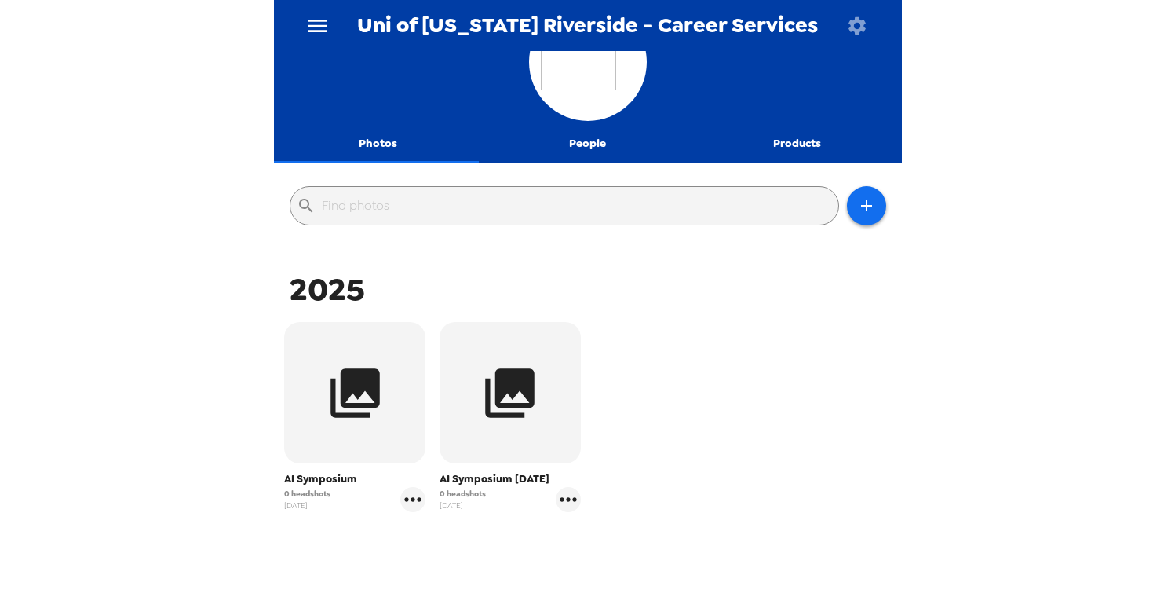
scroll to position [136, 0]
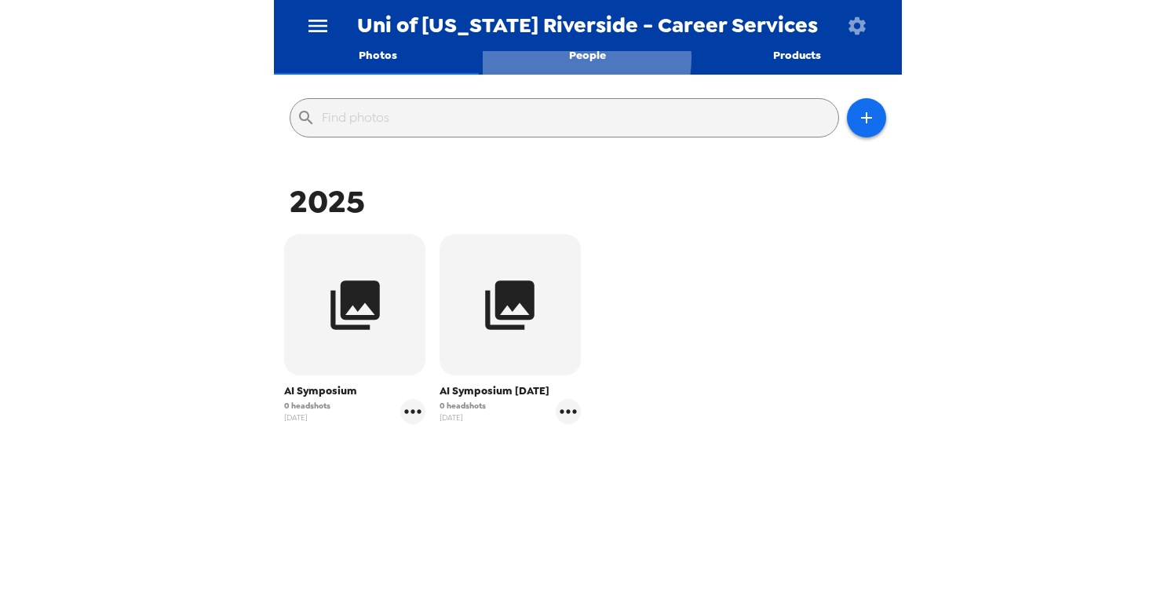
click at [575, 57] on button "People" at bounding box center [588, 56] width 210 height 38
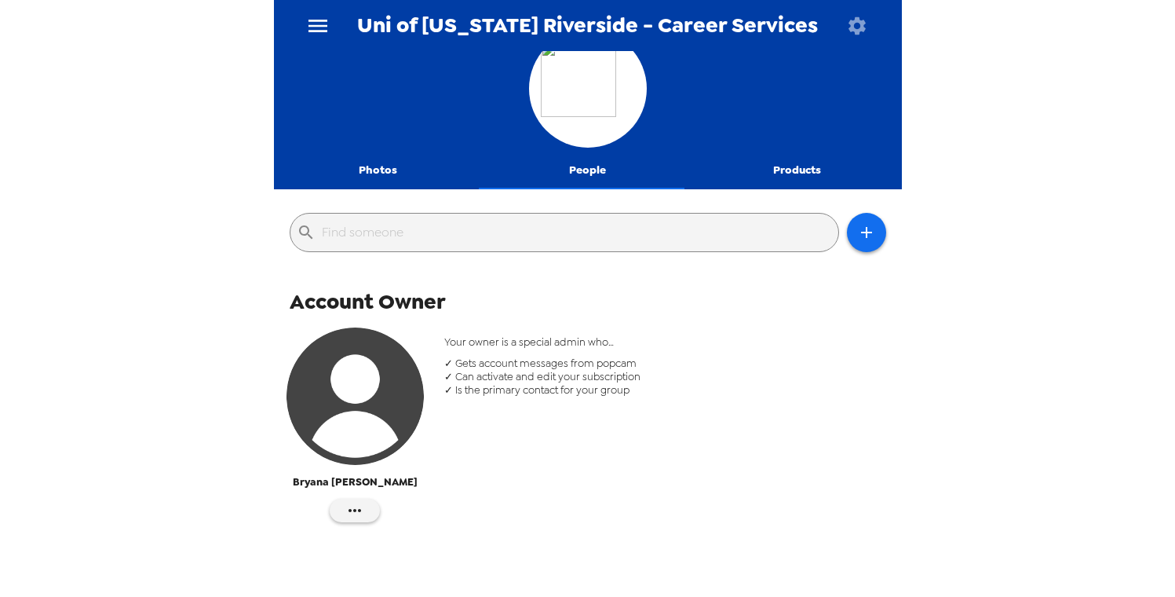
scroll to position [22, 0]
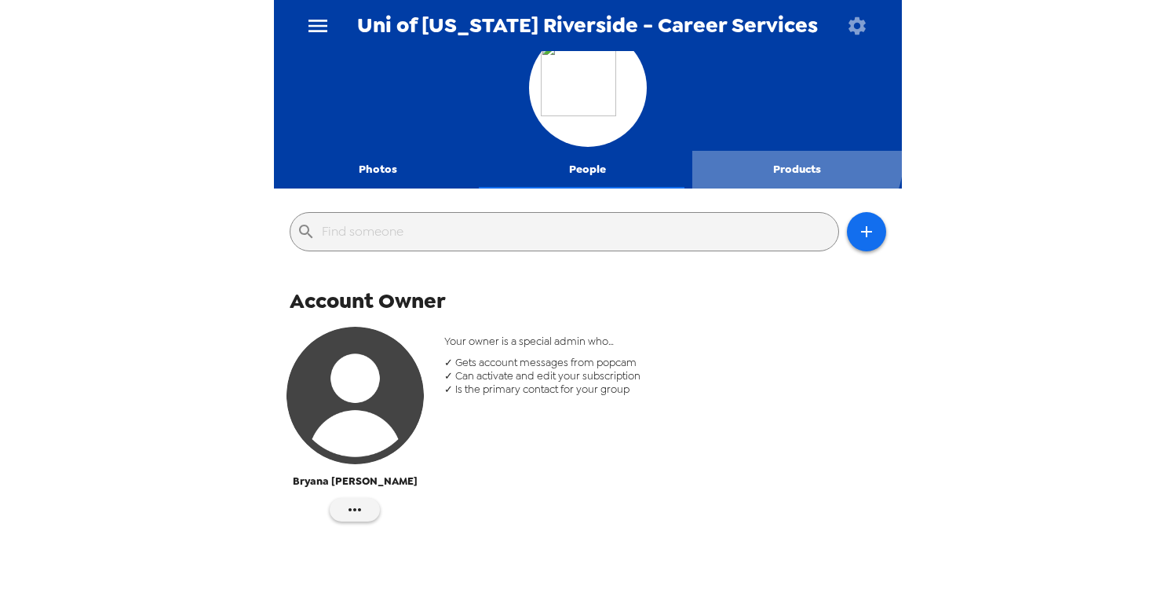
click at [777, 152] on button "Products" at bounding box center [797, 170] width 210 height 38
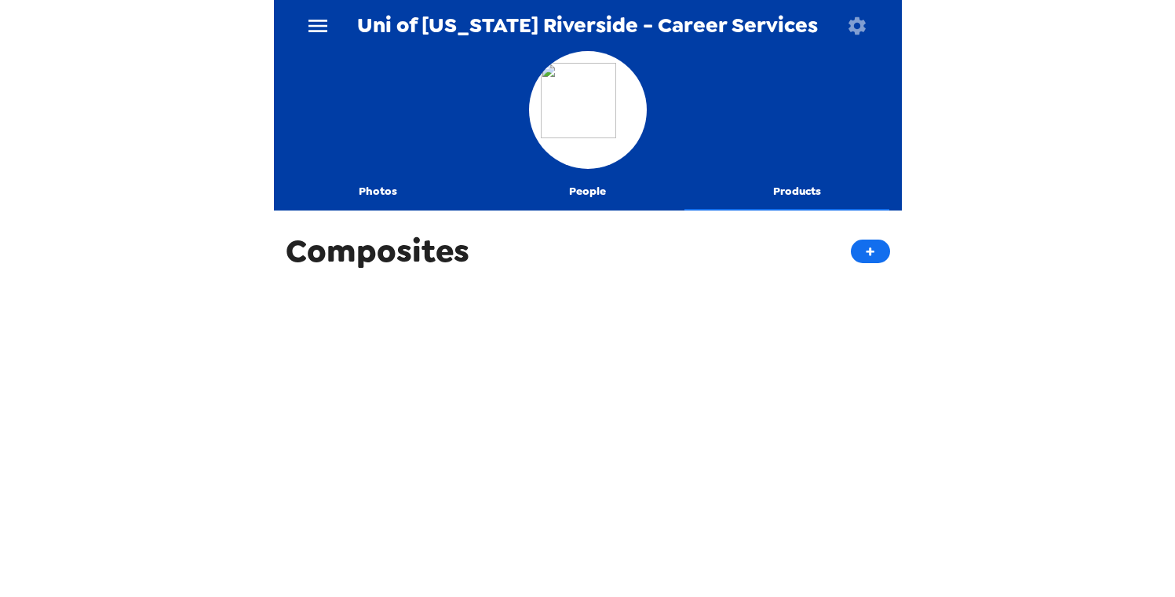
click at [809, 197] on button "Products" at bounding box center [797, 192] width 210 height 38
click at [858, 250] on button "+" at bounding box center [870, 251] width 39 height 24
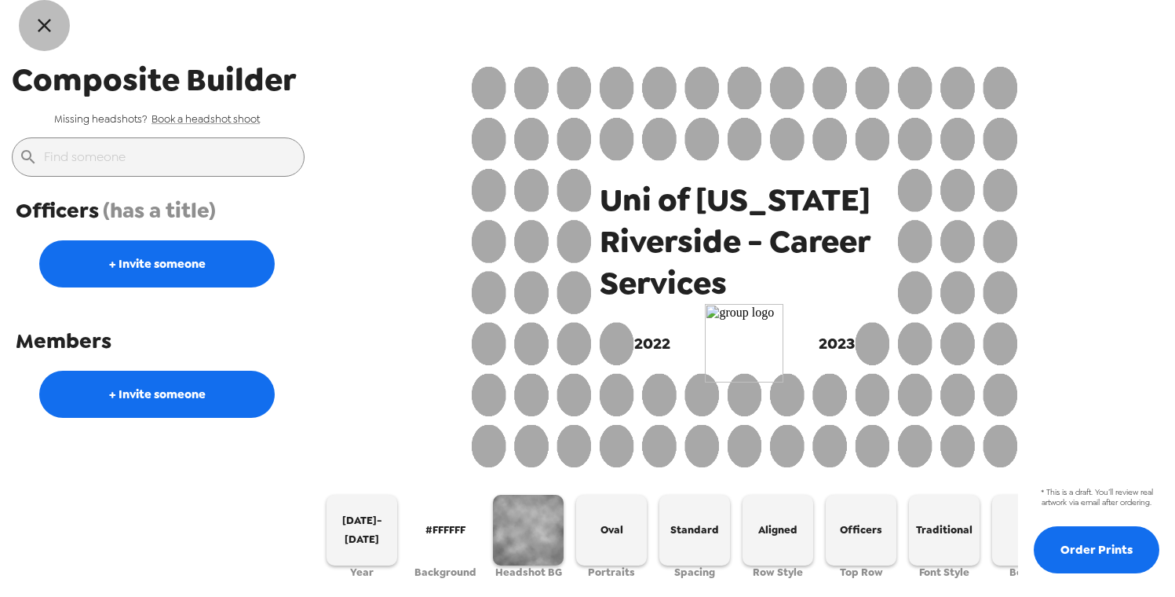
click at [47, 31] on icon "button" at bounding box center [44, 25] width 23 height 23
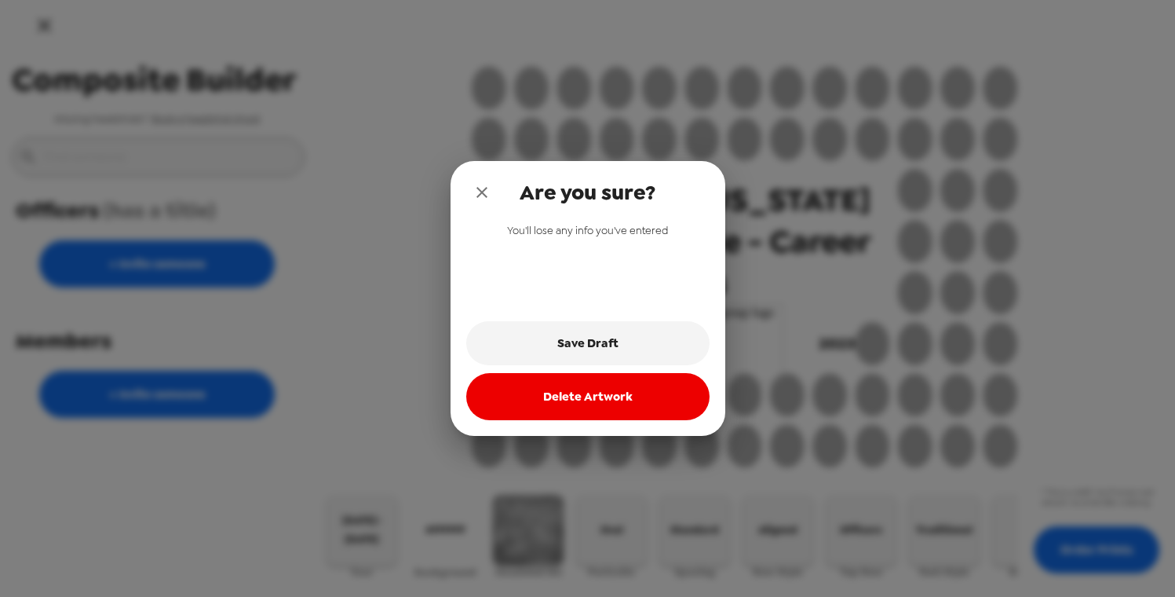
click at [637, 400] on button "Delete Artwork" at bounding box center [587, 396] width 243 height 47
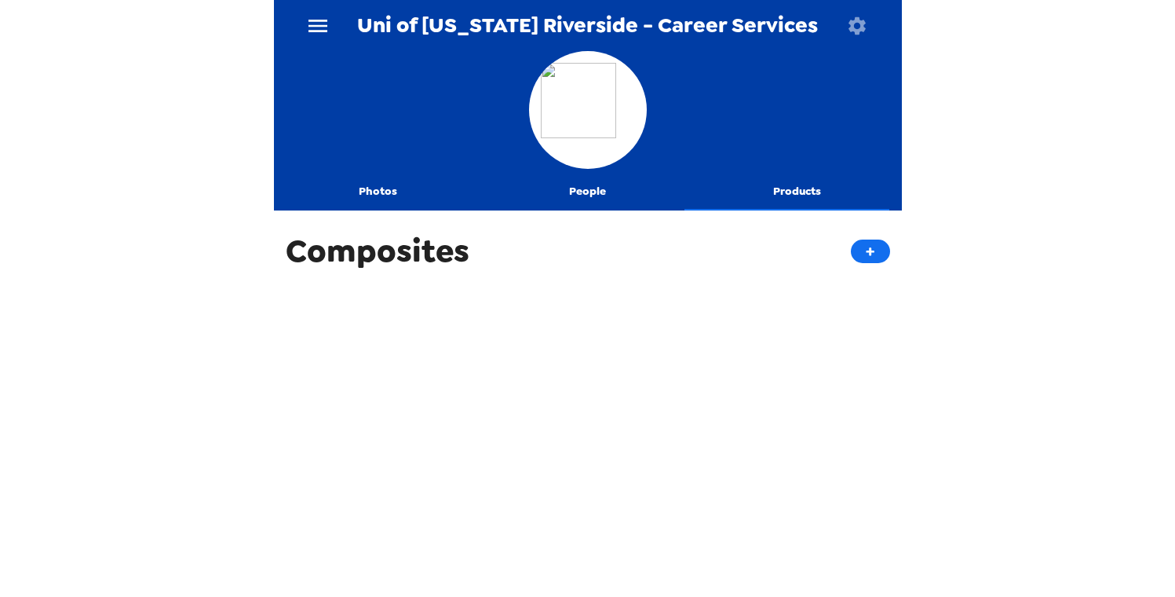
click at [381, 188] on button "Photos" at bounding box center [379, 192] width 210 height 38
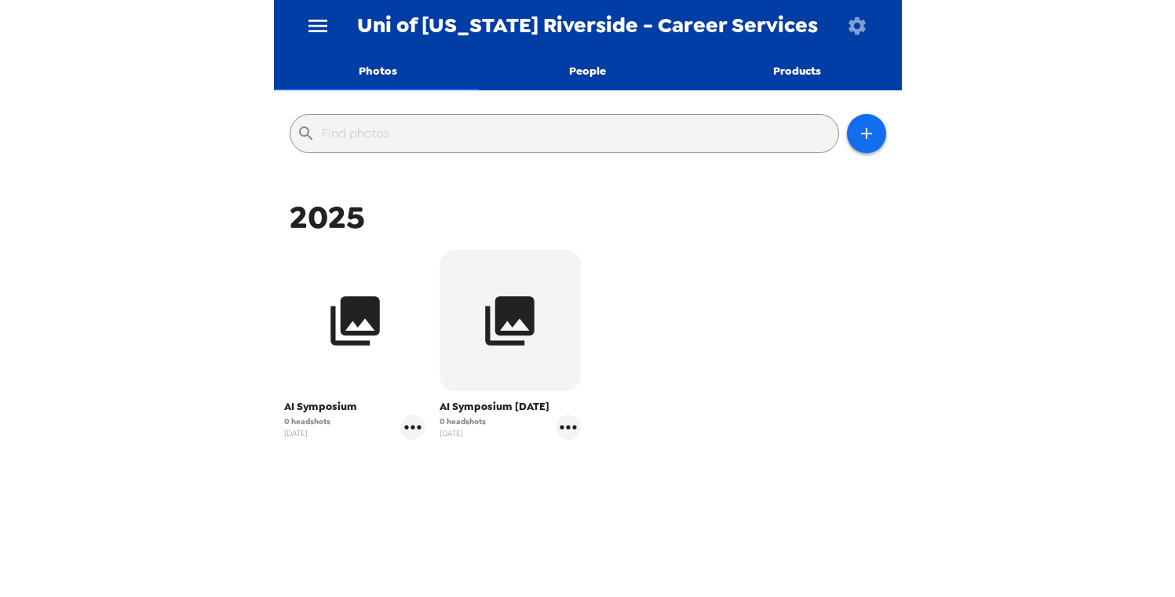
scroll to position [122, 0]
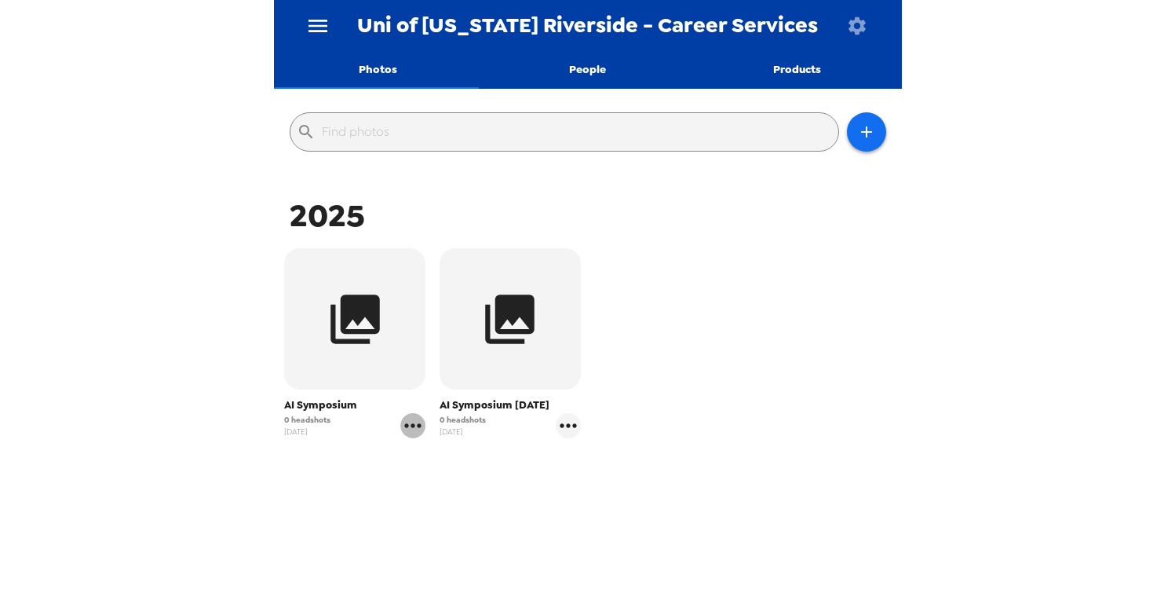
click at [415, 423] on icon "gallery menu" at bounding box center [412, 425] width 25 height 25
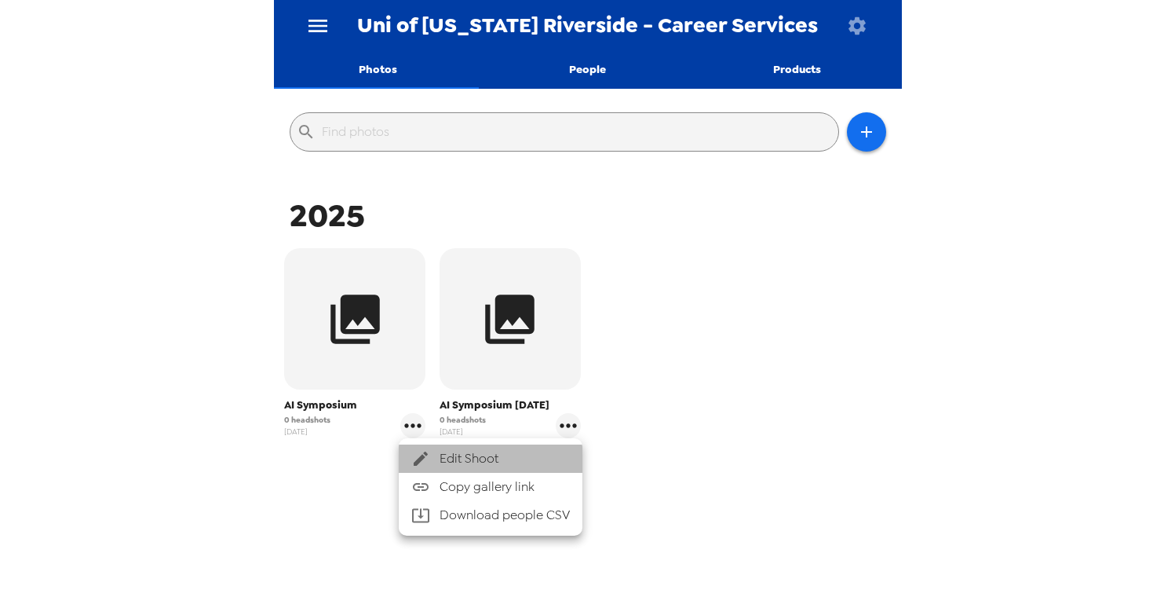
click at [458, 460] on span "Edit Shoot" at bounding box center [505, 458] width 130 height 19
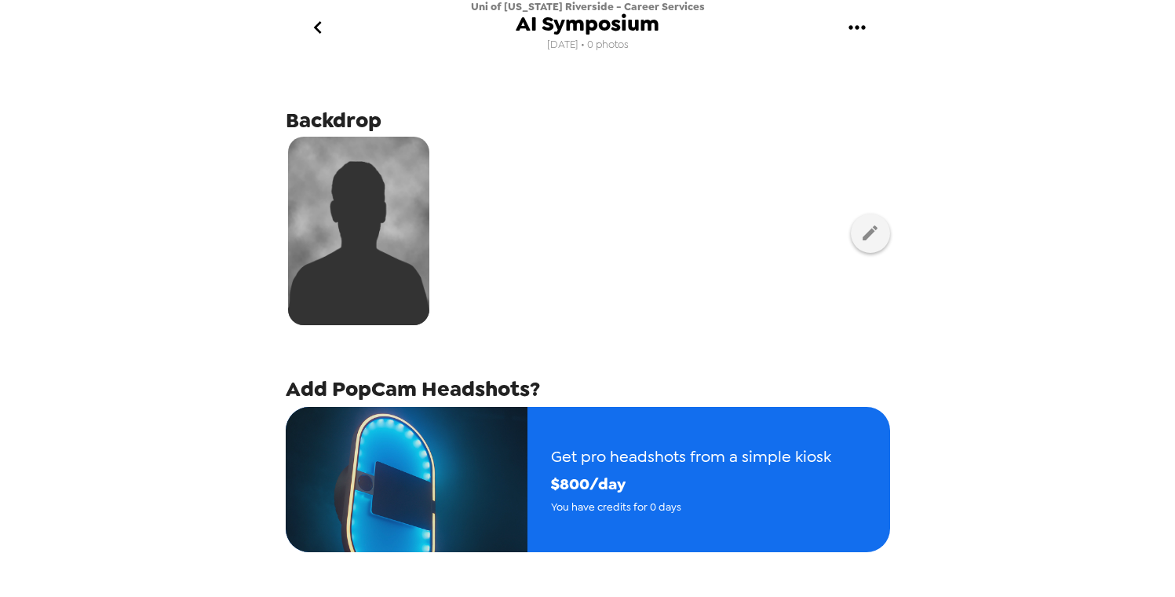
click at [330, 157] on img at bounding box center [358, 231] width 141 height 188
click at [858, 25] on icon "gallery menu" at bounding box center [857, 27] width 25 height 25
click at [928, 433] on div at bounding box center [587, 298] width 1175 height 597
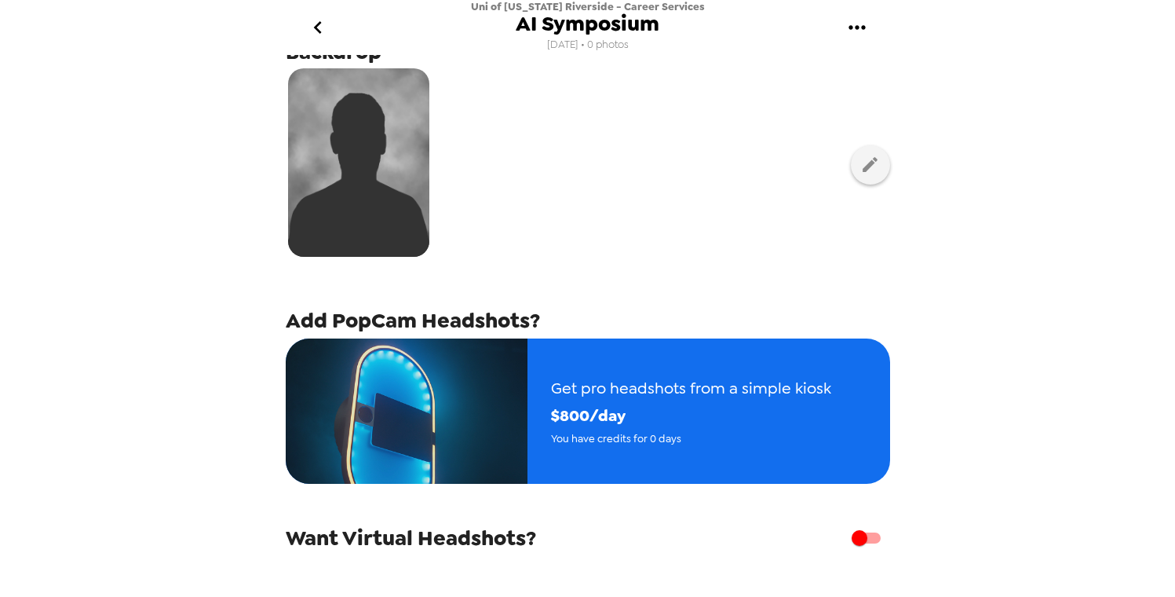
scroll to position [195, 0]
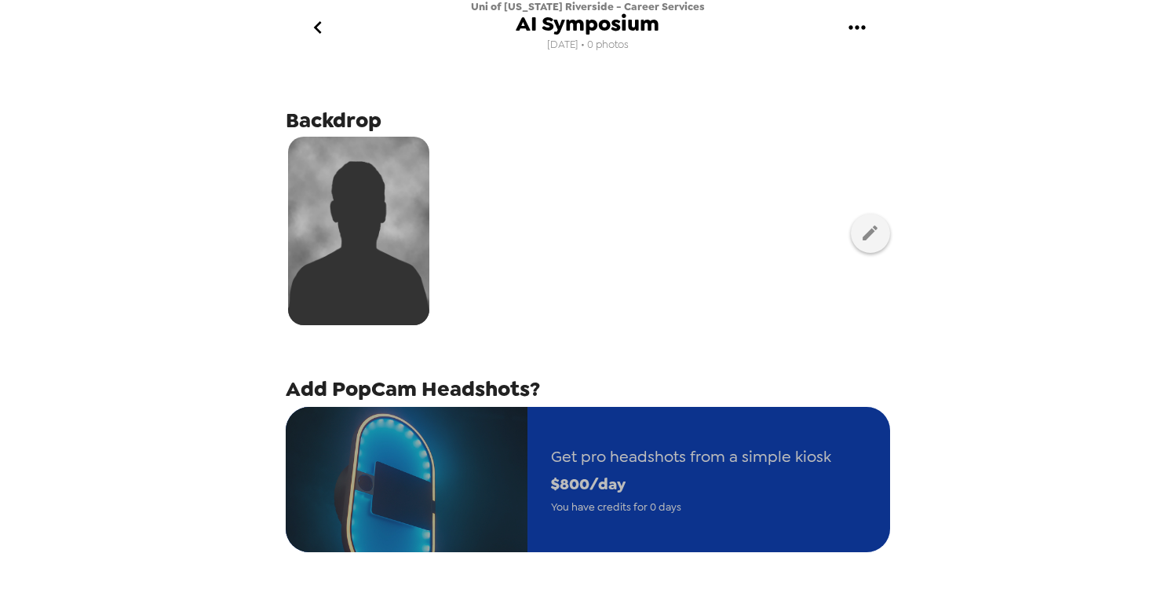
click at [615, 484] on span "$ 800 /day" at bounding box center [691, 483] width 280 height 27
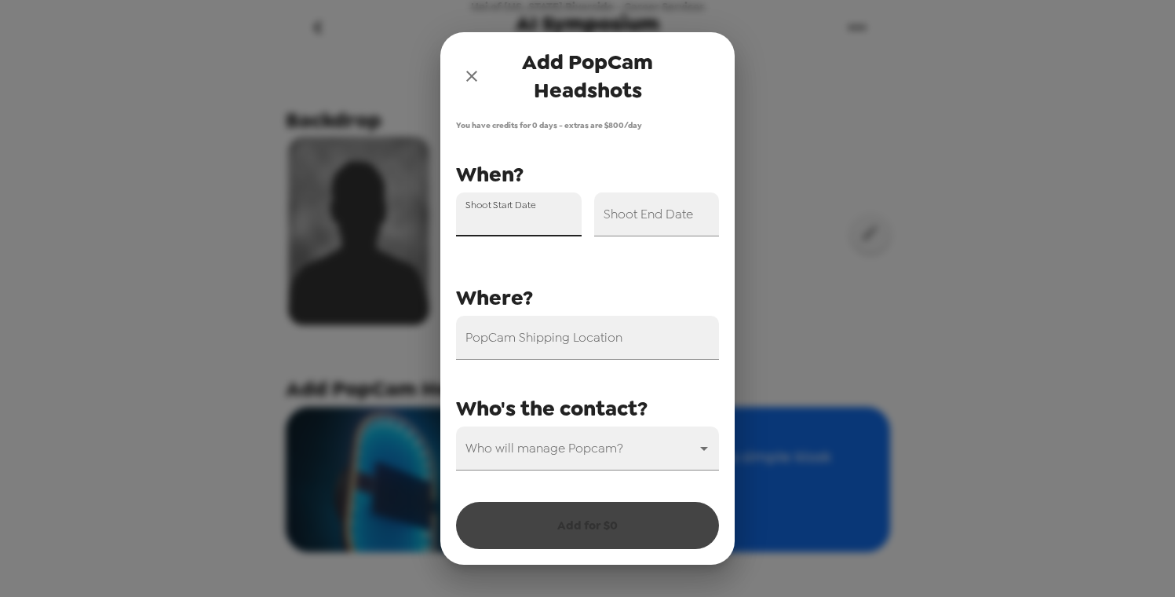
click at [542, 223] on input "Shoot Start Date" at bounding box center [519, 214] width 126 height 44
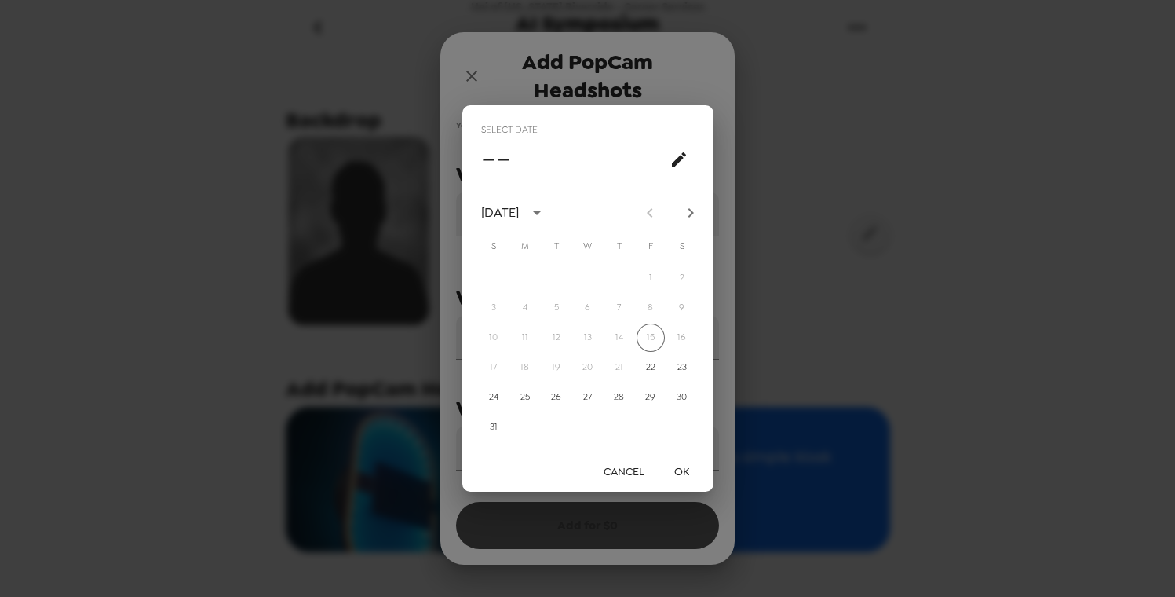
click at [481, 82] on div "Select date –– August 2025 S M T W T F S 1 2 3 4 5 6 7 8 9 10 11 12 13 14 15 16…" at bounding box center [587, 298] width 1175 height 597
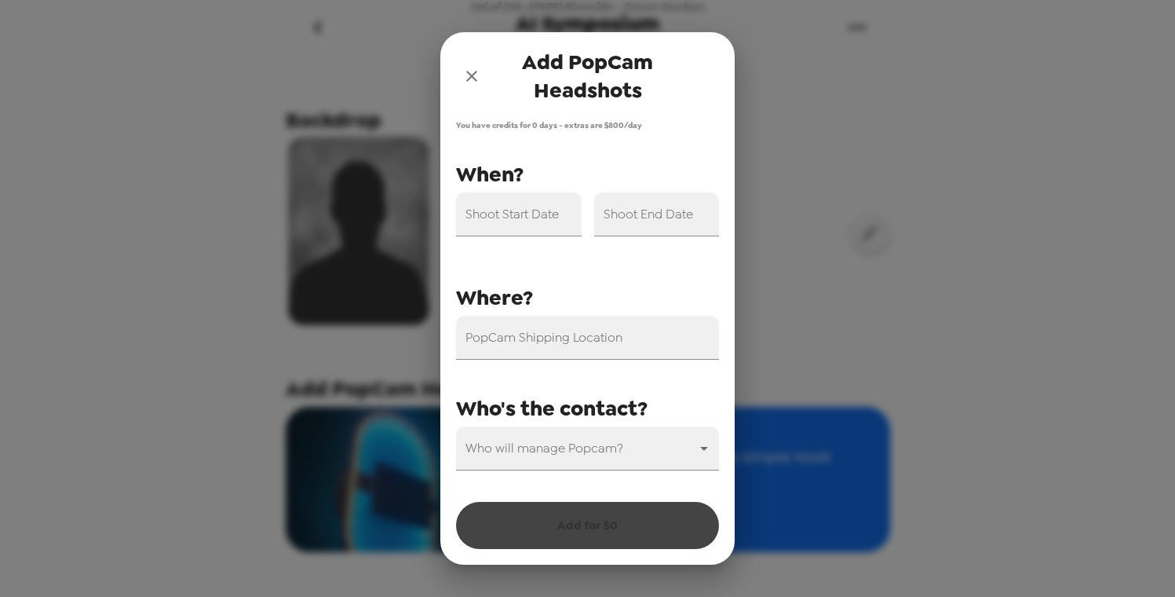
click at [463, 77] on icon "close" at bounding box center [471, 76] width 19 height 19
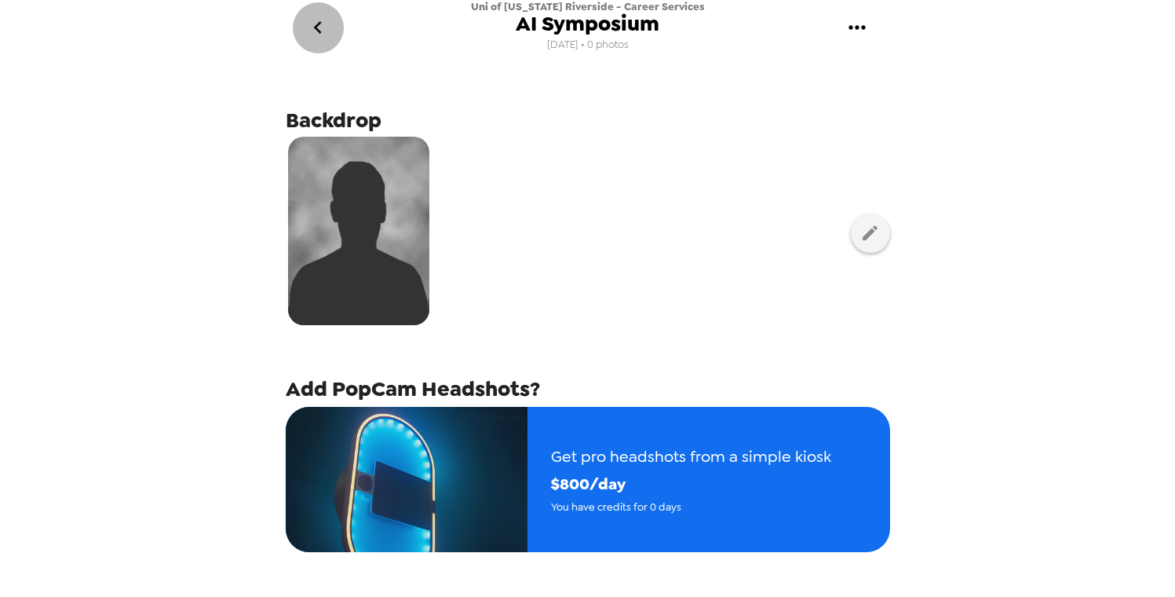
click at [329, 33] on icon "go back" at bounding box center [317, 27] width 25 height 25
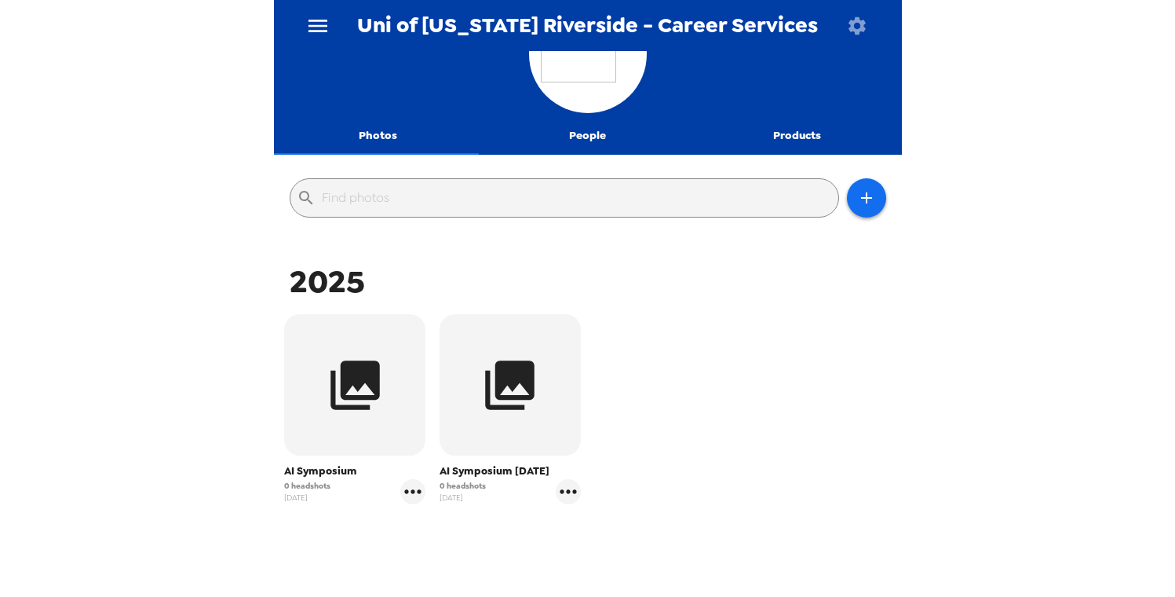
scroll to position [92, 0]
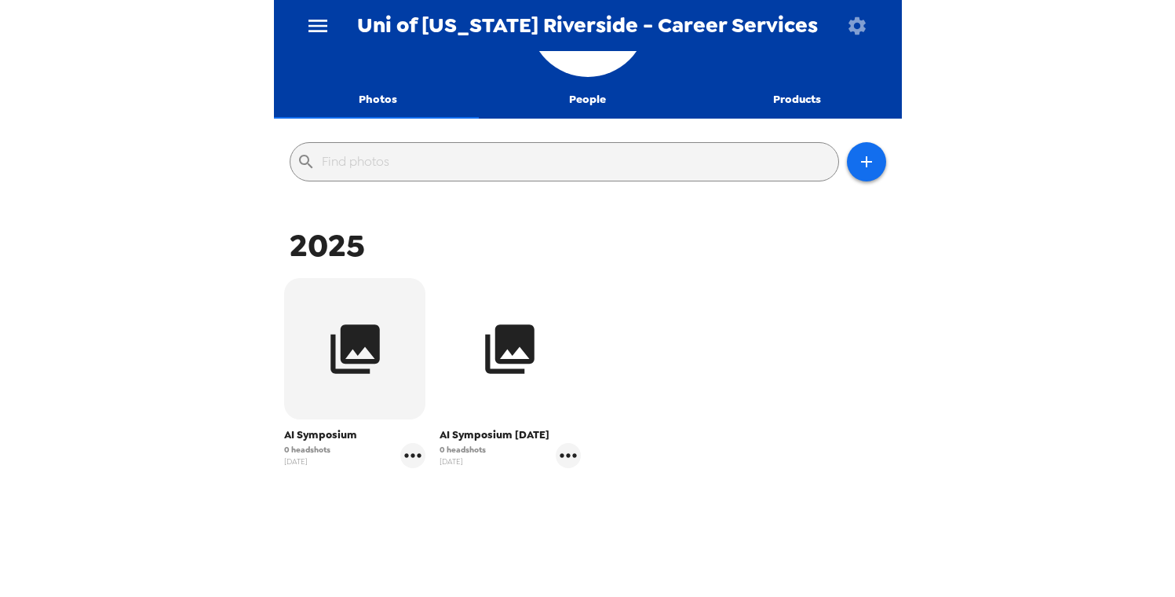
click at [481, 377] on icon "button" at bounding box center [510, 349] width 59 height 59
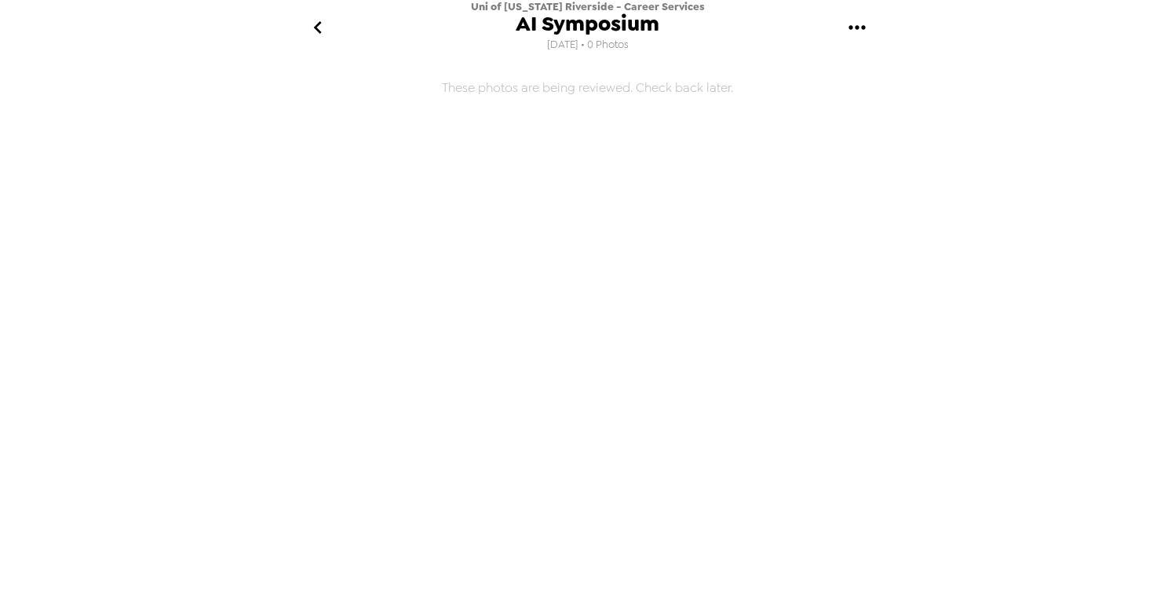
click at [845, 20] on icon "gallery menu" at bounding box center [857, 27] width 25 height 25
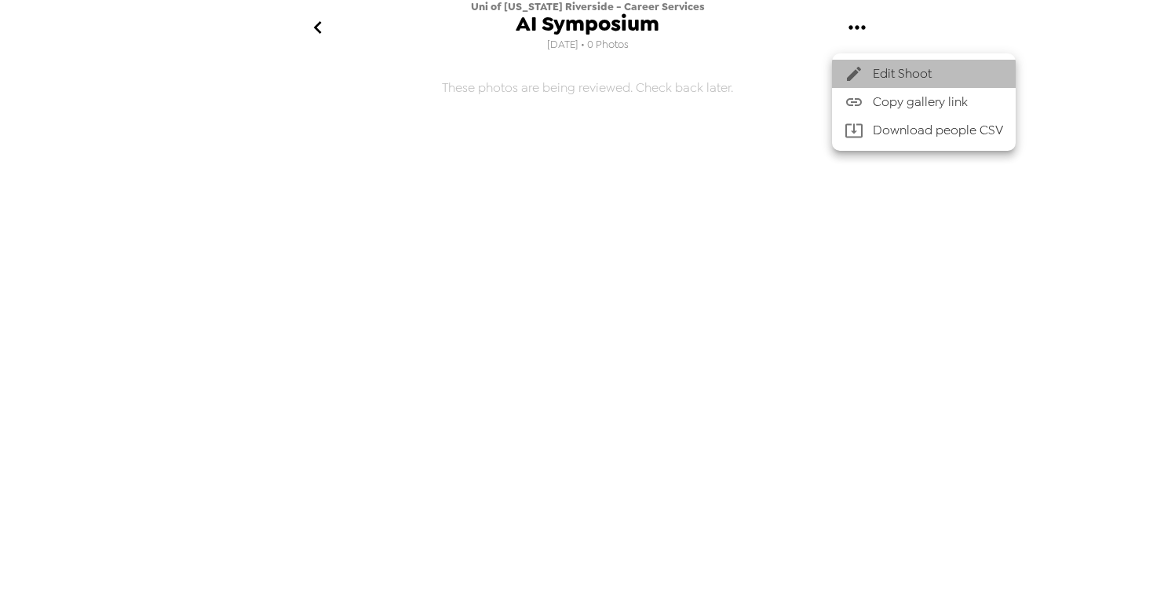
click at [895, 70] on span "Edit Shoot" at bounding box center [938, 73] width 130 height 19
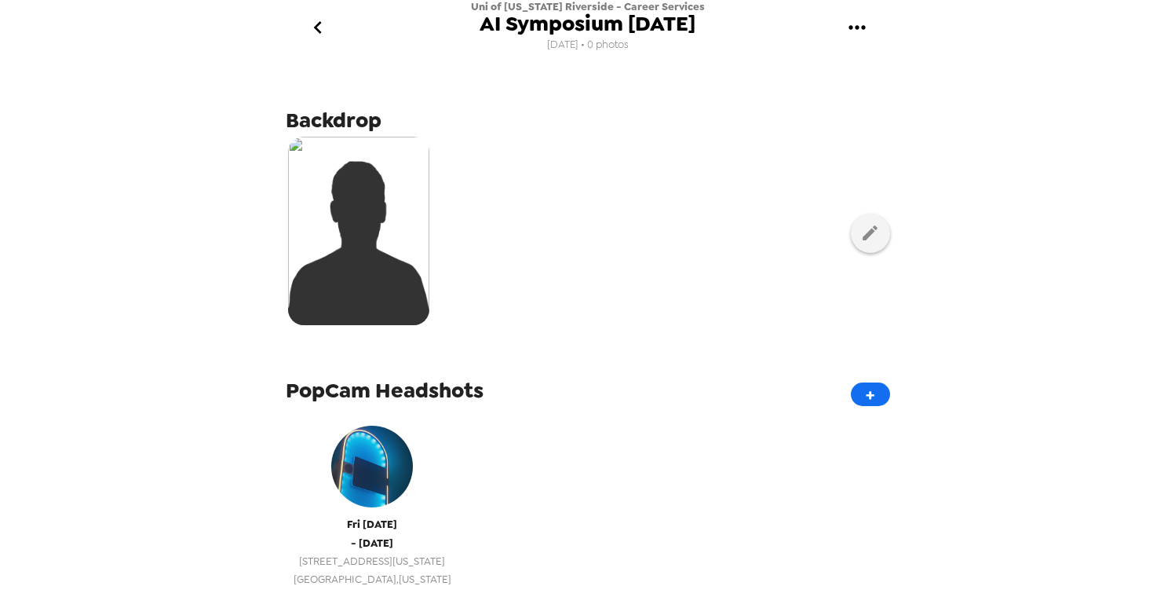
click at [386, 522] on div "Fri 9/5/25 - Fri 9/5/25 1420 Iowa Ave Riverside , California" at bounding box center [373, 503] width 158 height 170
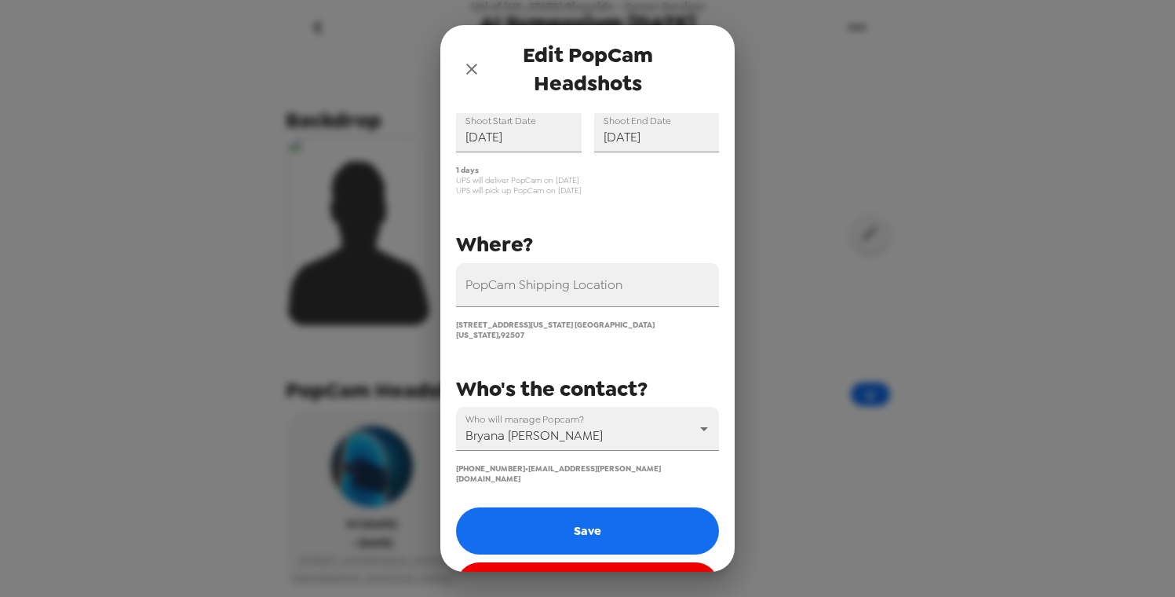
scroll to position [98, 0]
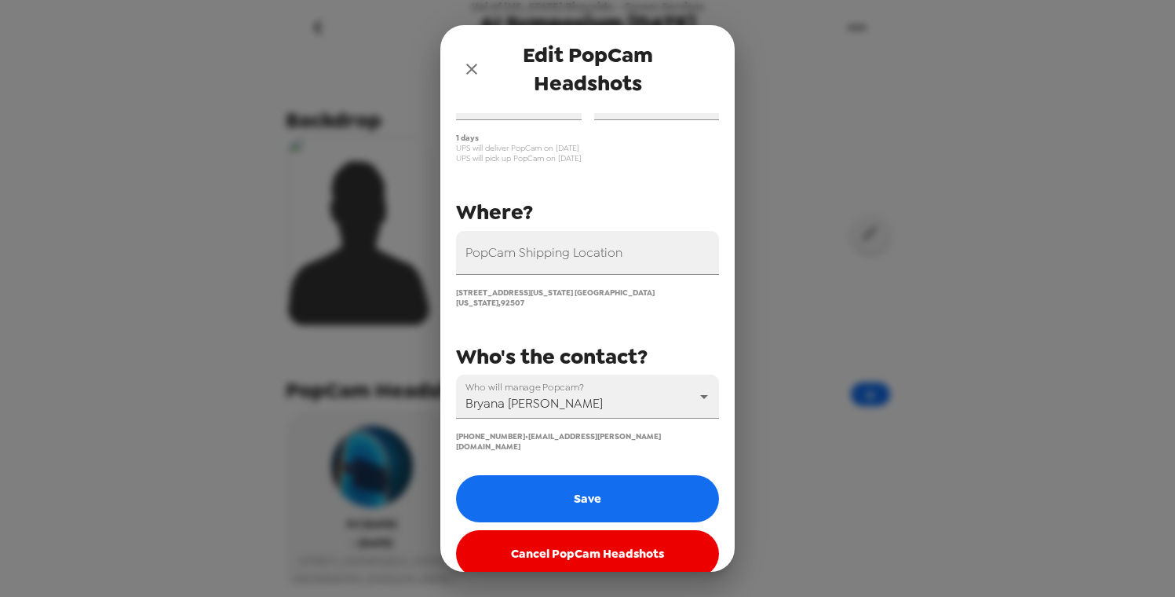
drag, startPoint x: 471, startPoint y: 71, endPoint x: 475, endPoint y: 87, distance: 16.2
click at [471, 71] on icon "close" at bounding box center [471, 69] width 19 height 19
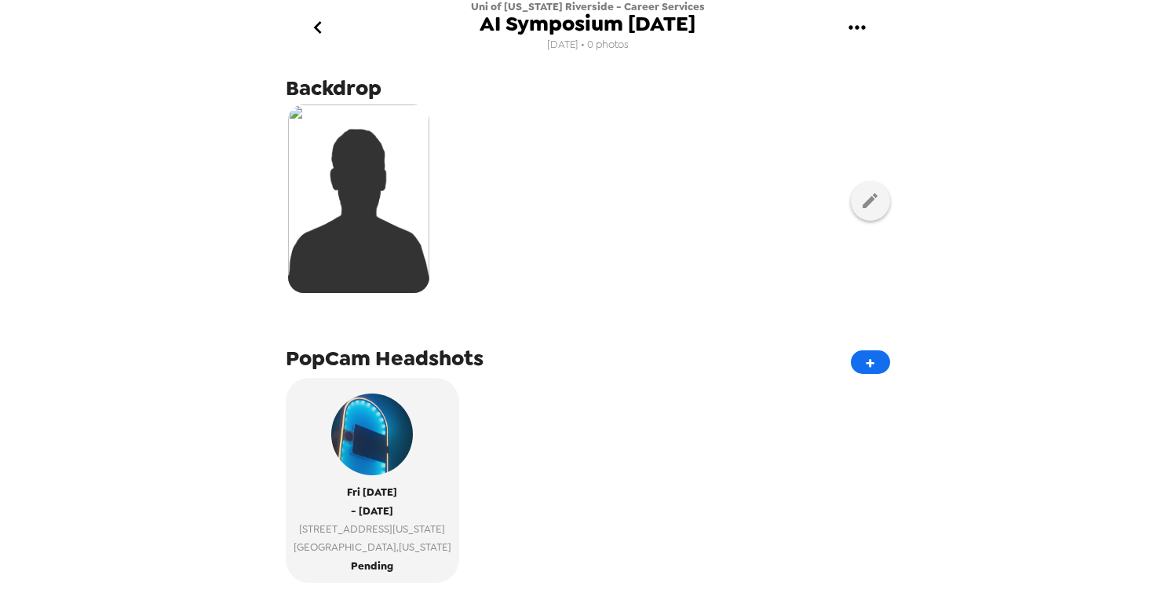
scroll to position [34, 0]
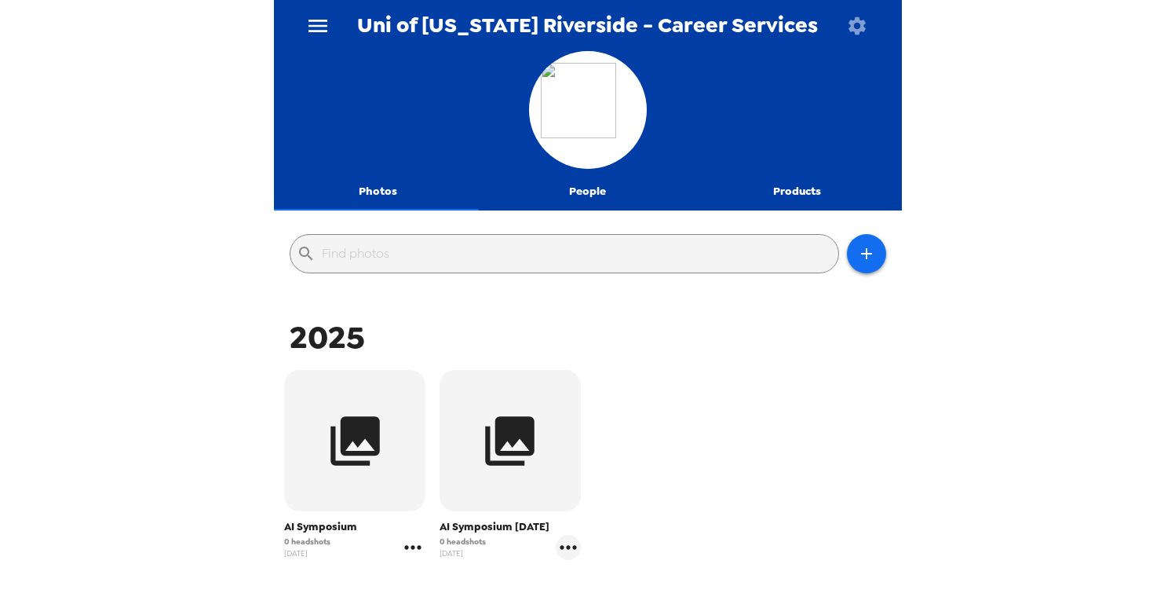
click at [406, 546] on icon "gallery menu" at bounding box center [413, 547] width 16 height 4
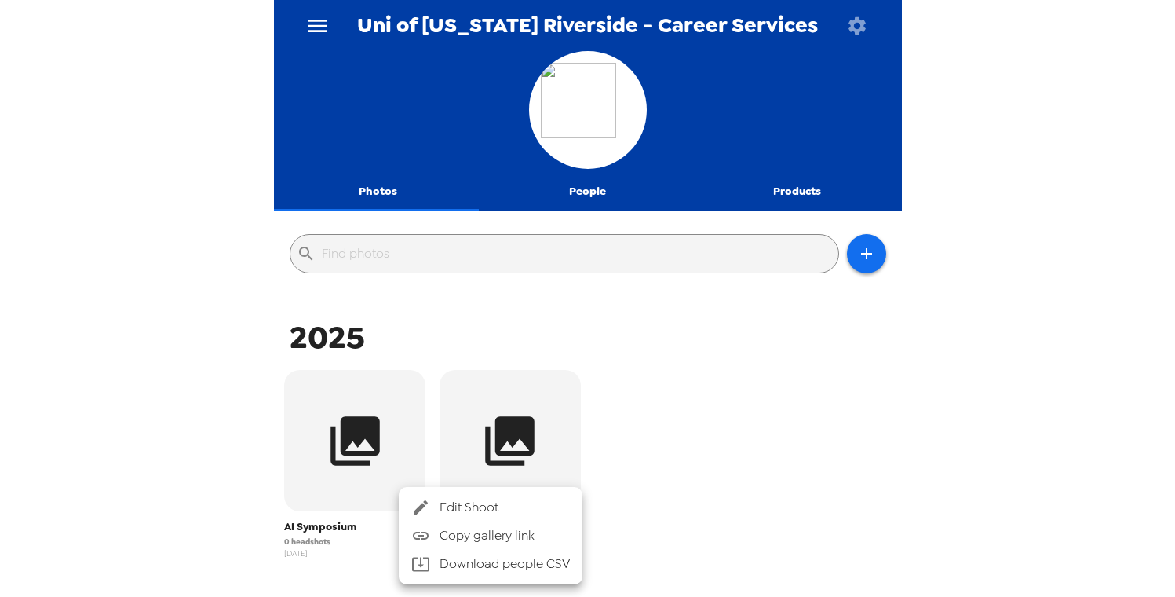
drag, startPoint x: 353, startPoint y: 458, endPoint x: 452, endPoint y: 432, distance: 103.0
click at [452, 432] on div at bounding box center [587, 298] width 1175 height 597
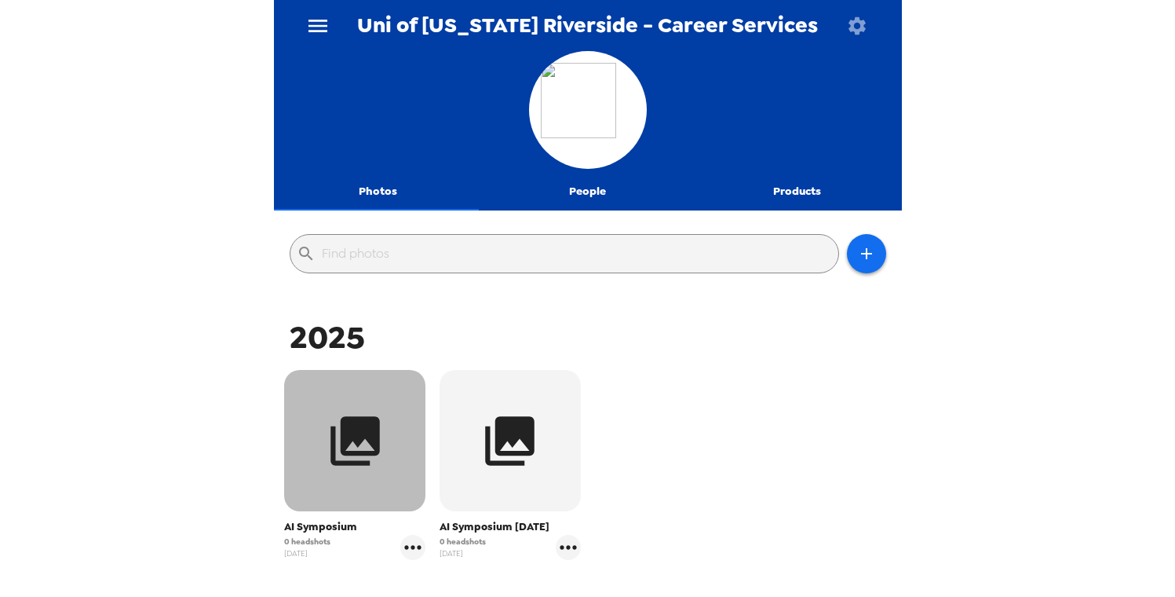
drag, startPoint x: 356, startPoint y: 415, endPoint x: 351, endPoint y: 448, distance: 34.1
click at [351, 448] on icon "button" at bounding box center [355, 440] width 59 height 59
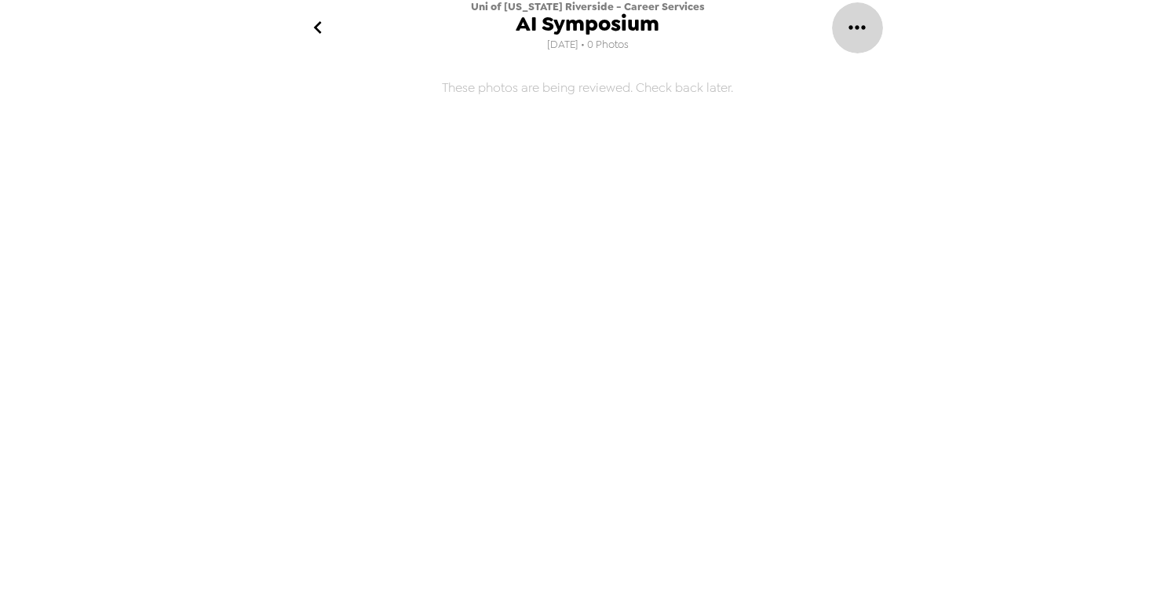
click at [859, 22] on icon "gallery menu" at bounding box center [857, 27] width 25 height 25
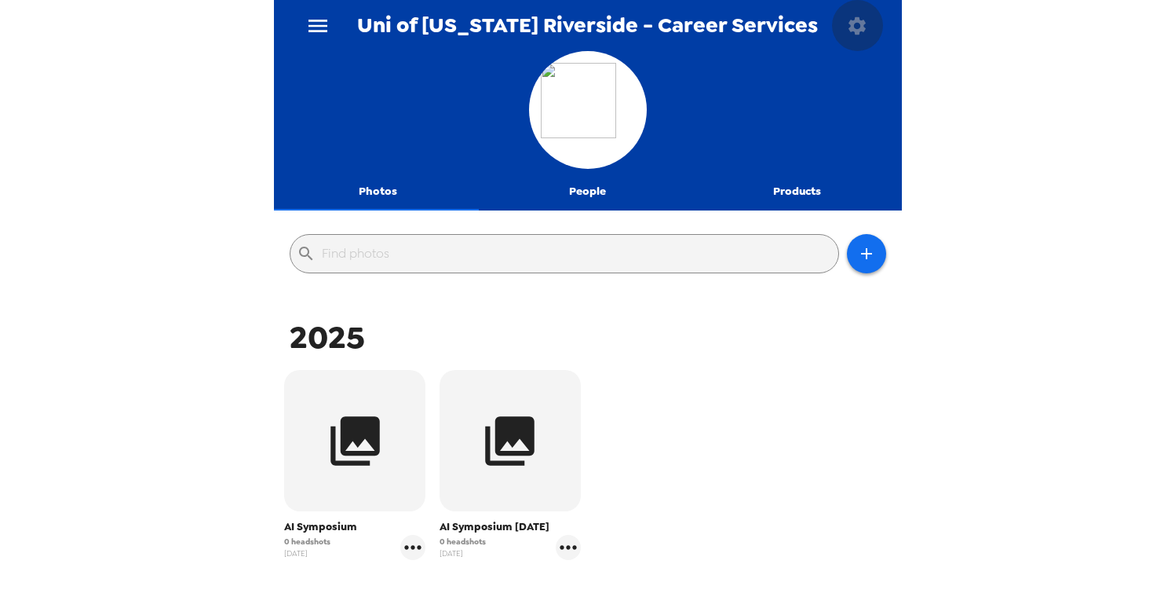
click at [853, 24] on icon "button" at bounding box center [857, 24] width 17 height 17
